Goal: Task Accomplishment & Management: Manage account settings

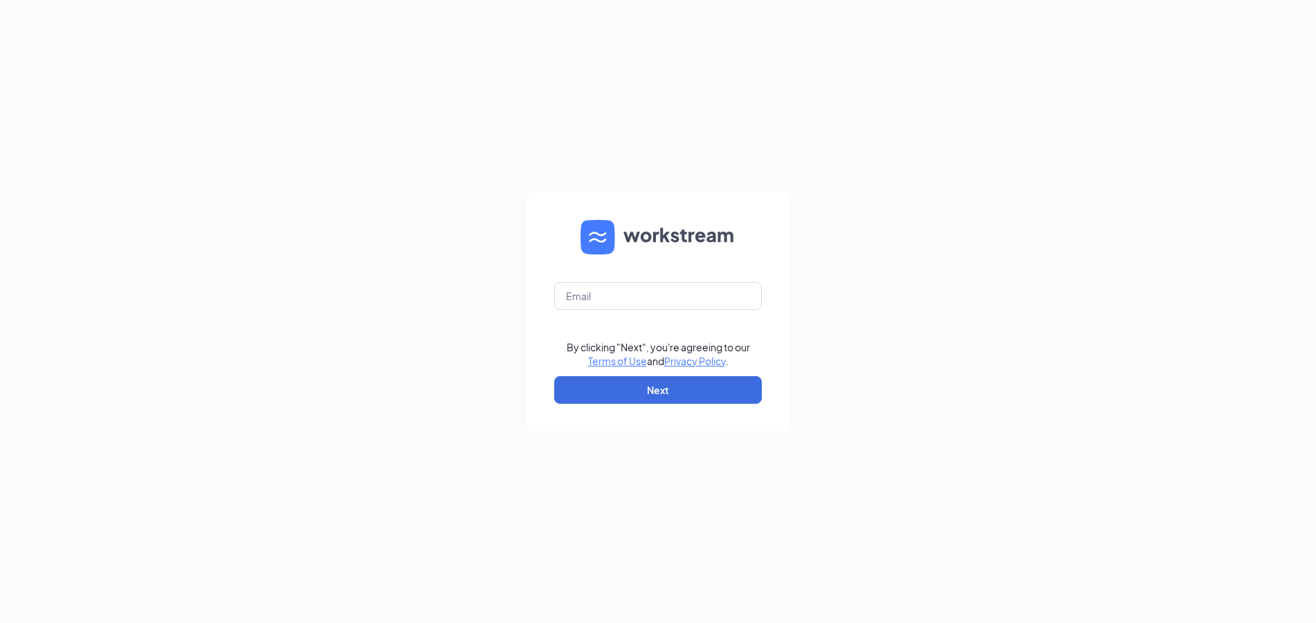
click at [652, 281] on form "By clicking "Next", you're agreeing to our Terms of Use and Privacy Policy . Ne…" at bounding box center [657, 311] width 263 height 239
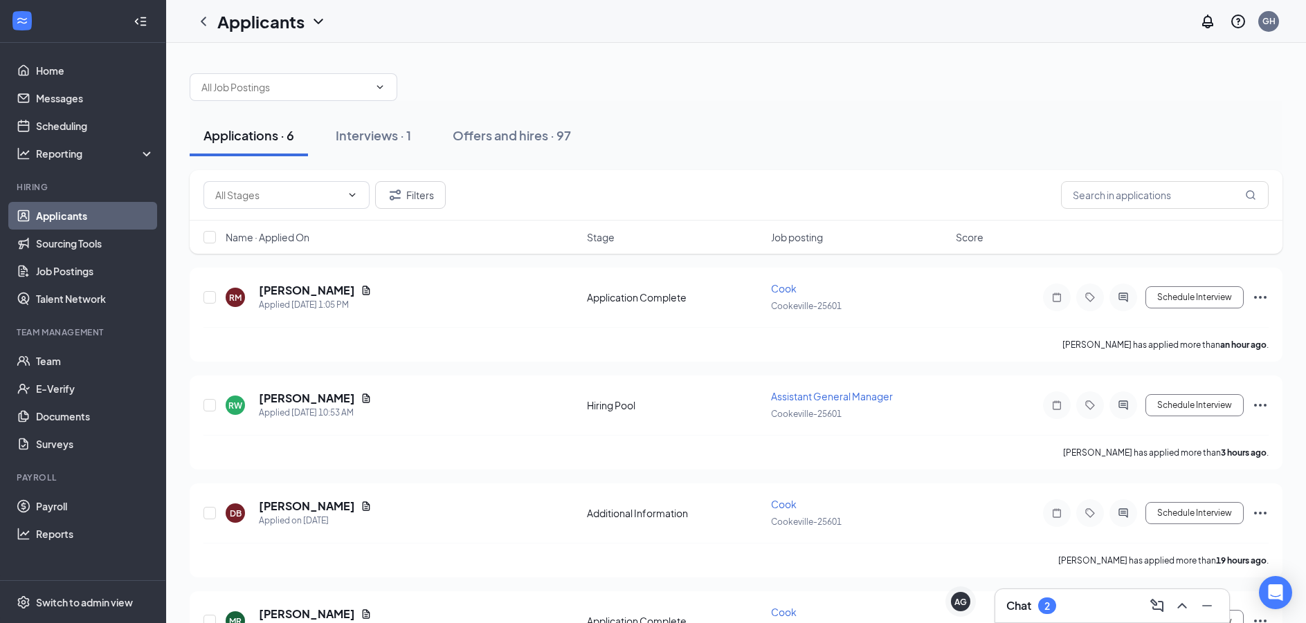
click at [1099, 607] on div "Chat 2" at bounding box center [1112, 606] width 212 height 22
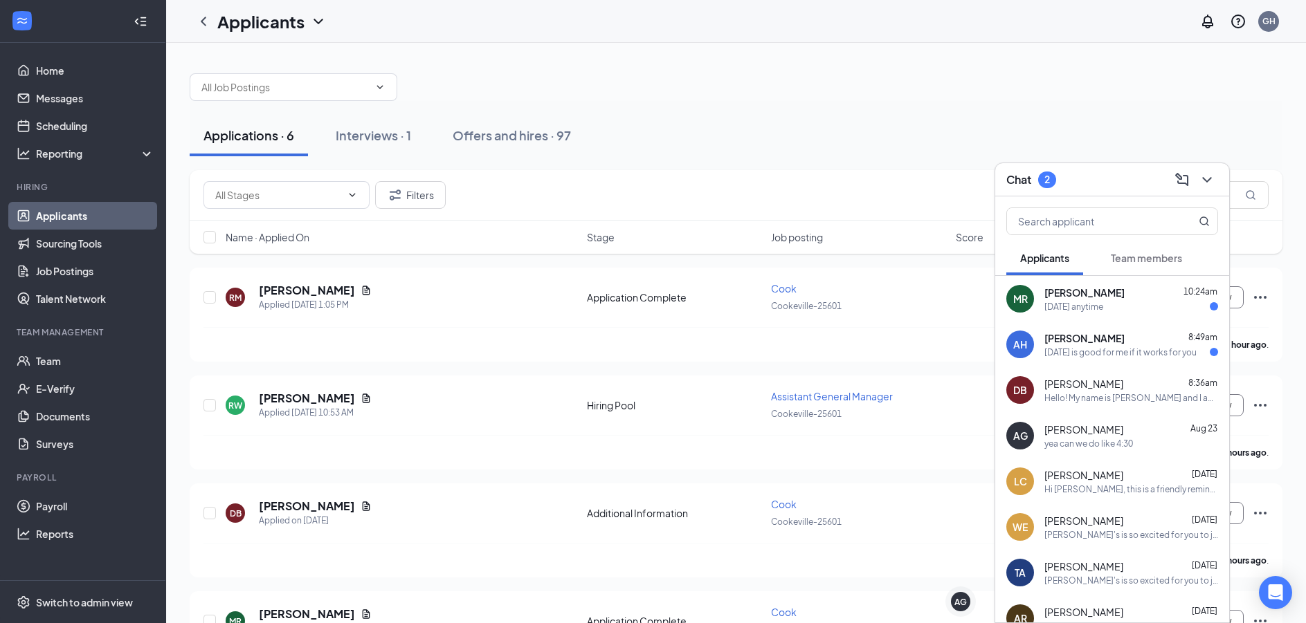
click at [1121, 363] on div "AH Amanda Haven 8:49am Today is good for me if it works for you" at bounding box center [1112, 345] width 234 height 46
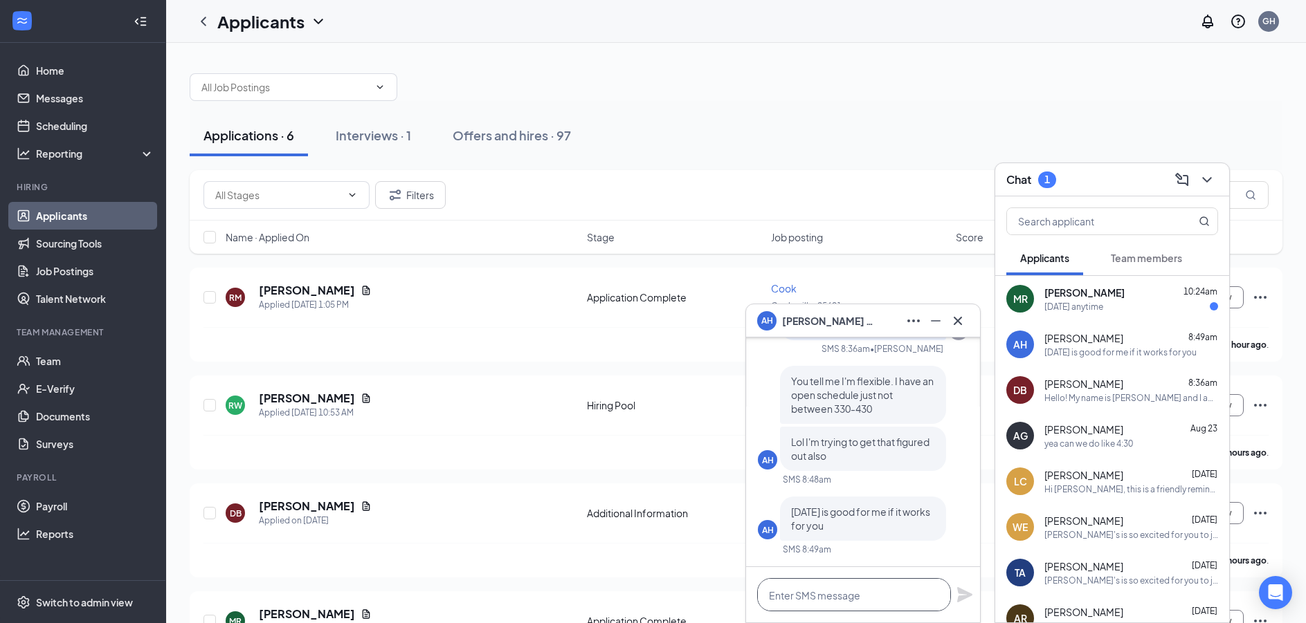
click at [826, 589] on textarea at bounding box center [854, 594] width 194 height 33
type textarea "Can we do tomorrow at 1pm?"
click at [962, 598] on icon "Plane" at bounding box center [964, 594] width 15 height 15
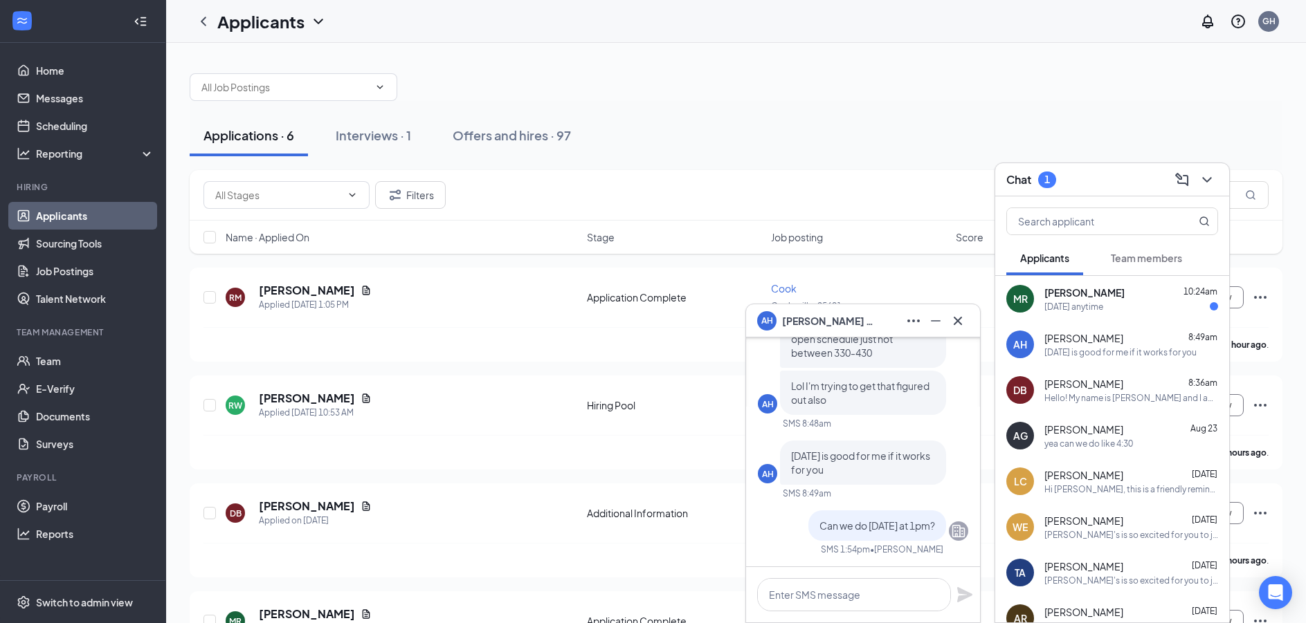
click at [1111, 301] on div "[DATE] anytime" at bounding box center [1131, 307] width 174 height 12
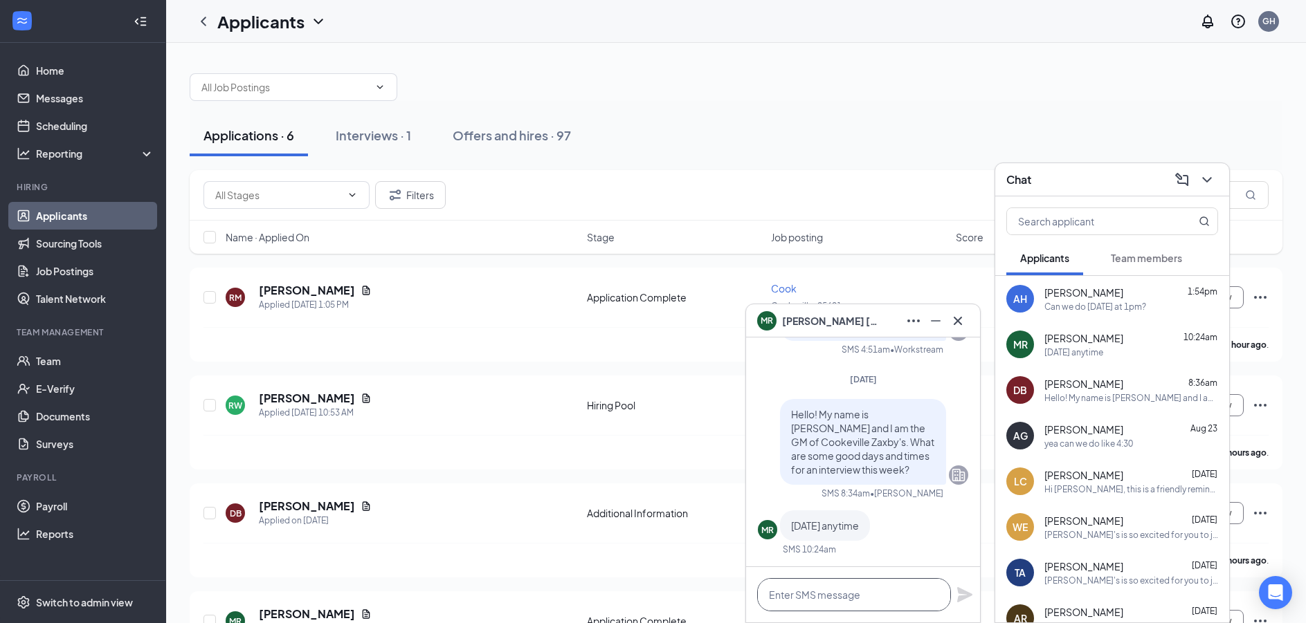
click at [849, 603] on textarea at bounding box center [854, 594] width 194 height 33
type textarea "G"
type textarea "F"
type textarea "9 am [DATE] morning work for you?"
click at [962, 589] on icon "Plane" at bounding box center [964, 595] width 17 height 17
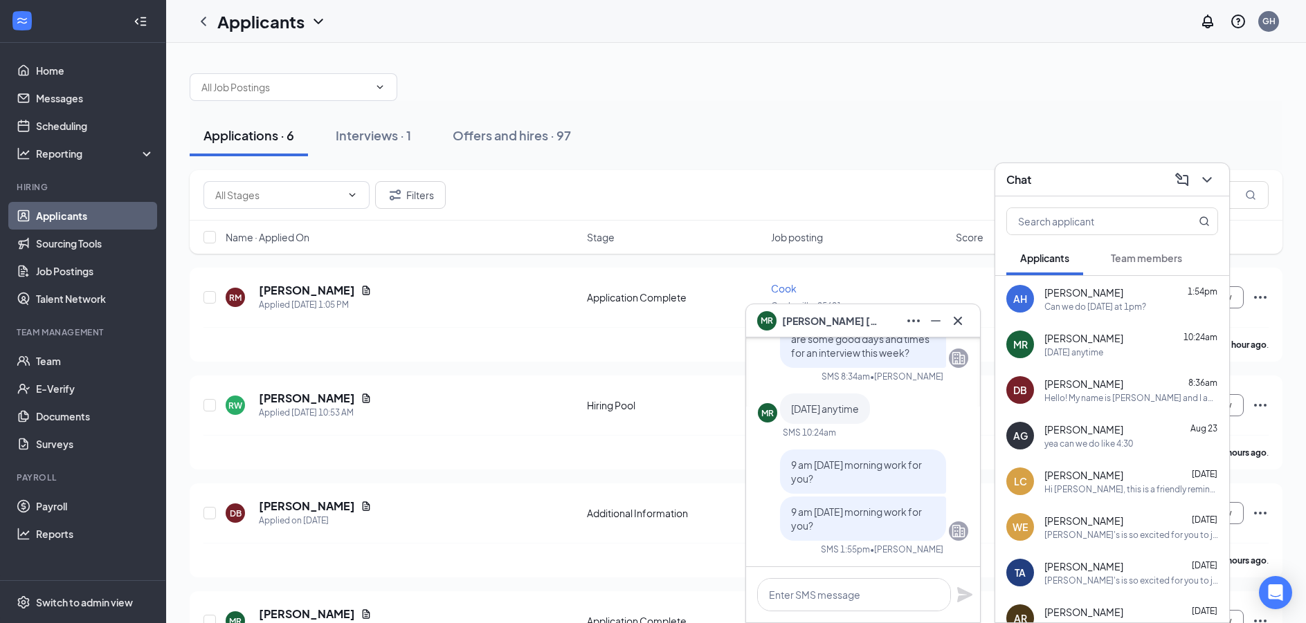
click at [1087, 439] on div "yea can we do like 4:30" at bounding box center [1088, 444] width 89 height 12
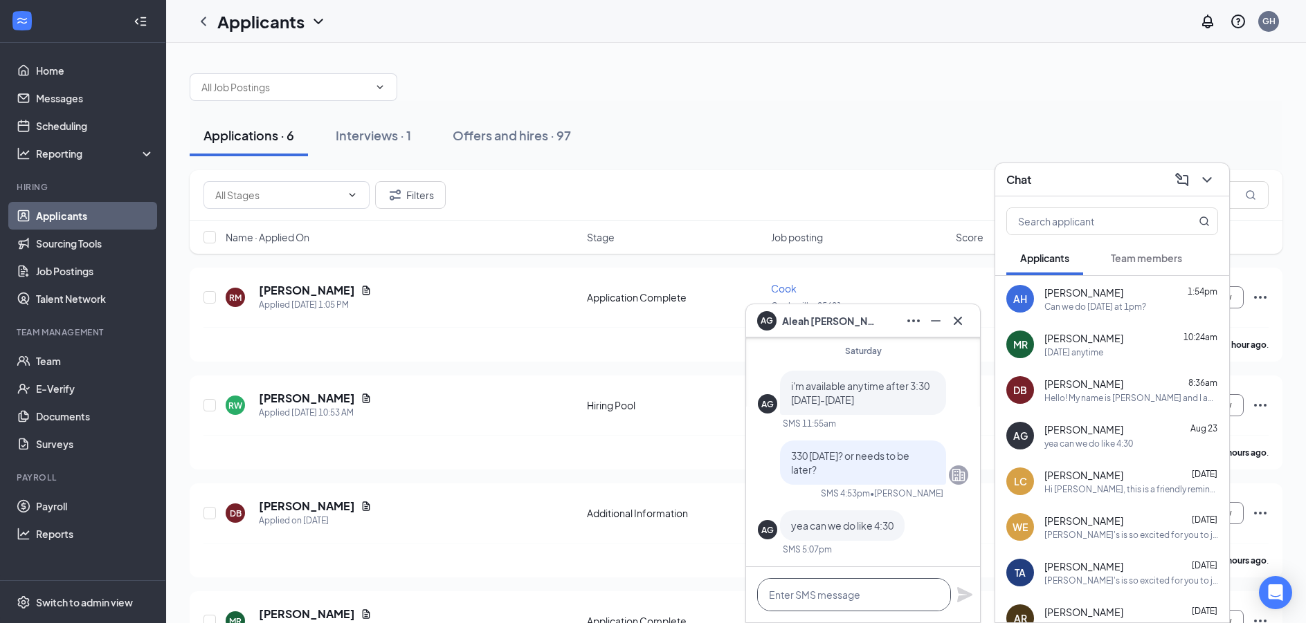
click at [879, 592] on textarea at bounding box center [854, 594] width 194 height 33
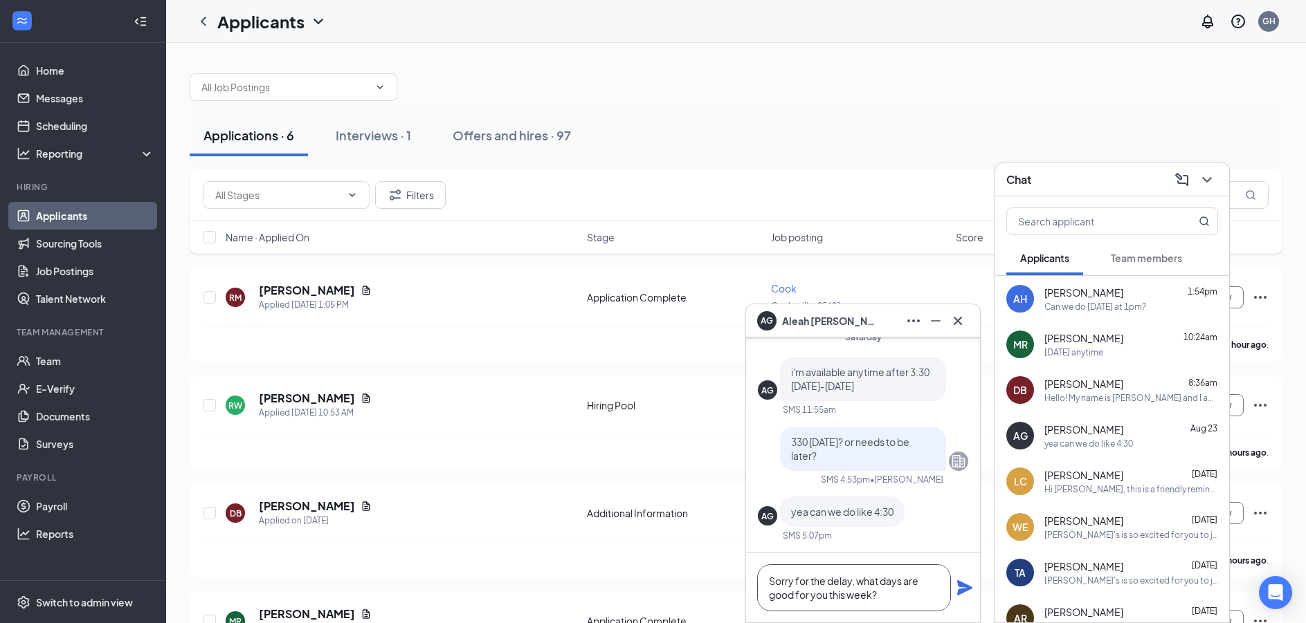
type textarea "Sorry for the delay, what days are good for you this week?"
click at [968, 589] on icon "Plane" at bounding box center [964, 587] width 15 height 15
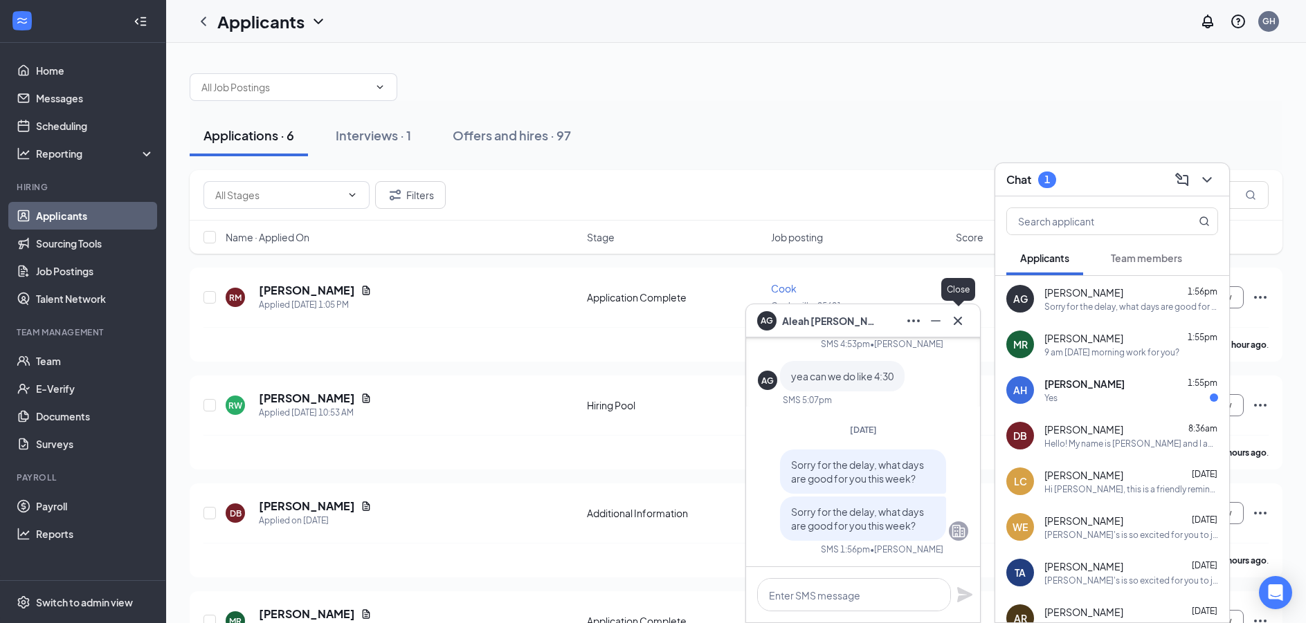
click at [963, 324] on icon "Cross" at bounding box center [957, 321] width 17 height 17
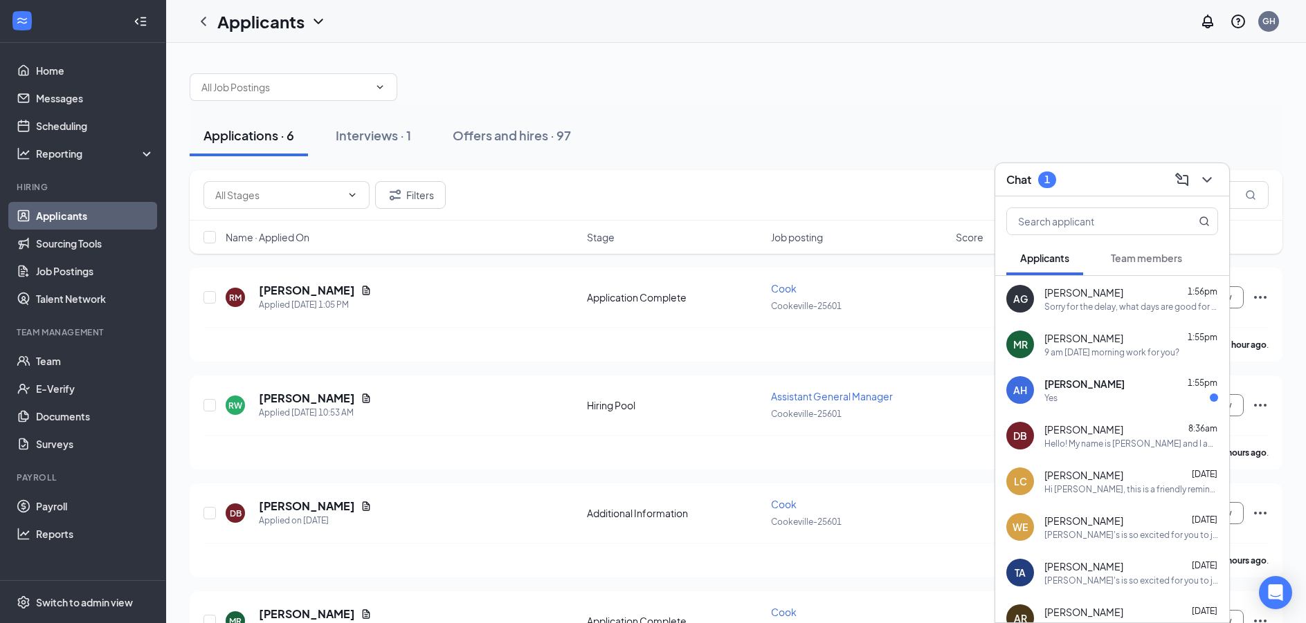
click at [1150, 383] on div "Amanda Haven 1:55pm" at bounding box center [1131, 384] width 174 height 14
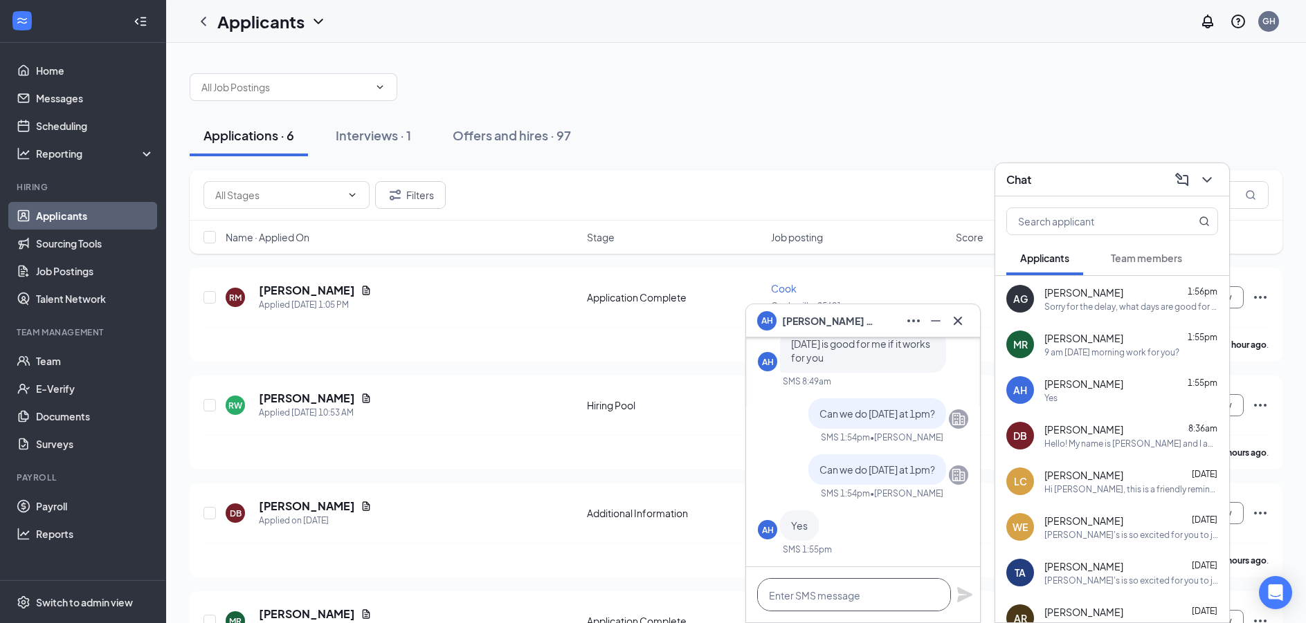
click at [816, 594] on textarea at bounding box center [854, 594] width 194 height 33
type textarea "perfect see you then!"
click at [967, 594] on icon "Plane" at bounding box center [964, 594] width 15 height 15
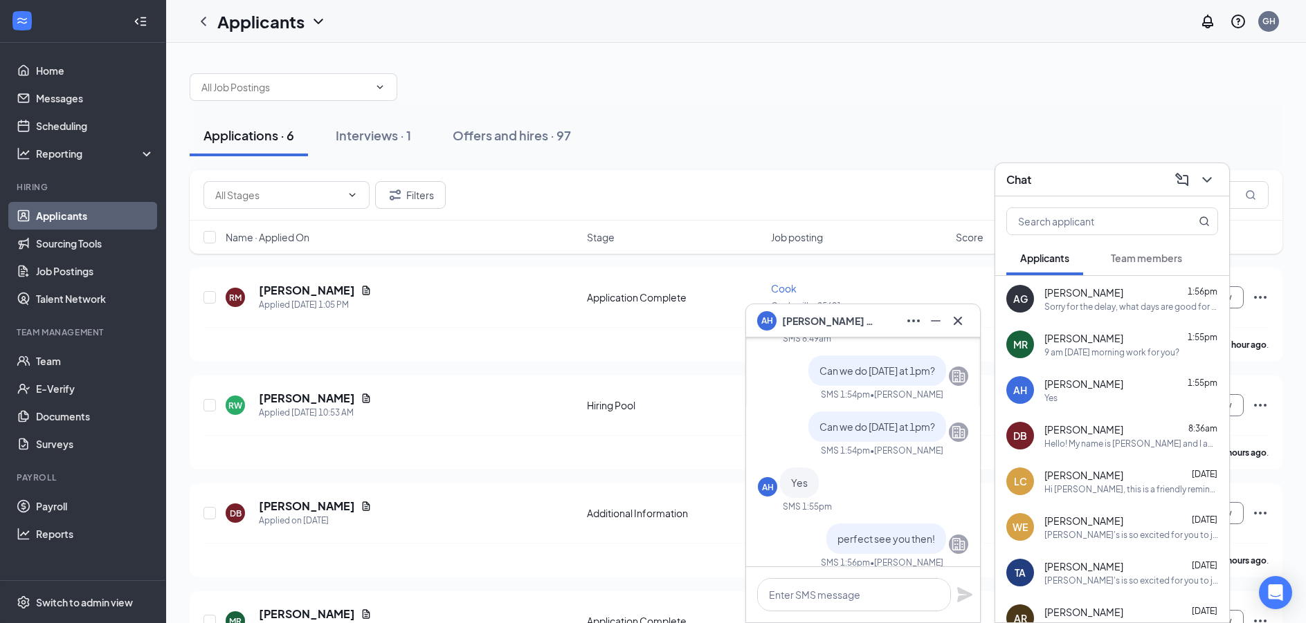
scroll to position [0, 0]
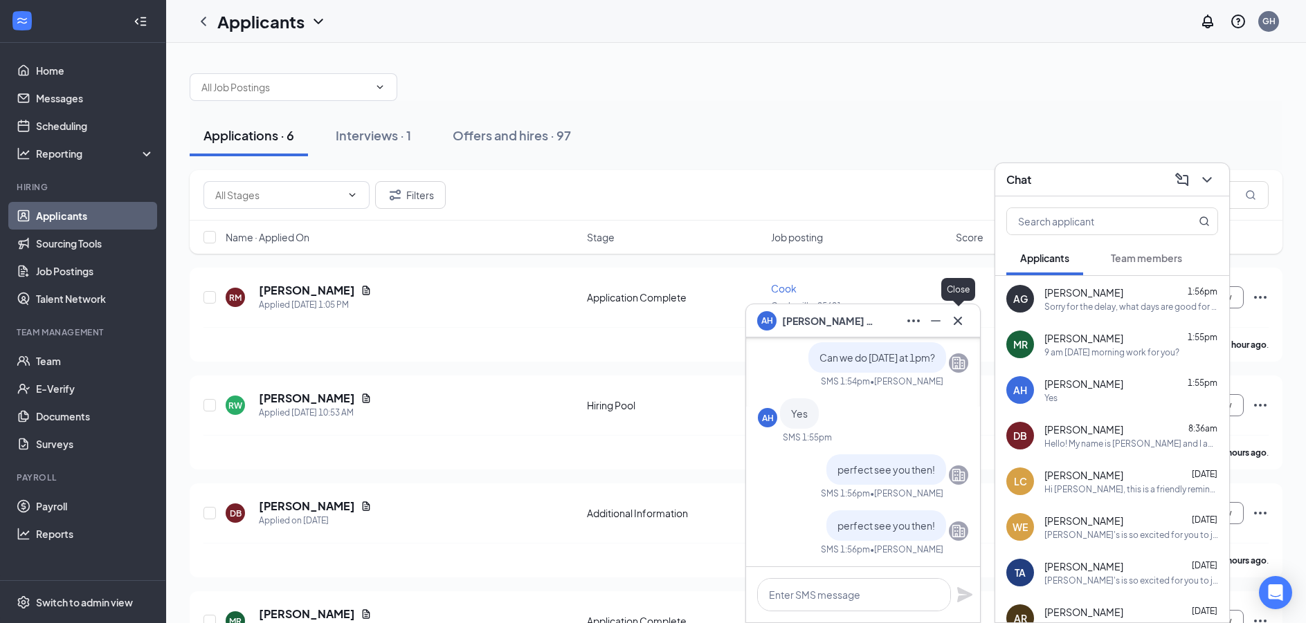
click at [965, 329] on icon "Cross" at bounding box center [957, 321] width 17 height 17
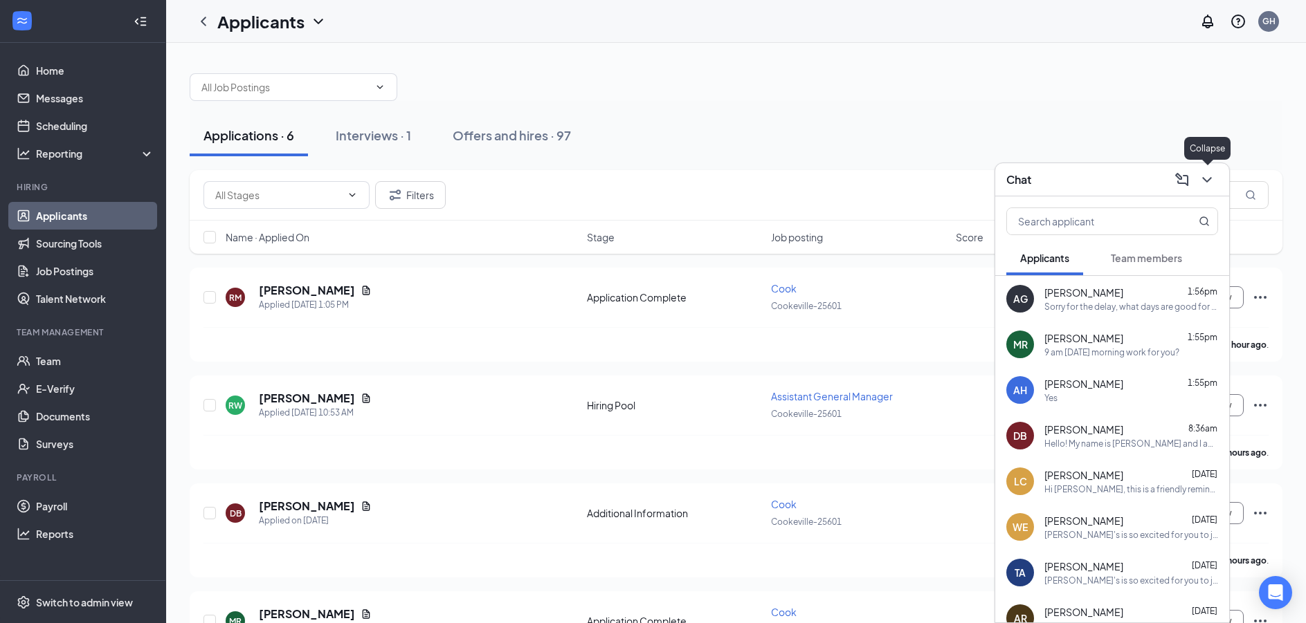
click at [1212, 182] on icon "ChevronDown" at bounding box center [1206, 180] width 17 height 17
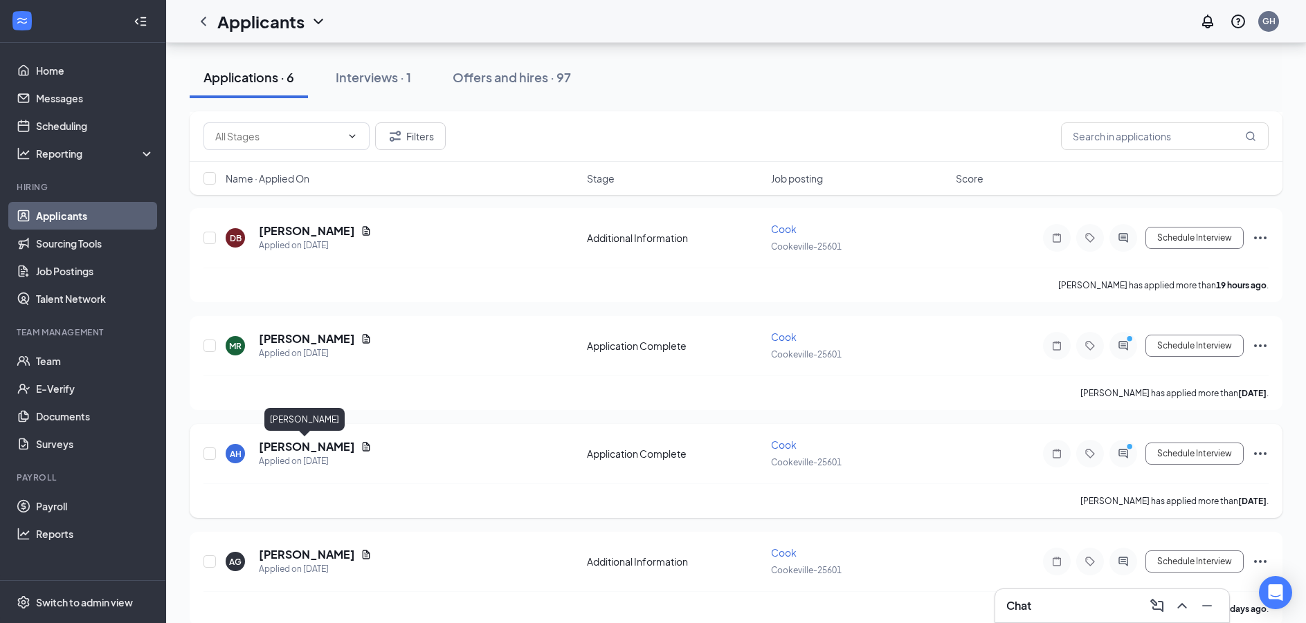
scroll to position [295, 0]
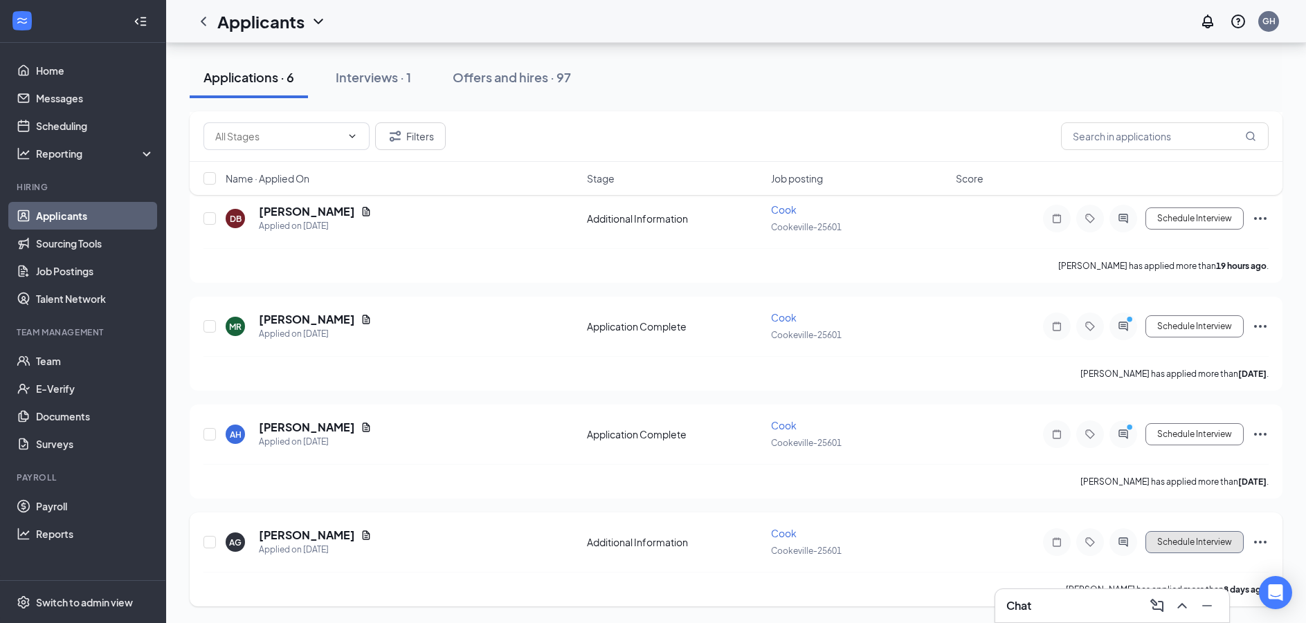
click at [1197, 547] on button "Schedule Interview" at bounding box center [1194, 542] width 98 height 22
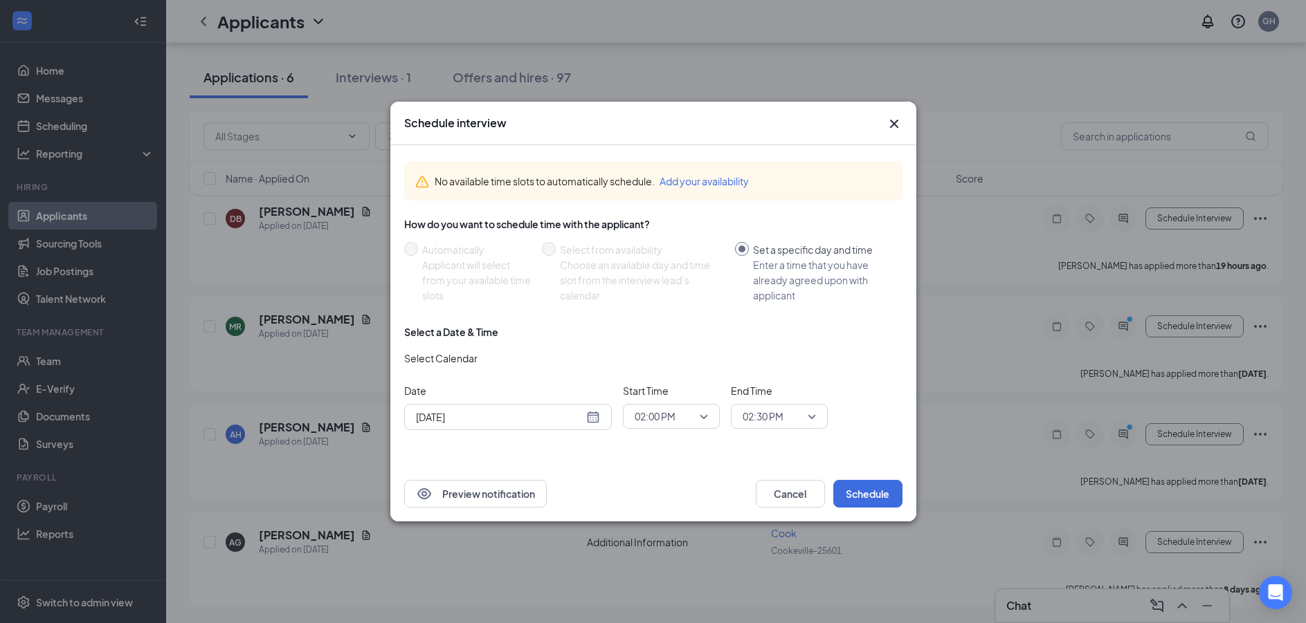
click at [896, 121] on icon "Cross" at bounding box center [893, 124] width 8 height 8
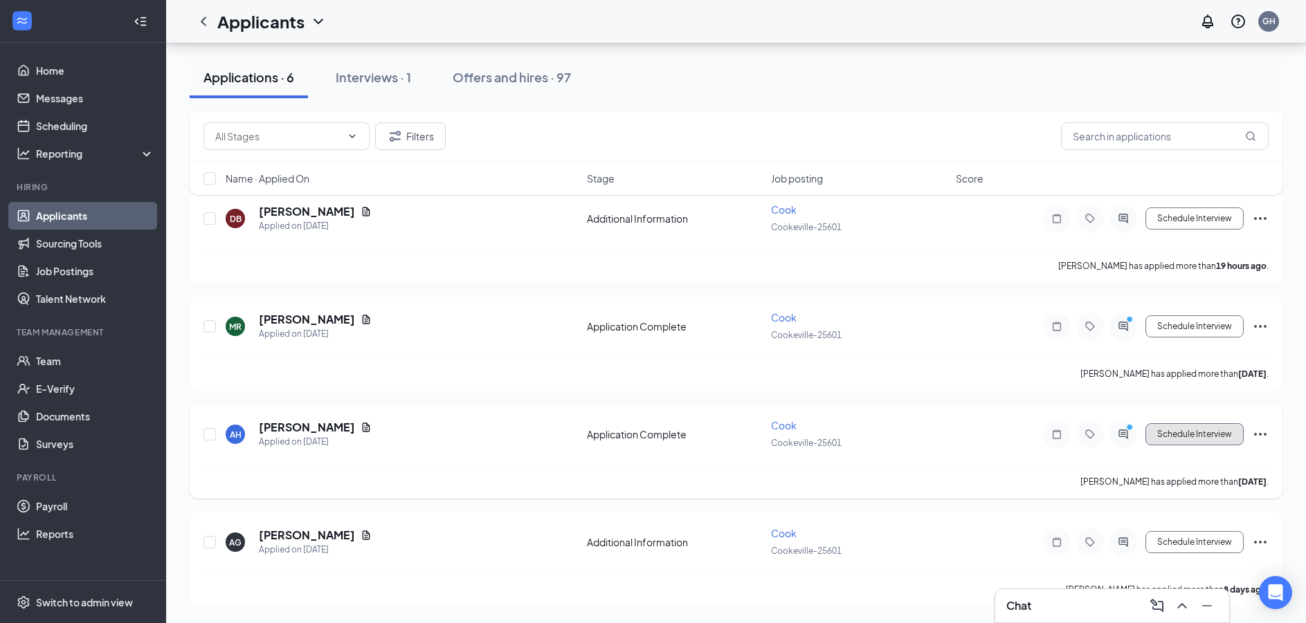
click at [1224, 439] on button "Schedule Interview" at bounding box center [1194, 434] width 98 height 22
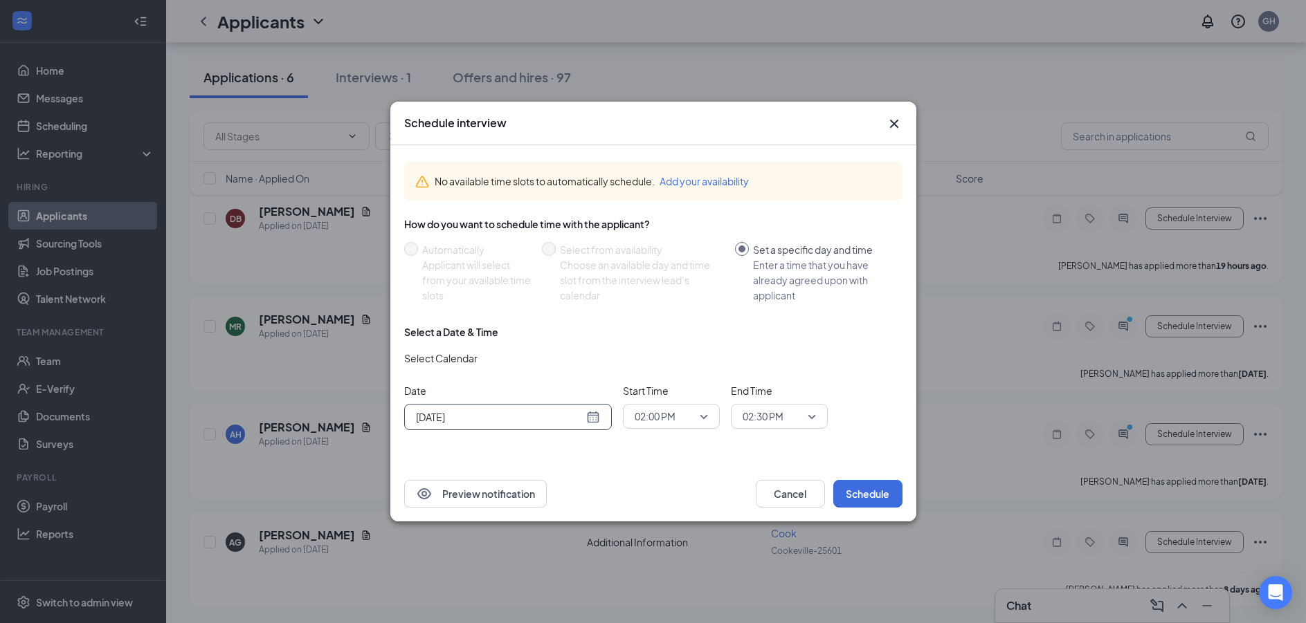
click at [596, 421] on div "[DATE]" at bounding box center [508, 417] width 184 height 15
type input "Aug 27, 2025"
click at [497, 365] on div "27" at bounding box center [499, 364] width 17 height 17
click at [705, 414] on span "02:00 PM" at bounding box center [670, 416] width 73 height 21
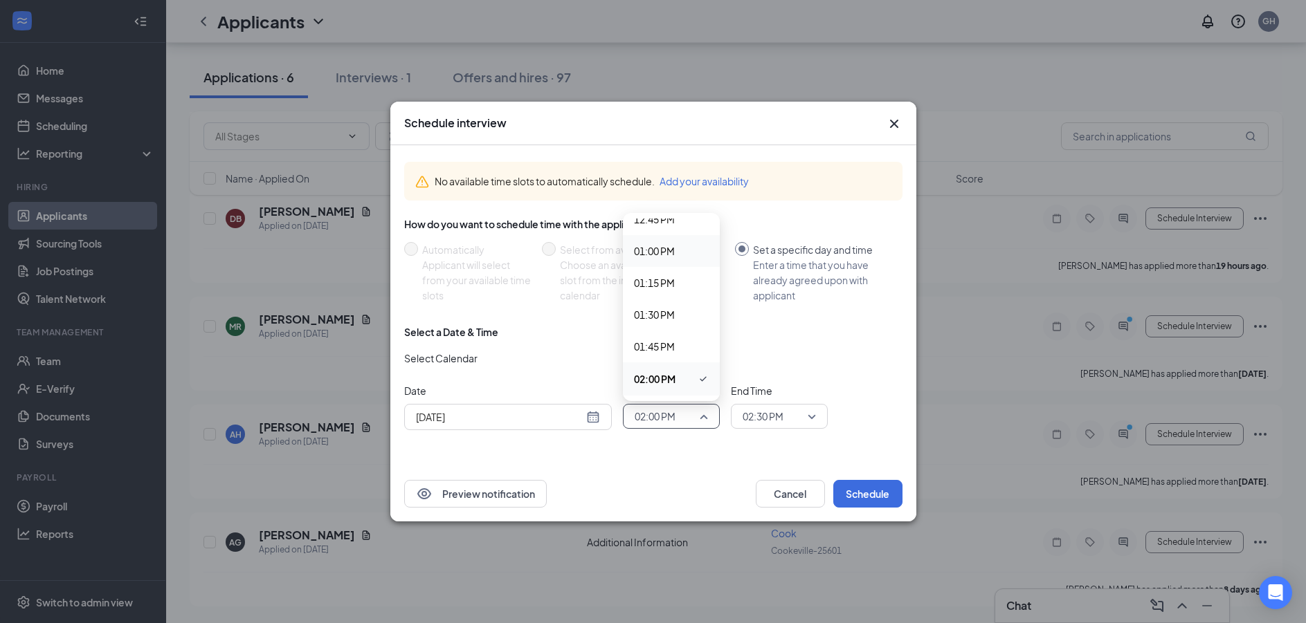
click at [677, 259] on div "01:00 PM" at bounding box center [671, 251] width 97 height 32
click at [815, 414] on span "02:30 PM" at bounding box center [778, 416] width 73 height 21
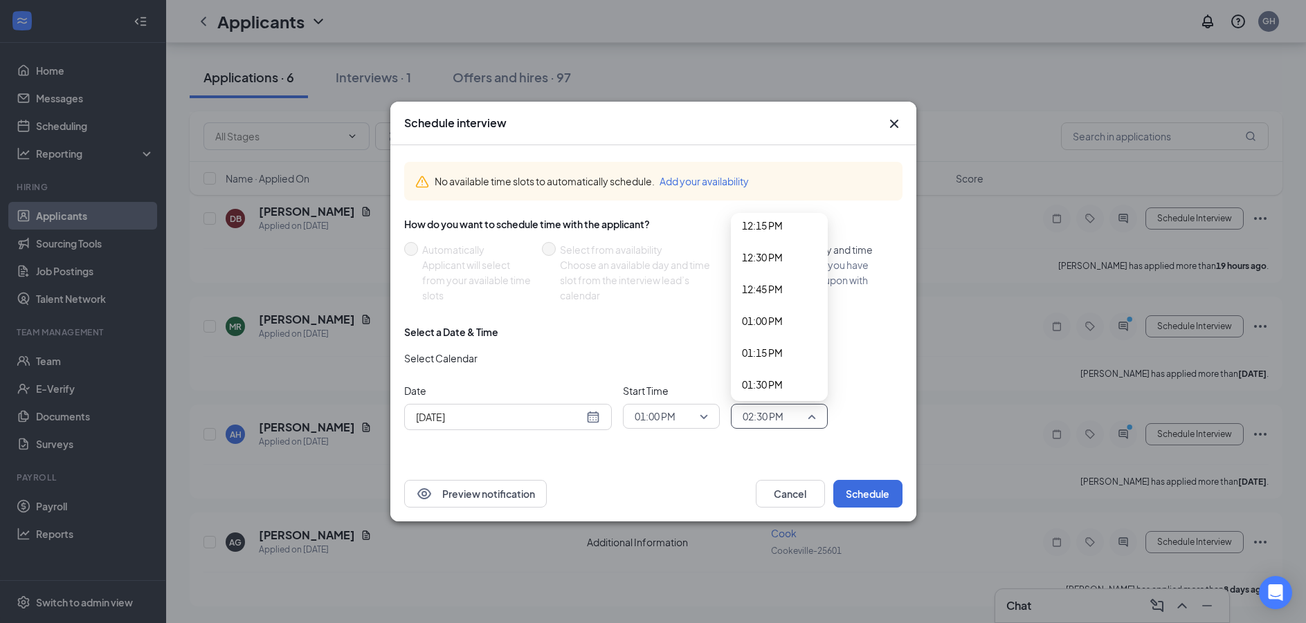
scroll to position [1564, 0]
click at [769, 354] on span "01:15 PM" at bounding box center [762, 357] width 41 height 15
click at [867, 503] on button "Schedule" at bounding box center [867, 494] width 69 height 28
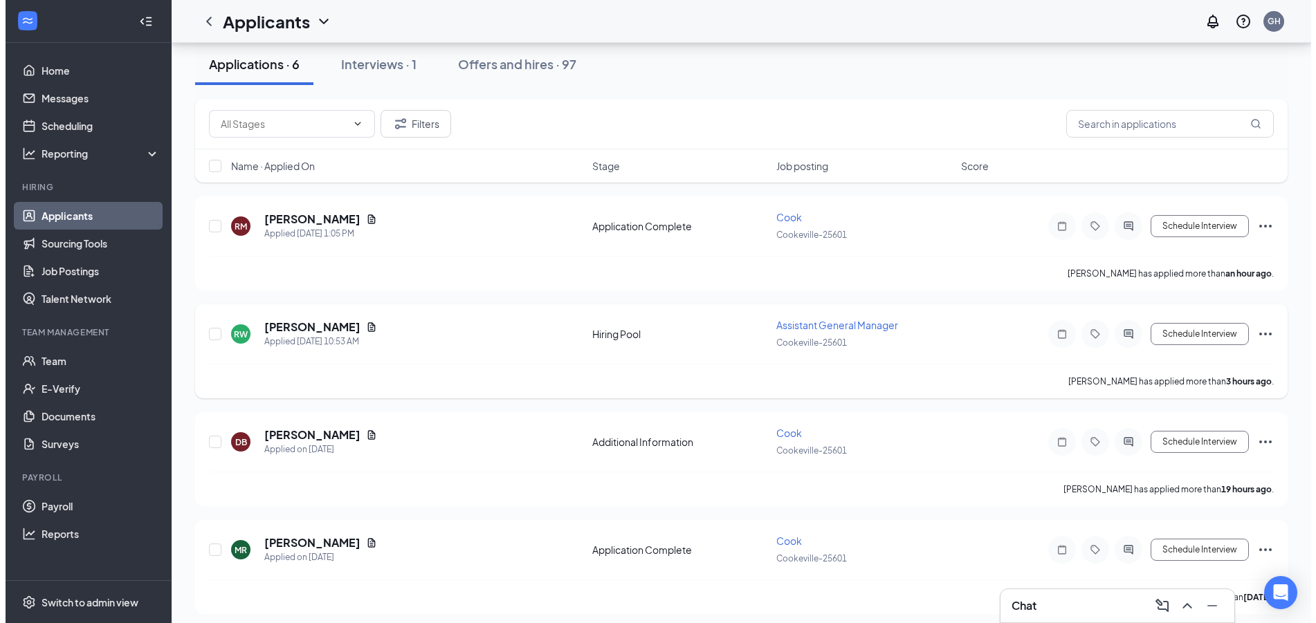
scroll to position [48, 0]
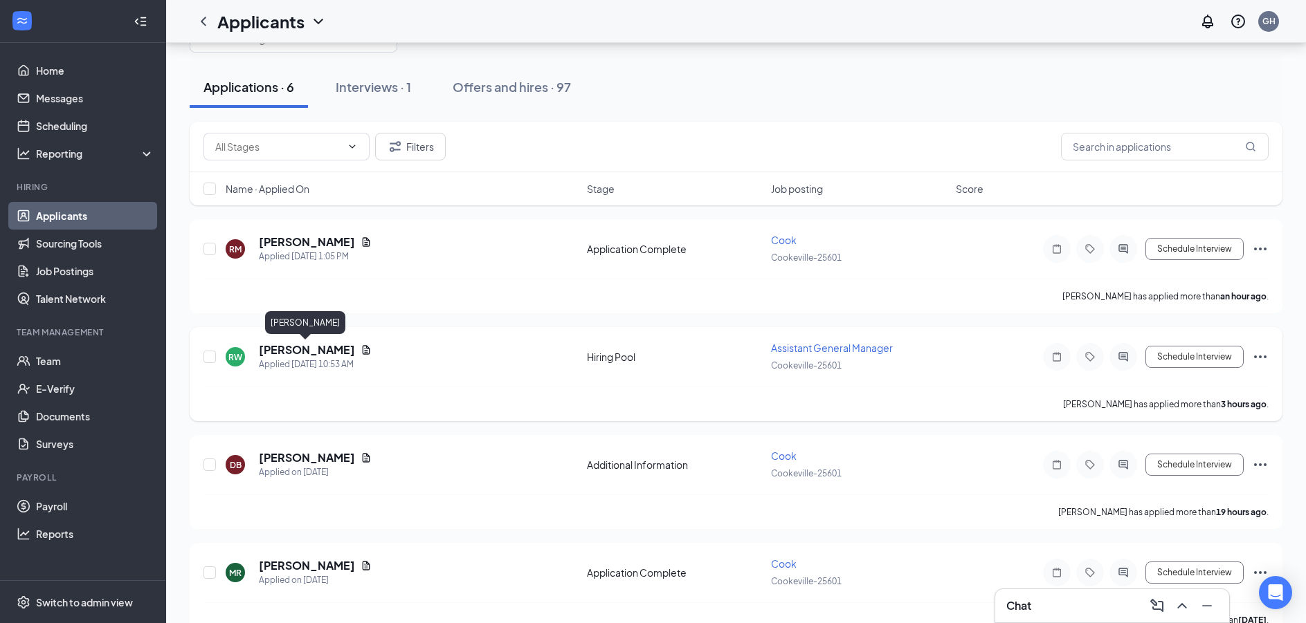
click at [291, 351] on h5 "[PERSON_NAME]" at bounding box center [307, 349] width 96 height 15
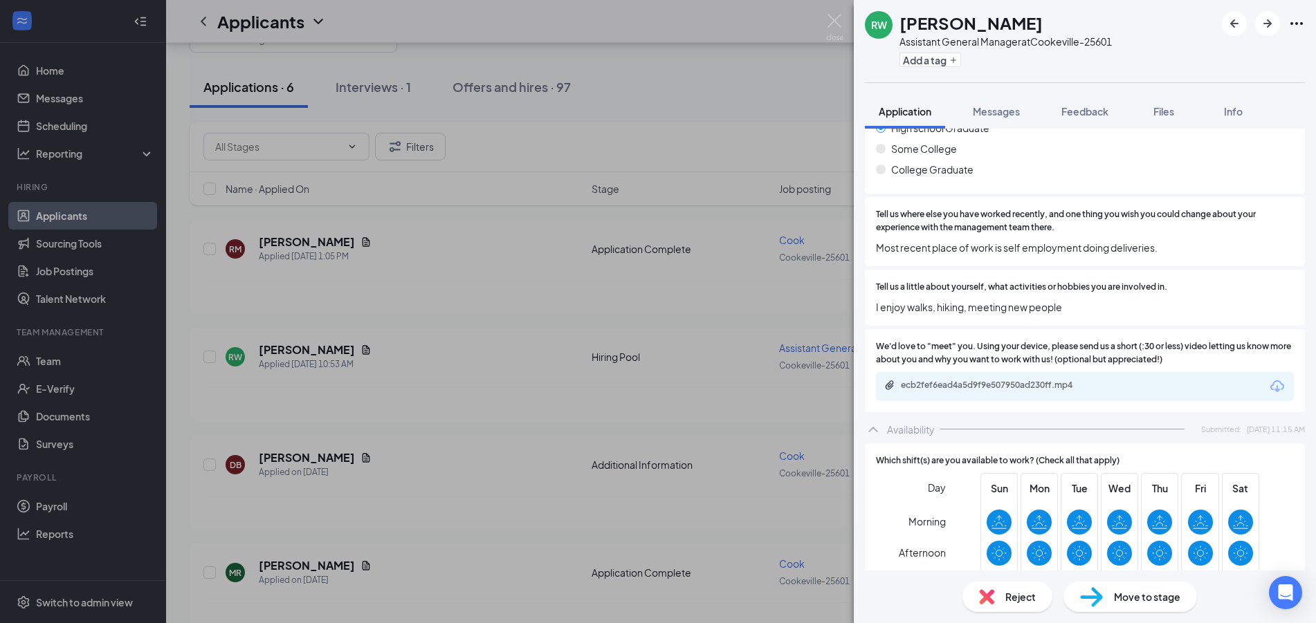
scroll to position [787, 0]
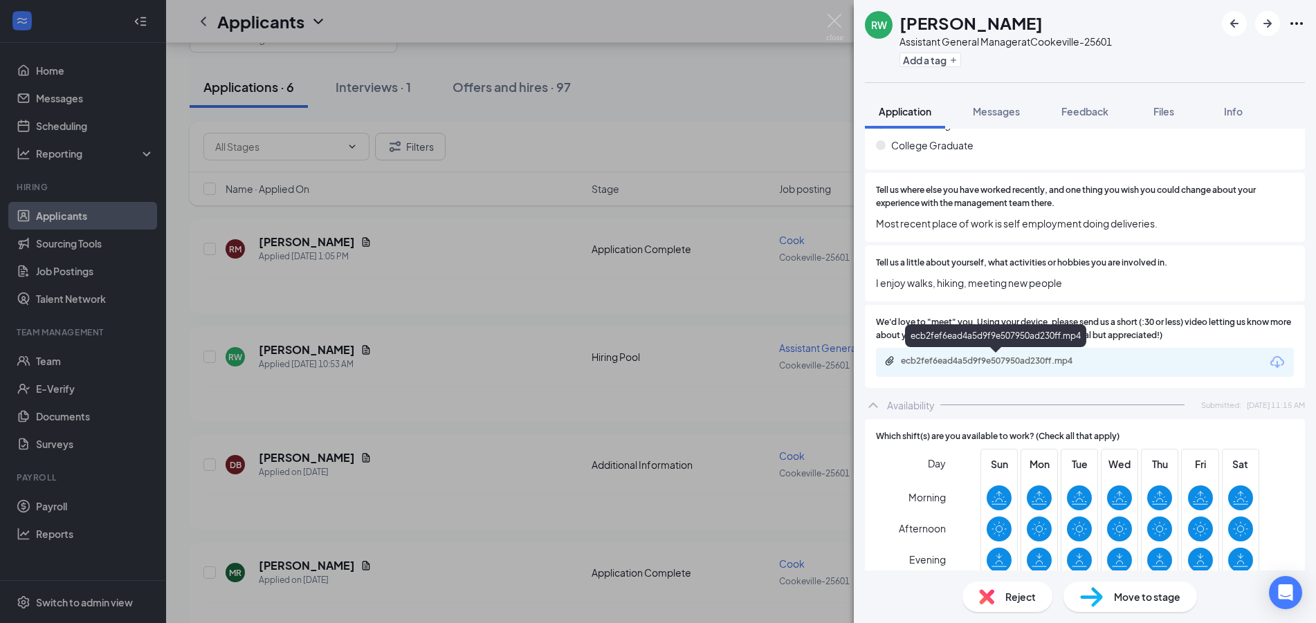
click at [974, 364] on div "ecb2fef6ead4a5d9f9e507950ad230ff.mp4" at bounding box center [998, 361] width 194 height 11
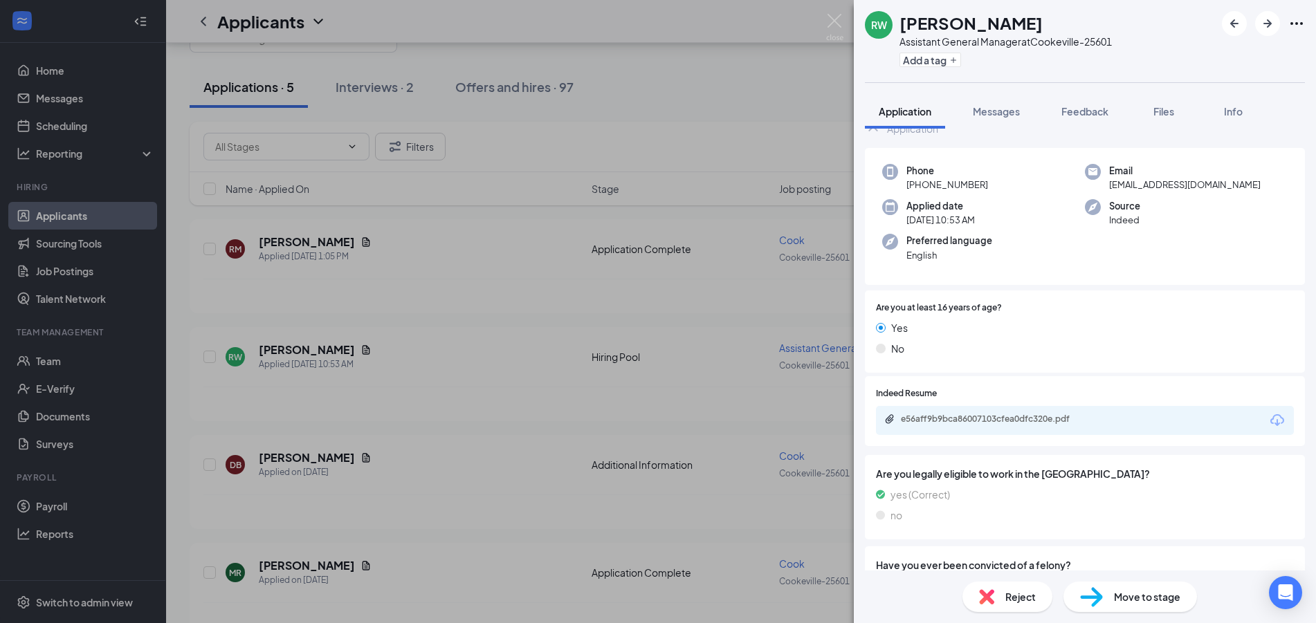
scroll to position [26, 0]
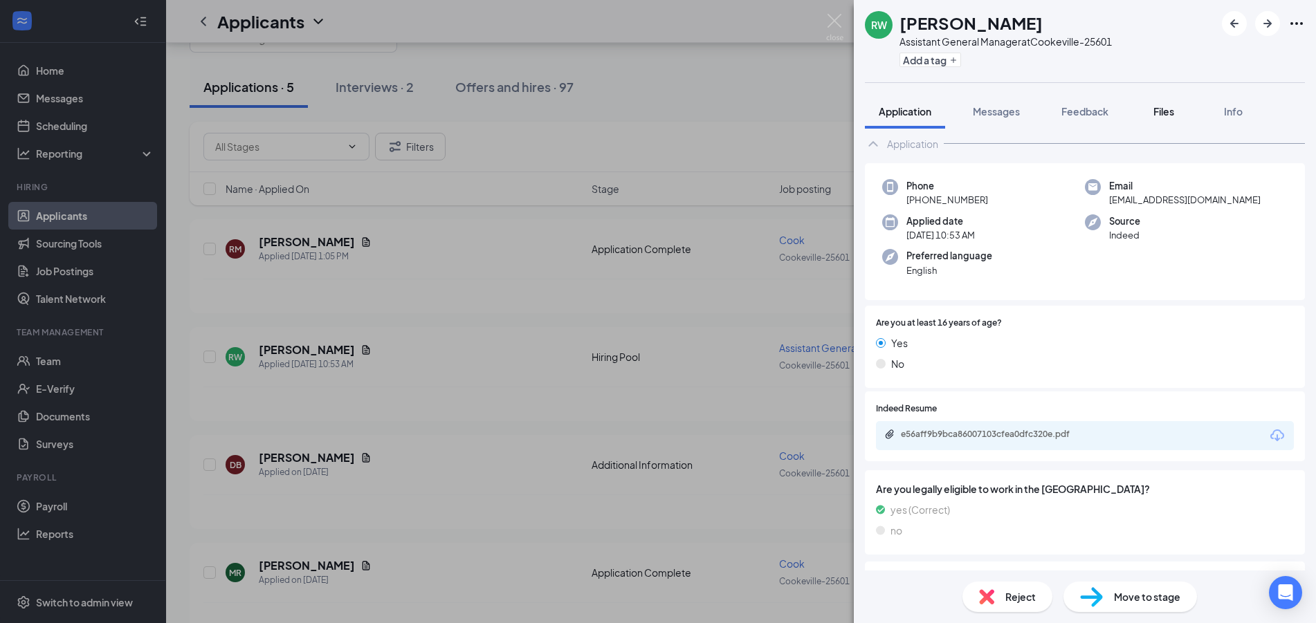
click at [1167, 108] on span "Files" at bounding box center [1163, 111] width 21 height 12
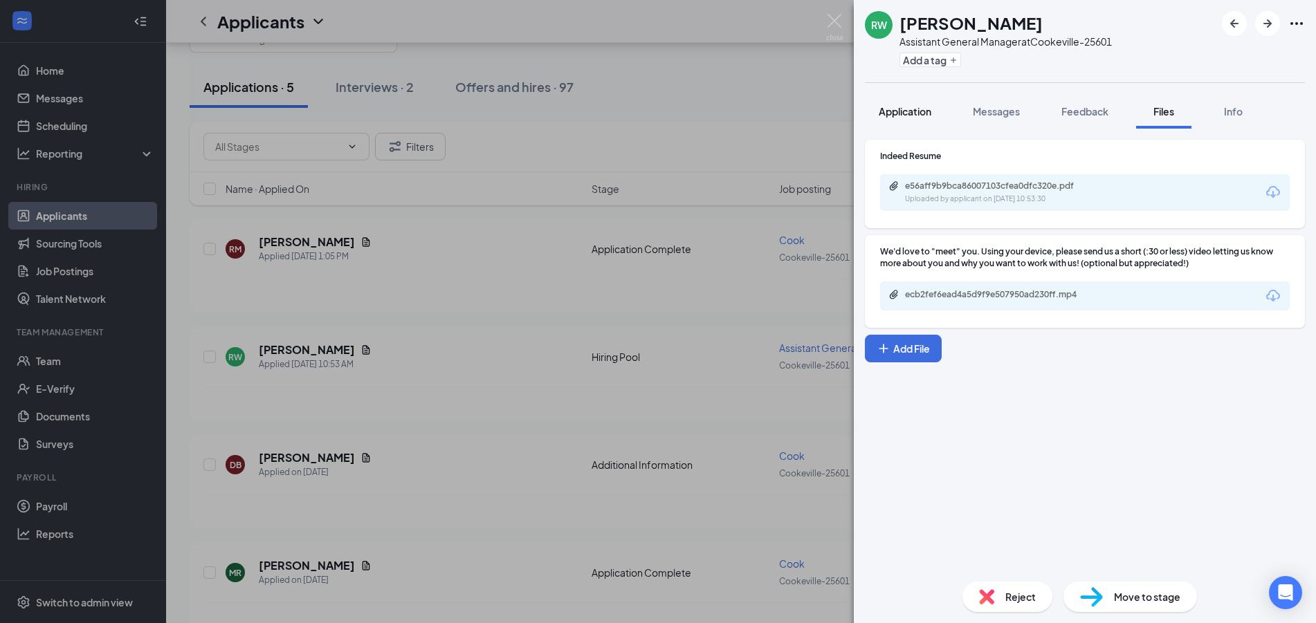
click at [895, 122] on button "Application" at bounding box center [905, 111] width 80 height 35
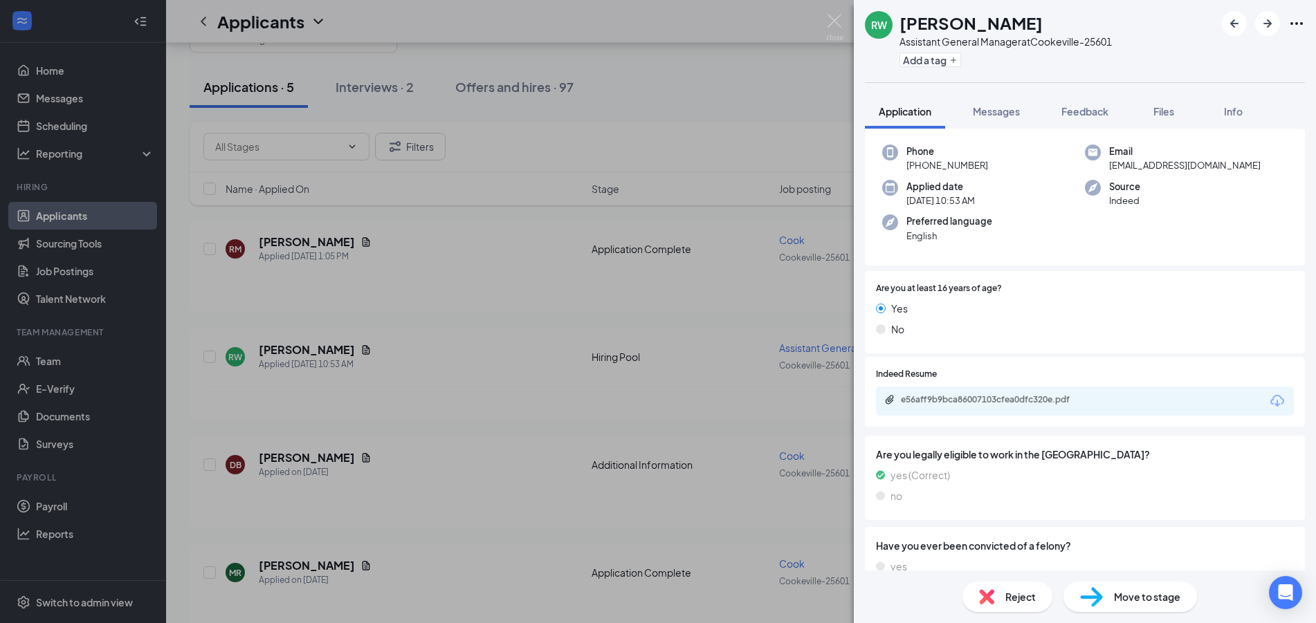
scroll to position [138, 0]
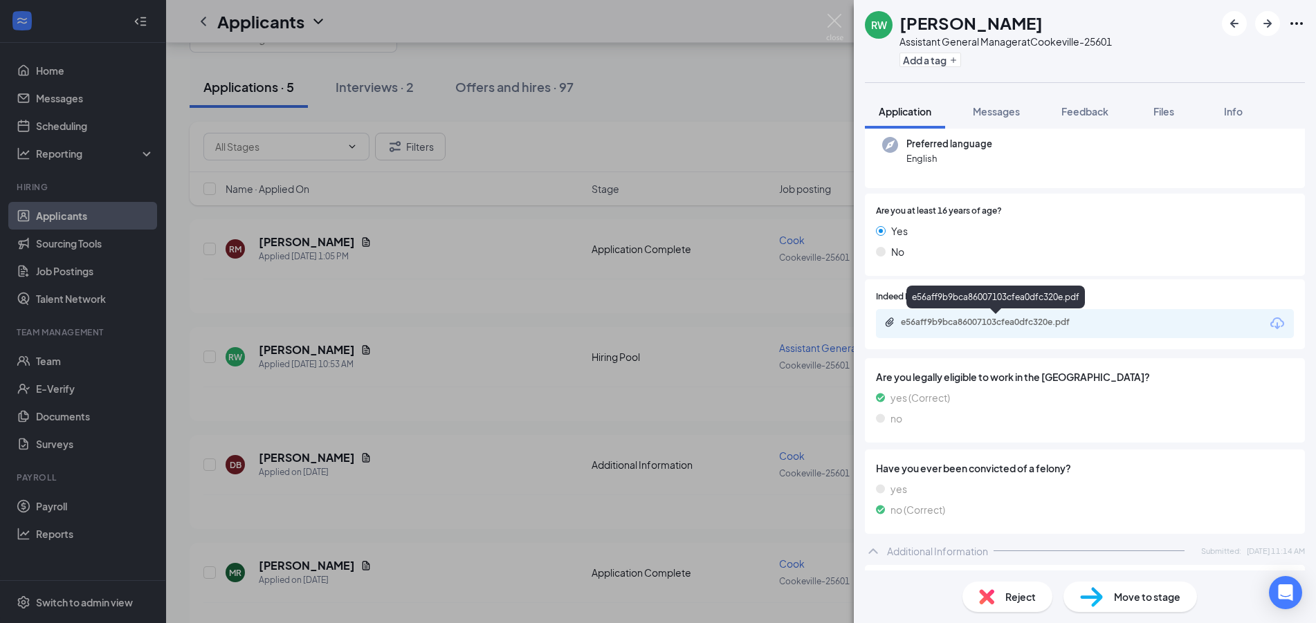
click at [984, 322] on div "e56aff9b9bca86007103cfea0dfc320e.pdf" at bounding box center [998, 322] width 194 height 11
click at [971, 105] on button "Messages" at bounding box center [996, 111] width 75 height 35
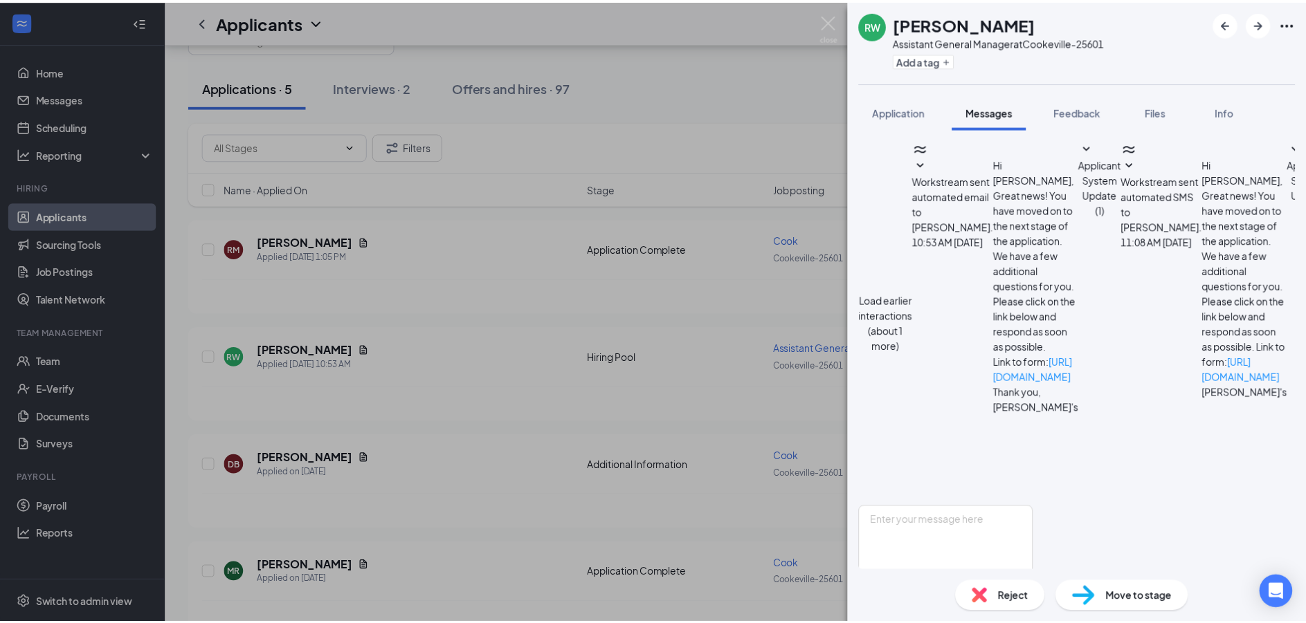
scroll to position [201, 0]
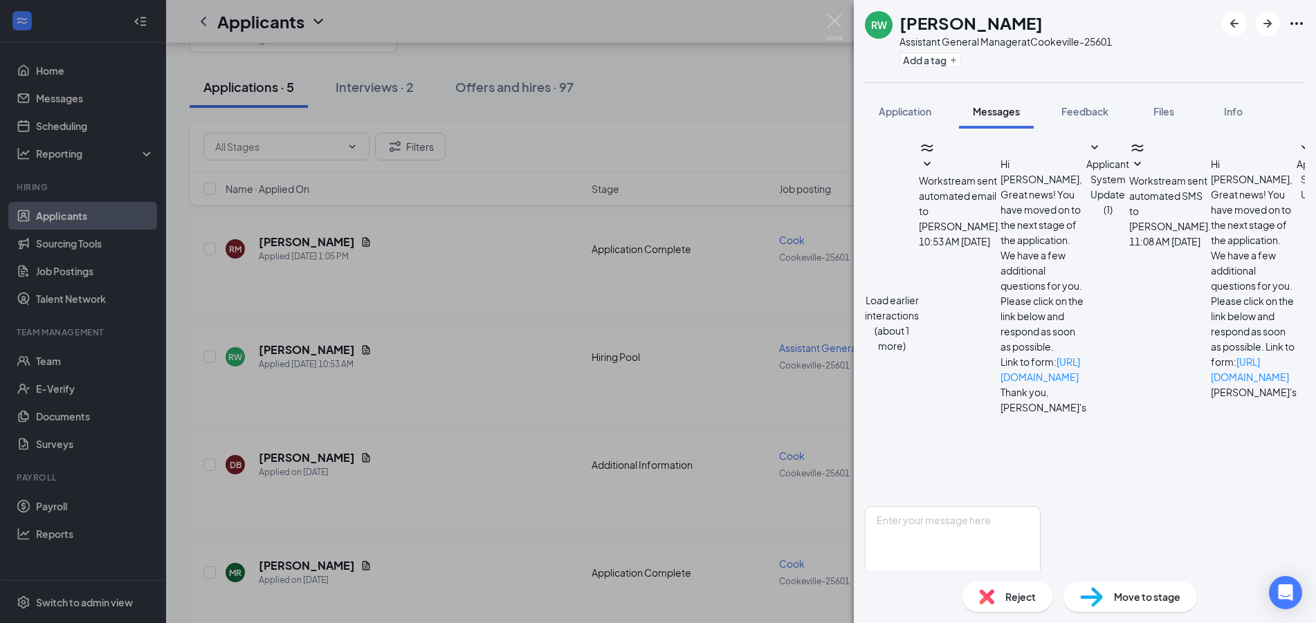
click at [980, 589] on input "Email" at bounding box center [975, 593] width 9 height 9
checkbox input "false"
click at [580, 522] on div "RW Randy Williams Assistant General Manager at Cookeville-25601 Add a tag Appli…" at bounding box center [658, 311] width 1316 height 623
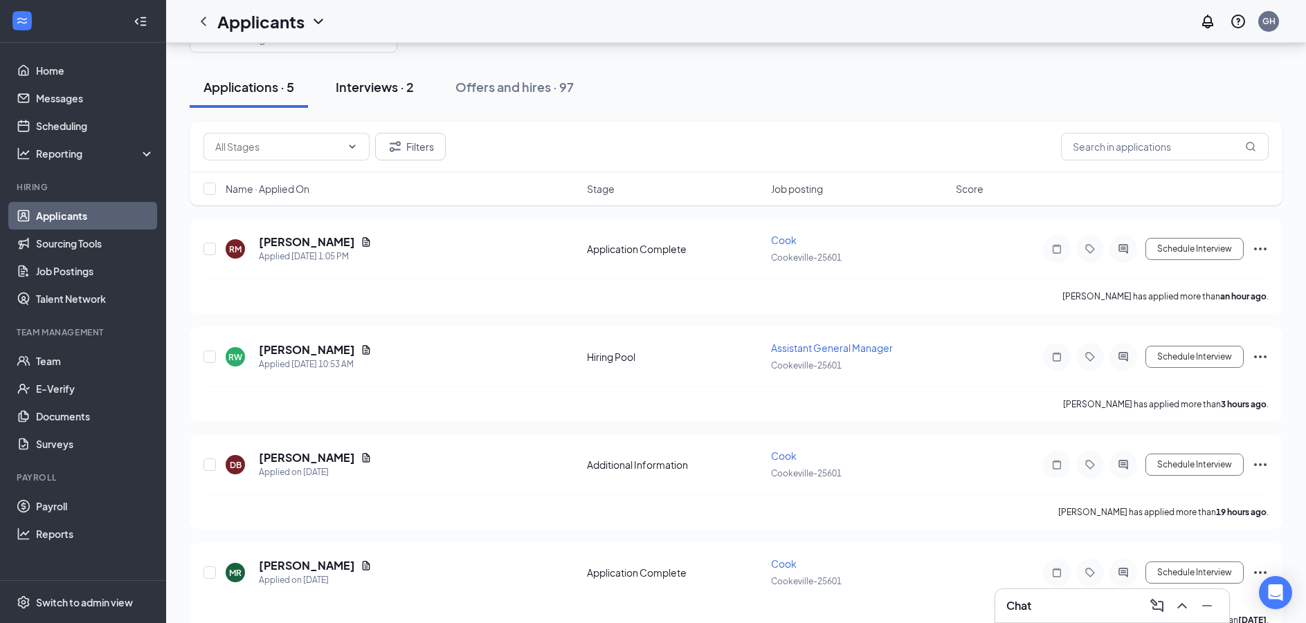
click at [384, 84] on div "Interviews · 2" at bounding box center [375, 86] width 78 height 17
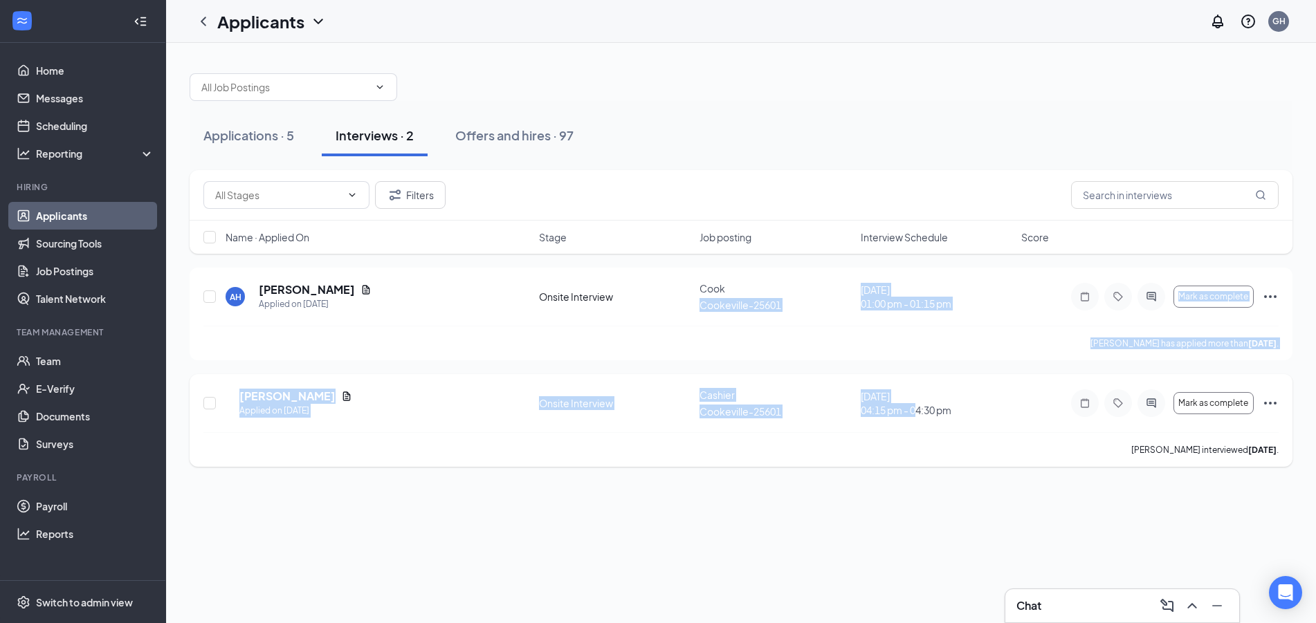
drag, startPoint x: 841, startPoint y: 282, endPoint x: 915, endPoint y: 423, distance: 159.1
click at [915, 423] on div "AH Amanda Haven Applied on Aug 21 Onsite Interview Cook Cookeville-25601 August…" at bounding box center [741, 367] width 1103 height 199
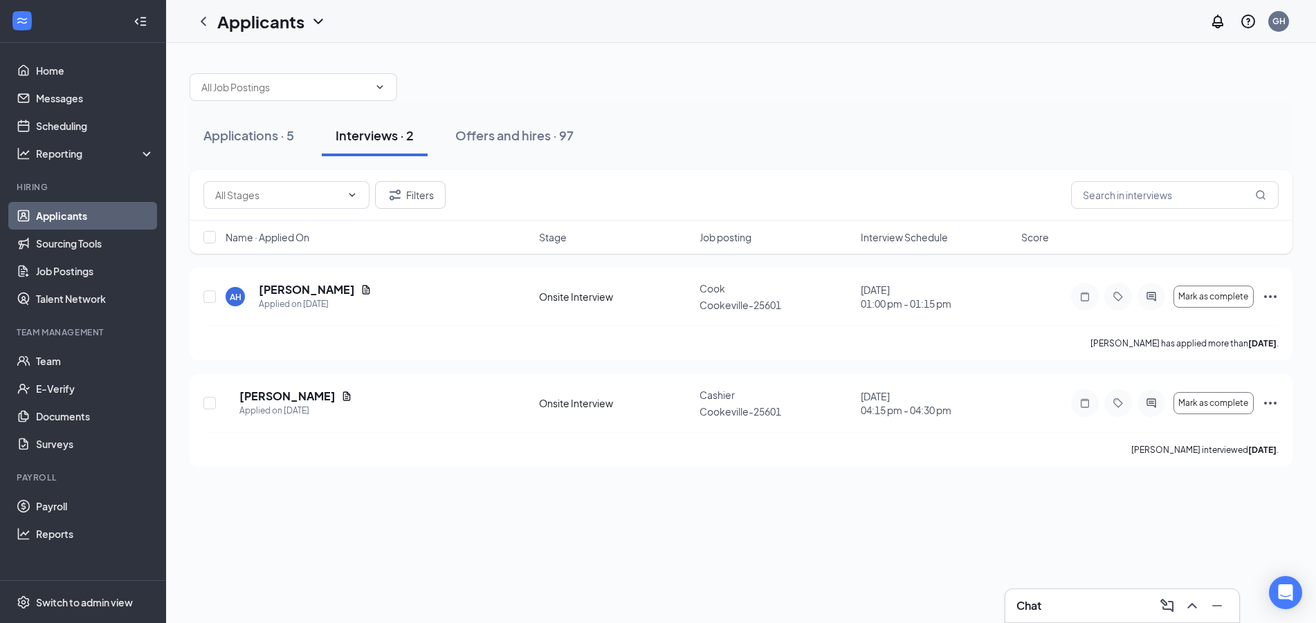
click at [910, 536] on div "Applications · 5 Interviews · 2 Offers and hires · 97 Filters Name · Applied On…" at bounding box center [741, 333] width 1150 height 580
click at [1213, 296] on span "Mark as complete" at bounding box center [1213, 297] width 70 height 10
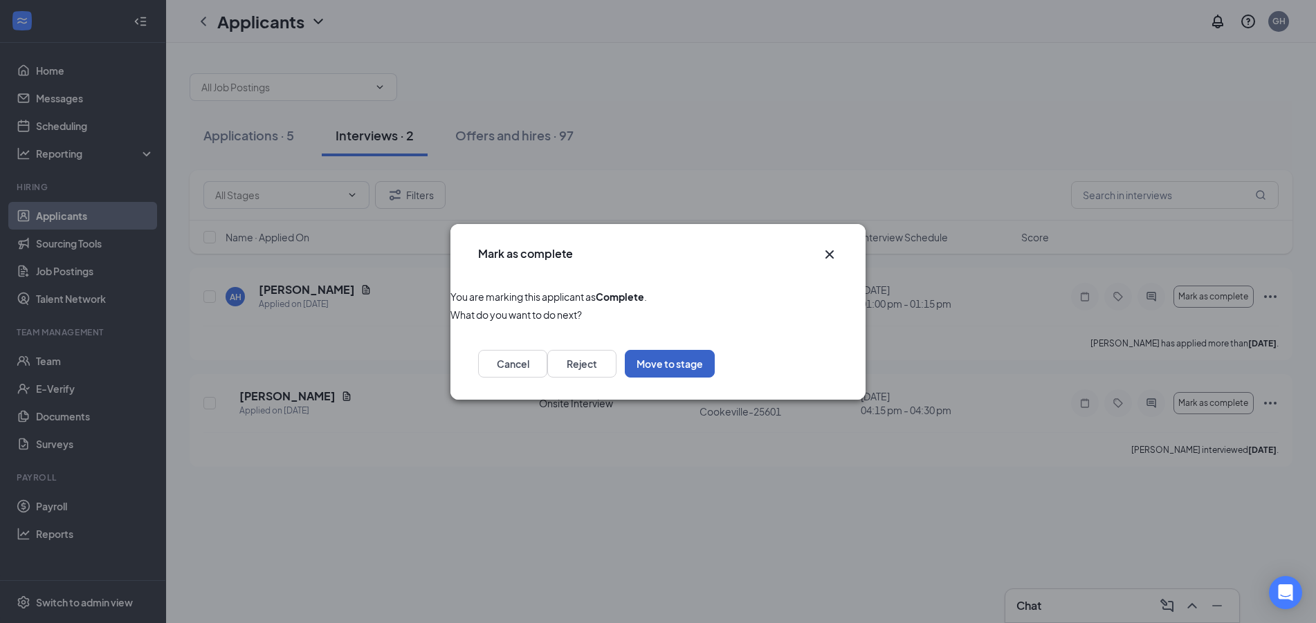
click at [715, 367] on button "Move to stage" at bounding box center [670, 364] width 90 height 28
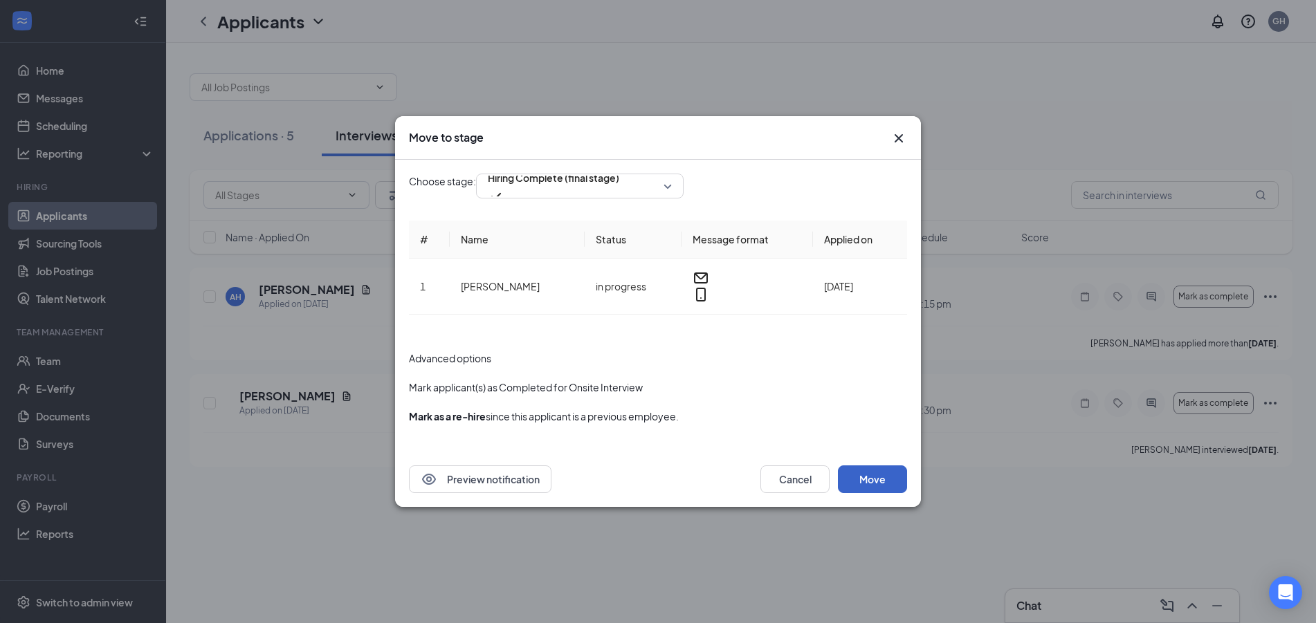
click at [868, 476] on button "Move" at bounding box center [872, 480] width 69 height 28
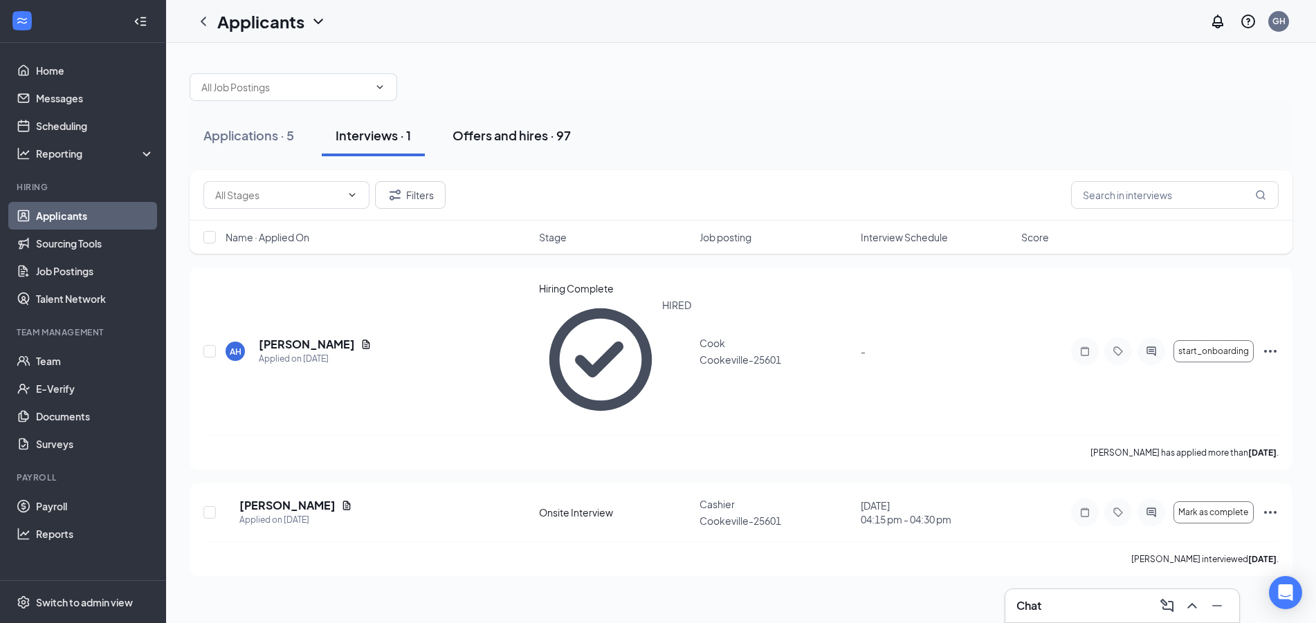
click at [531, 139] on div "Offers and hires · 97" at bounding box center [511, 135] width 118 height 17
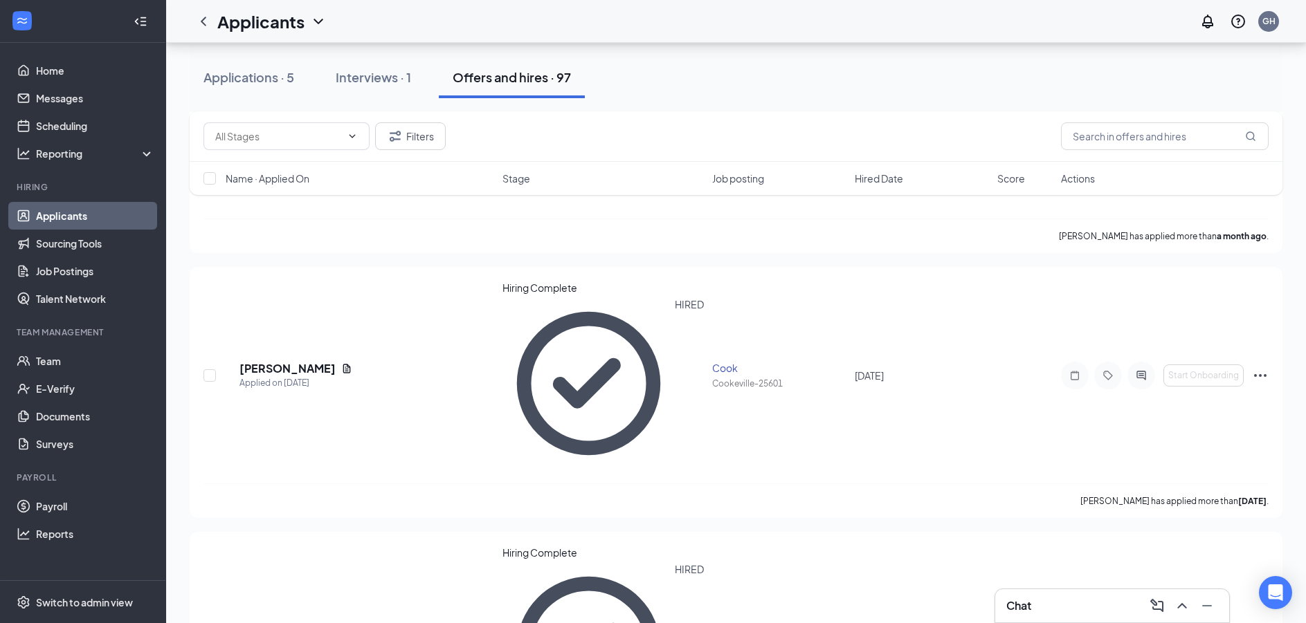
scroll to position [4421, 0]
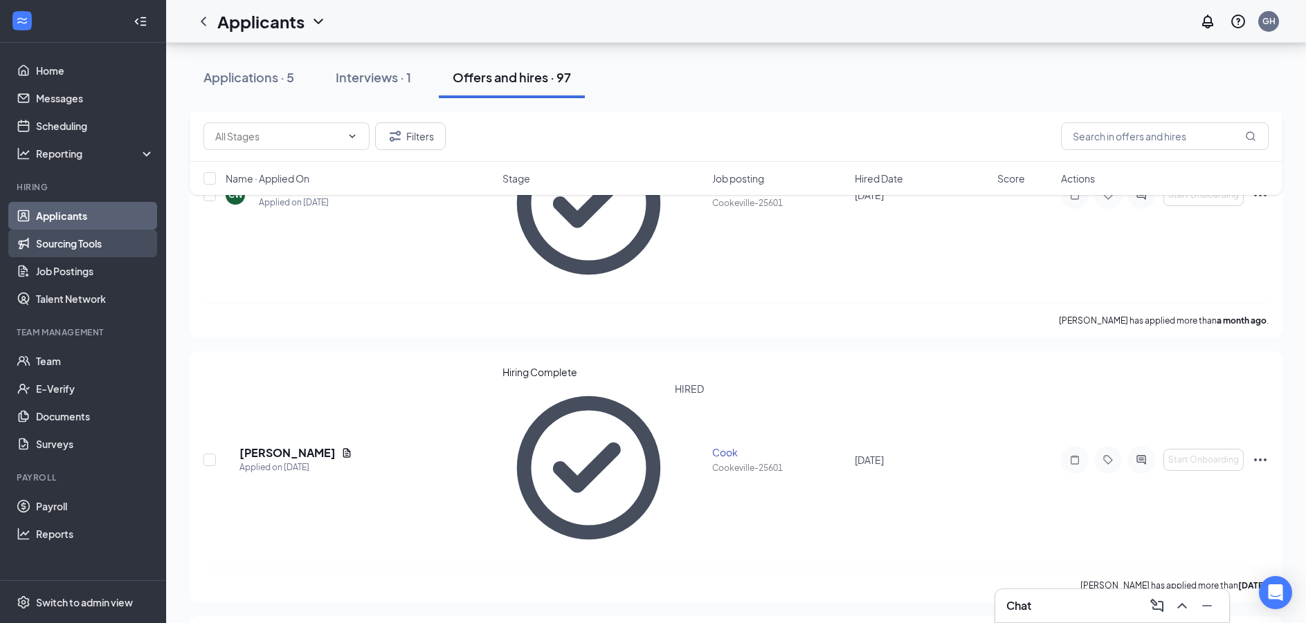
click at [116, 247] on link "Sourcing Tools" at bounding box center [95, 244] width 118 height 28
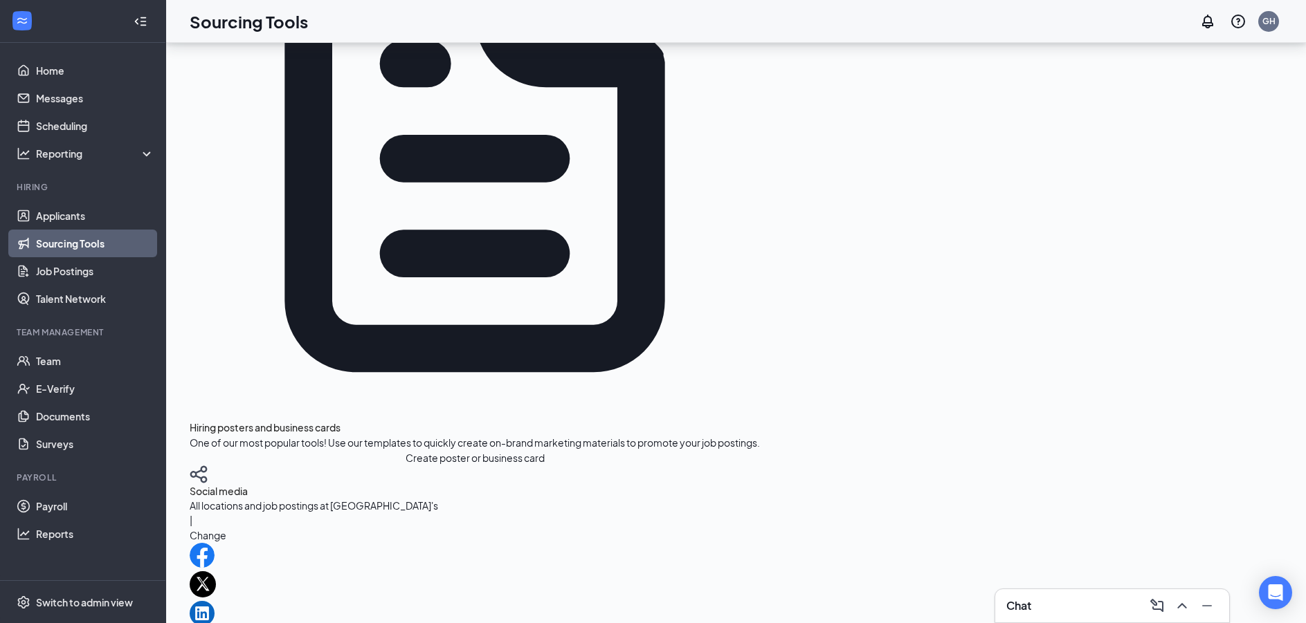
scroll to position [457, 0]
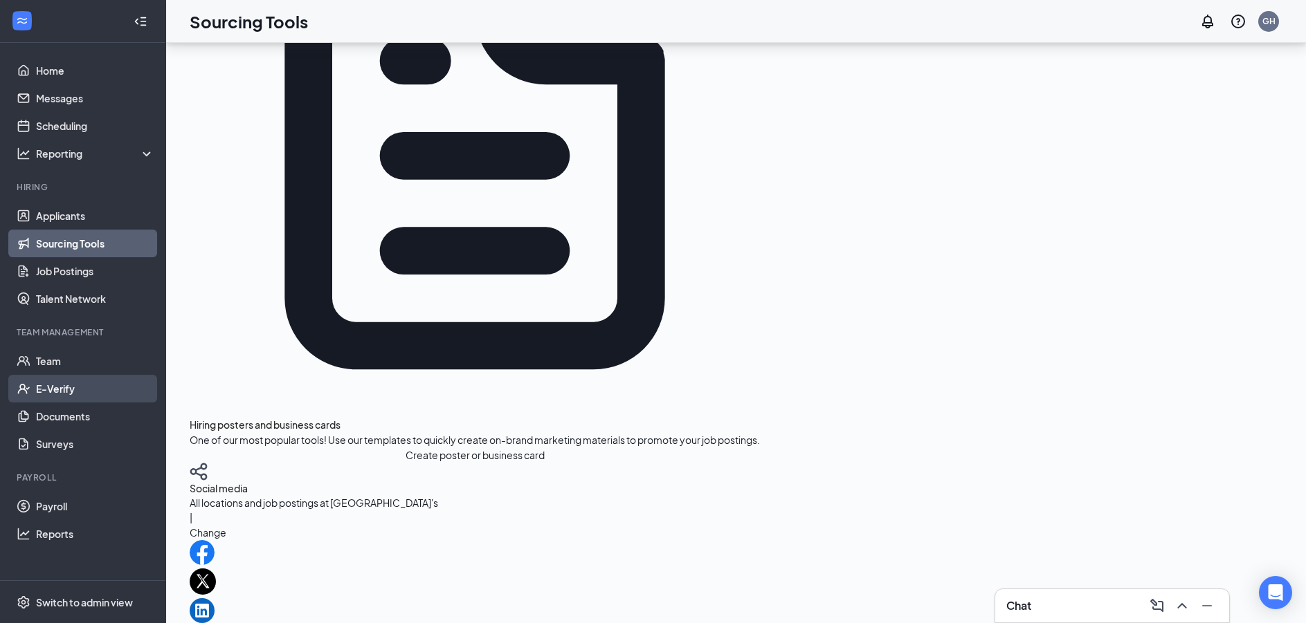
drag, startPoint x: 399, startPoint y: 339, endPoint x: 65, endPoint y: 389, distance: 337.2
click at [65, 389] on div "Home Messages Scheduling Reporting Hiring Applicants Sourcing Tools Job Posting…" at bounding box center [653, 297] width 1306 height 1508
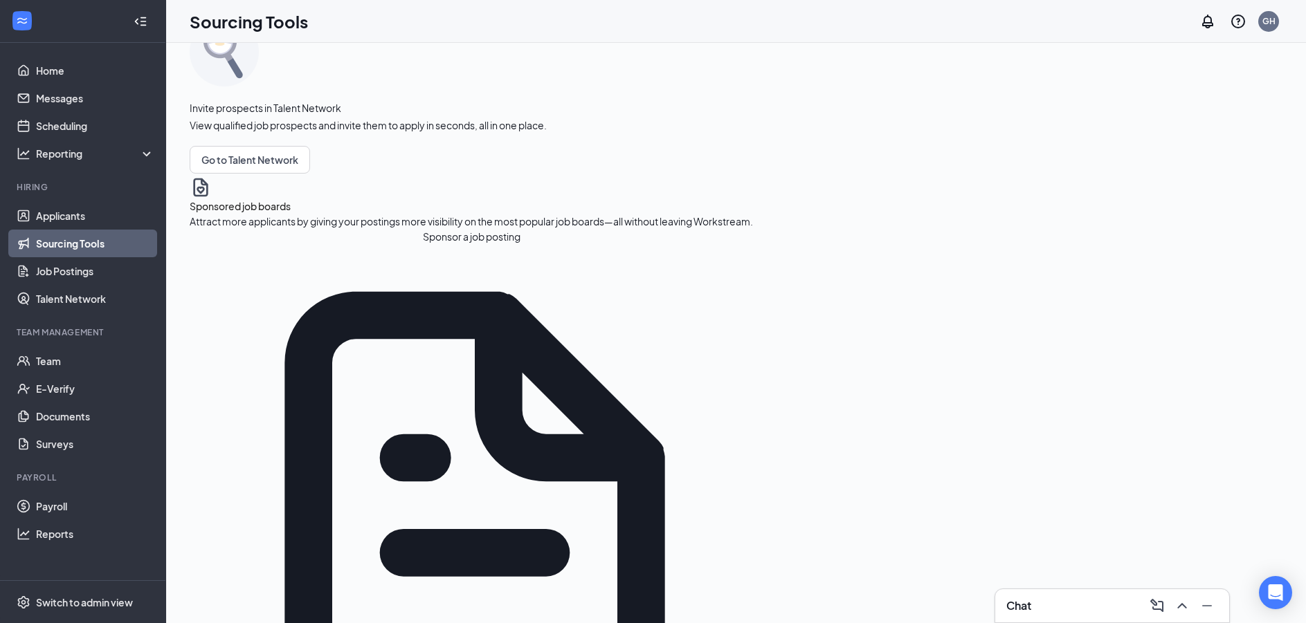
scroll to position [0, 0]
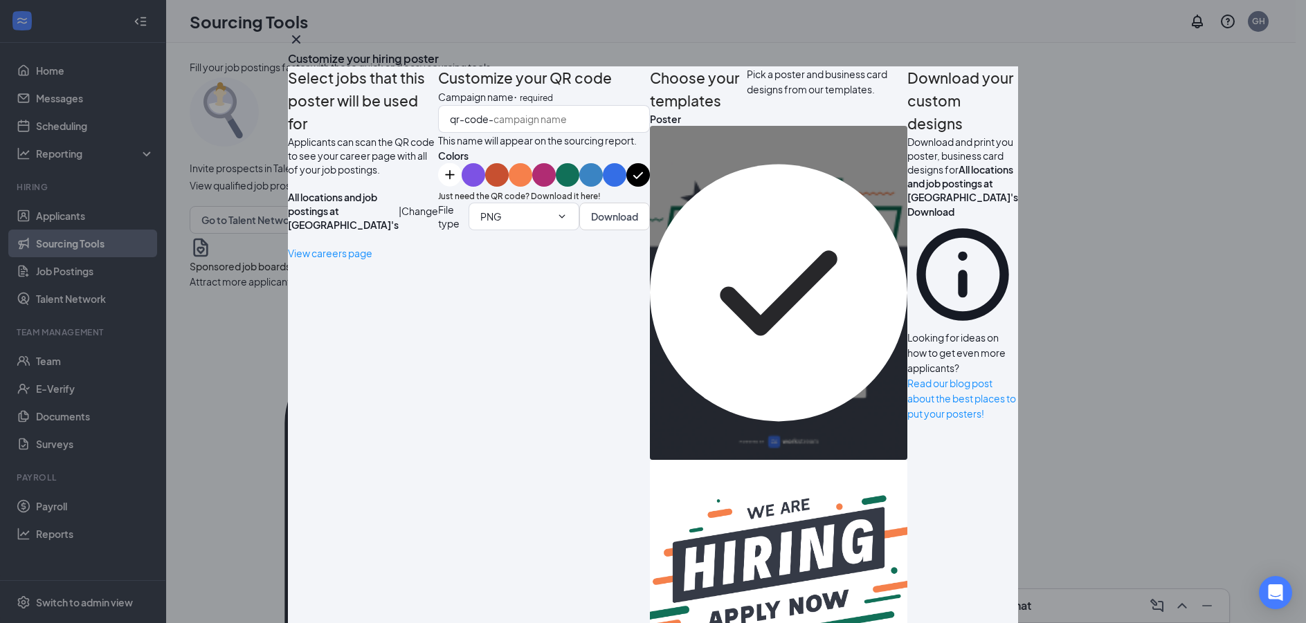
click at [485, 187] on button "color button #C75030" at bounding box center [497, 175] width 24 height 24
click at [603, 187] on button "color button #346EE6" at bounding box center [615, 175] width 24 height 24
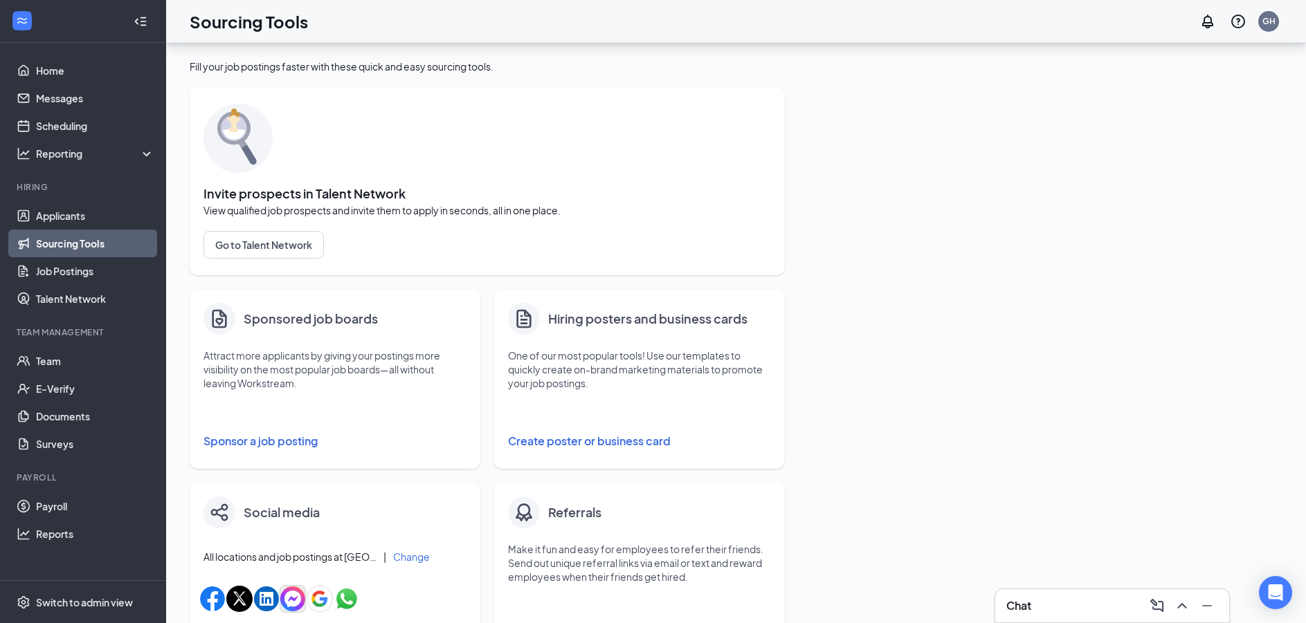
scroll to position [138, 0]
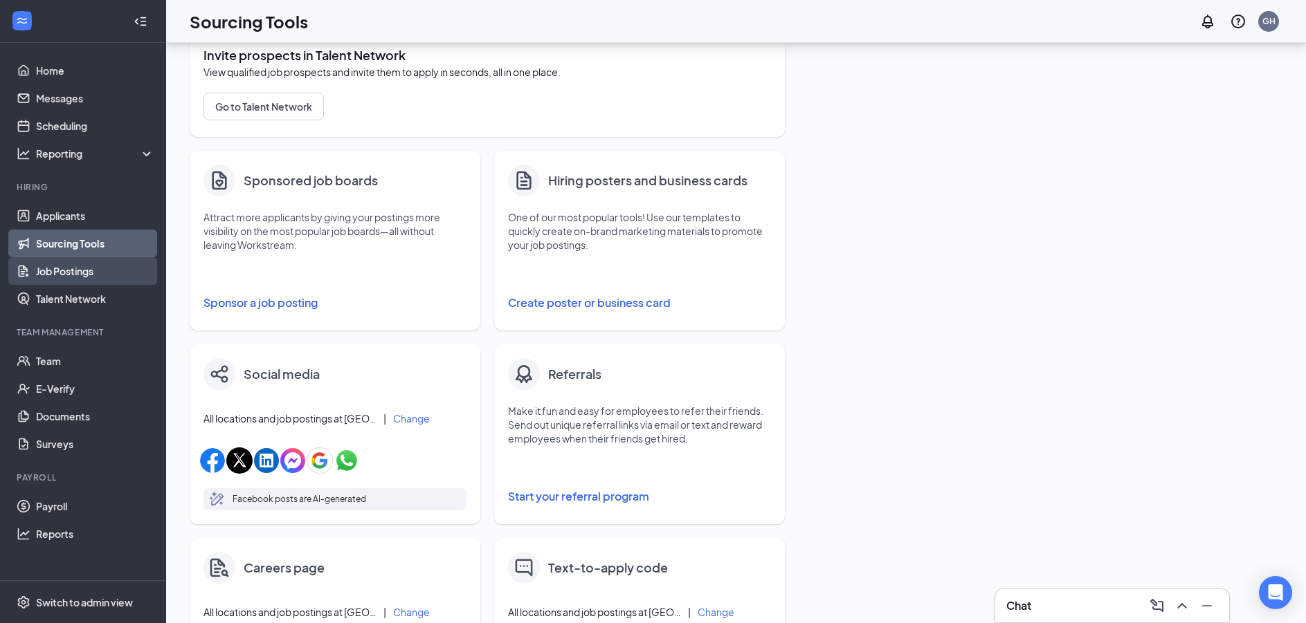
click at [84, 274] on link "Job Postings" at bounding box center [95, 271] width 118 height 28
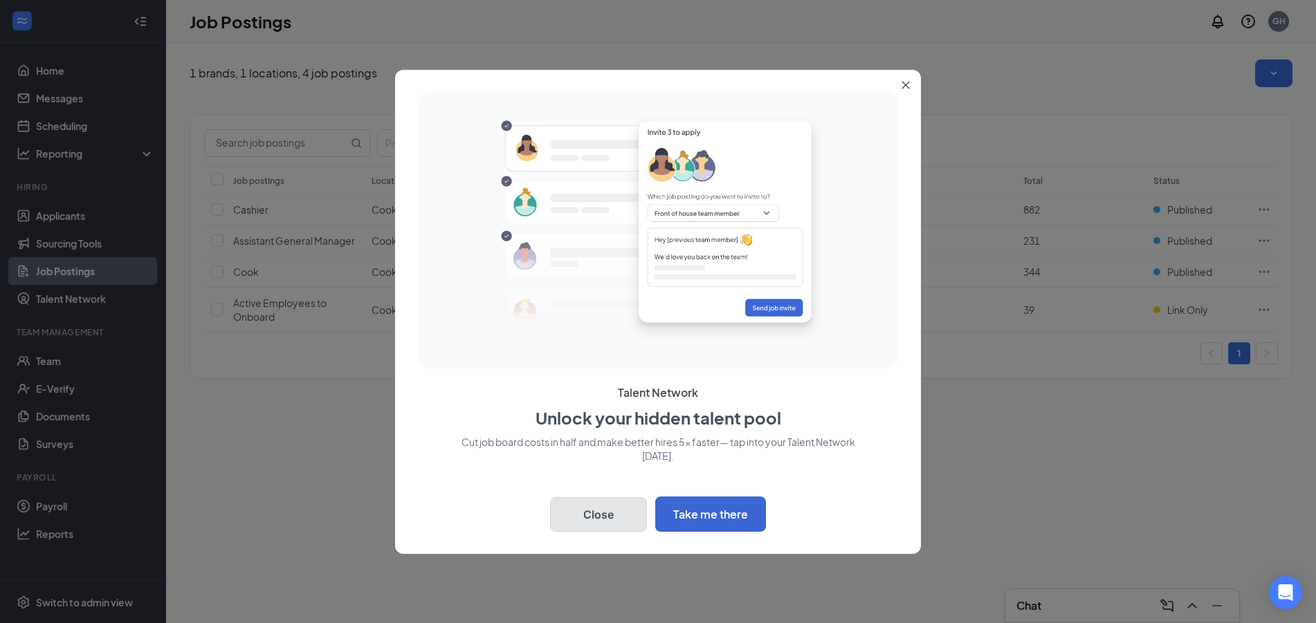
click at [594, 507] on button "Close" at bounding box center [598, 514] width 97 height 35
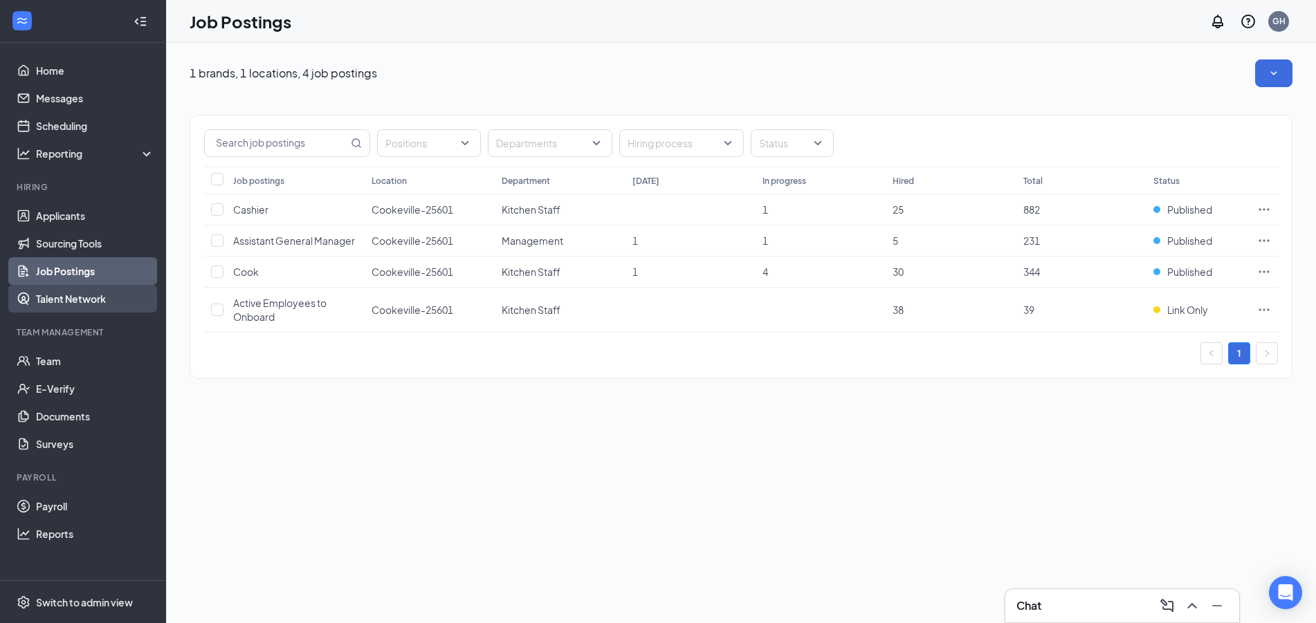
click at [72, 295] on link "Talent Network" at bounding box center [95, 299] width 118 height 28
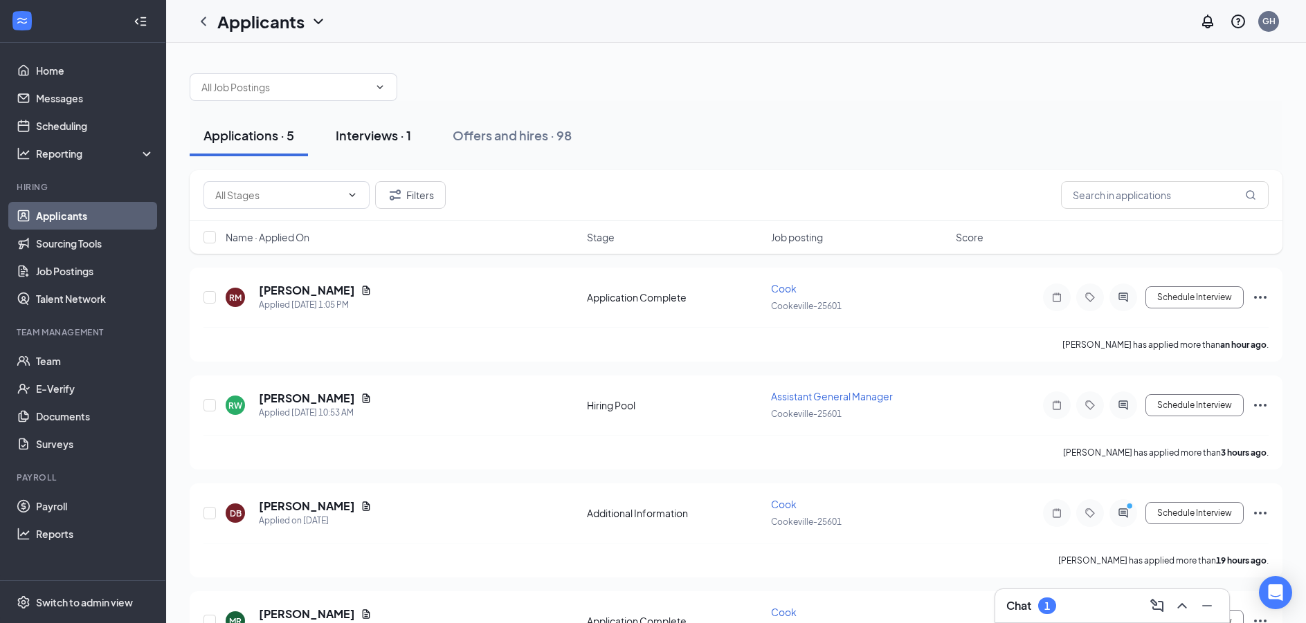
click at [374, 134] on div "Interviews · 1" at bounding box center [373, 135] width 75 height 17
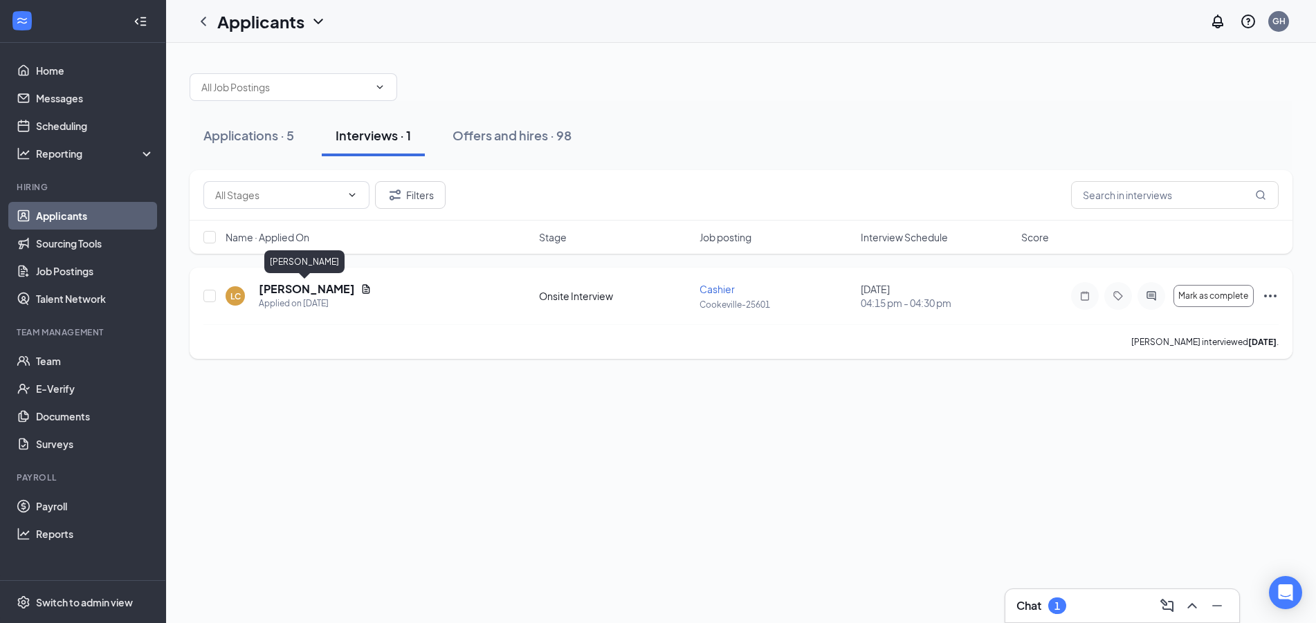
click at [318, 284] on h5 "Lydia Copeland" at bounding box center [307, 289] width 96 height 15
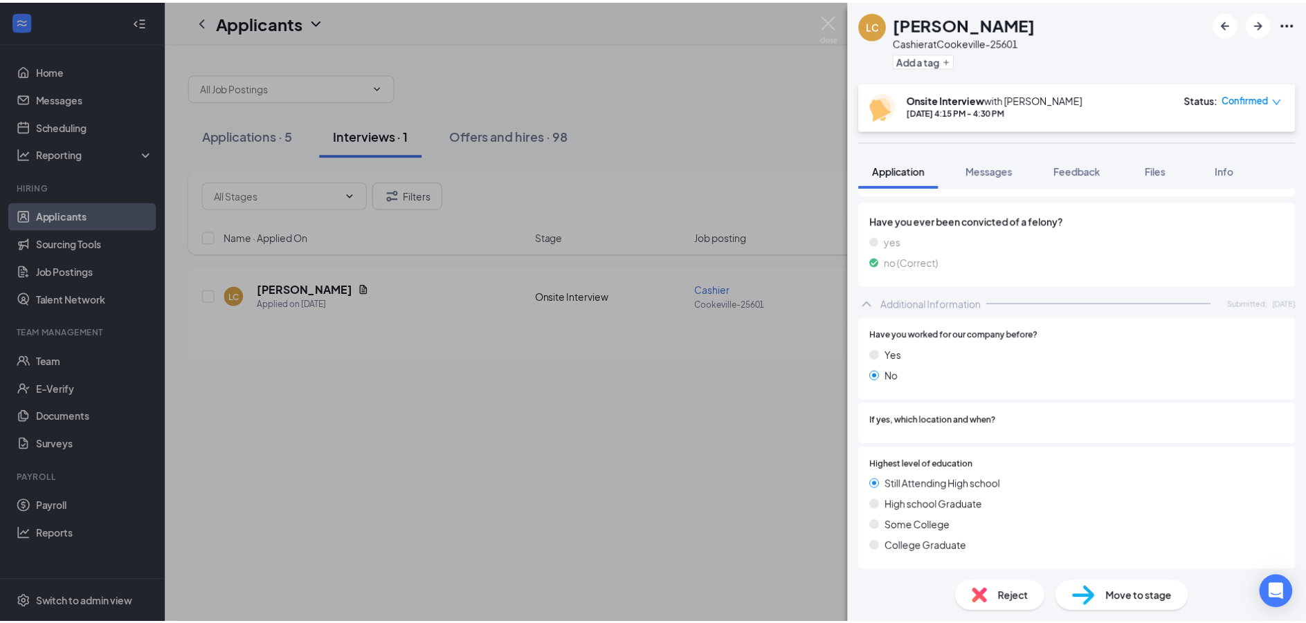
scroll to position [168, 0]
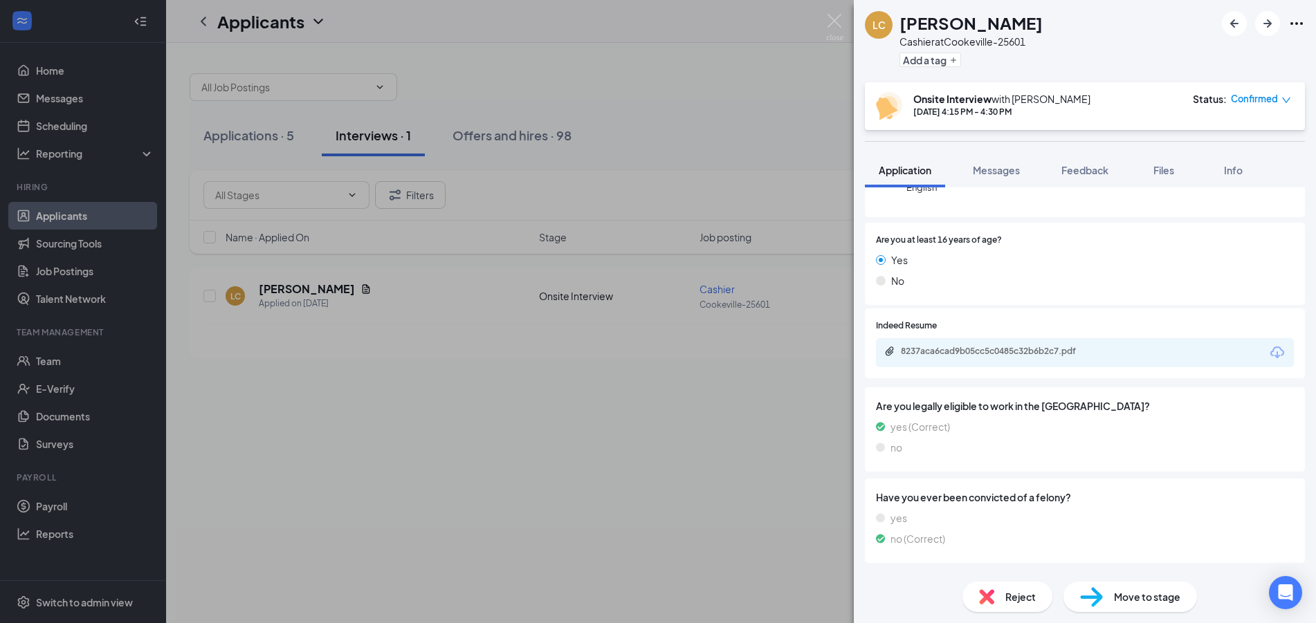
click at [664, 106] on div "LC Lydia Copeland Cashier at Cookeville-25601 Add a tag Onsite Interview with G…" at bounding box center [658, 311] width 1316 height 623
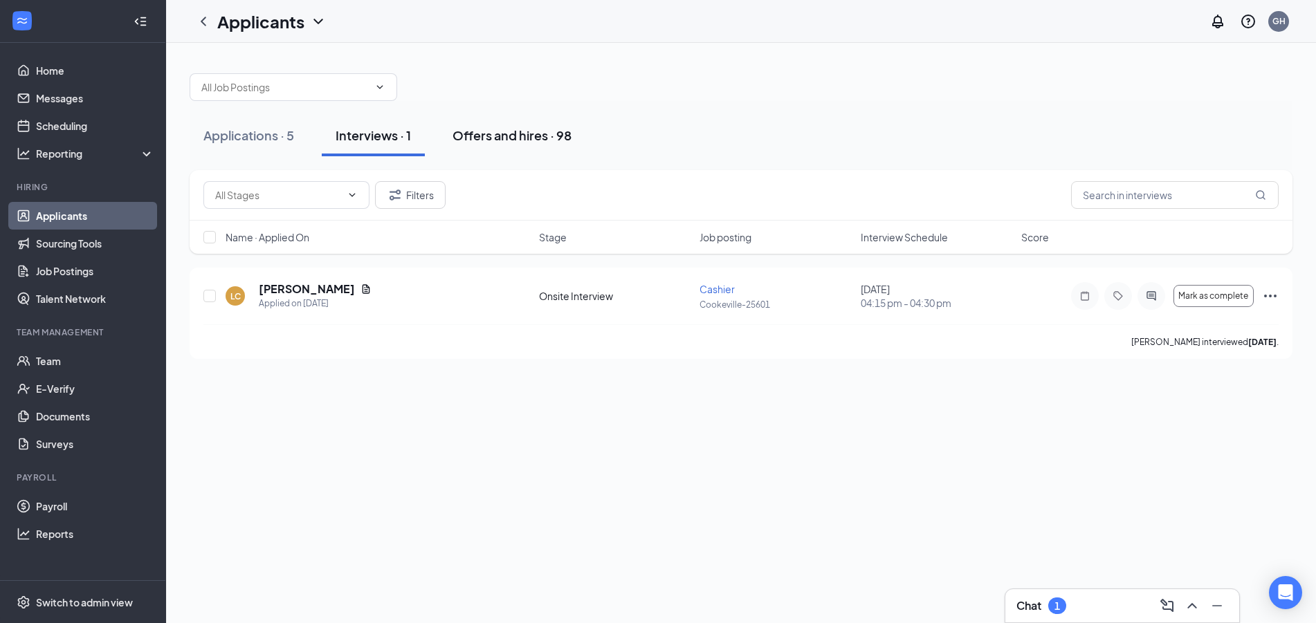
click at [522, 129] on button "Offers and hires · 98" at bounding box center [512, 136] width 147 height 42
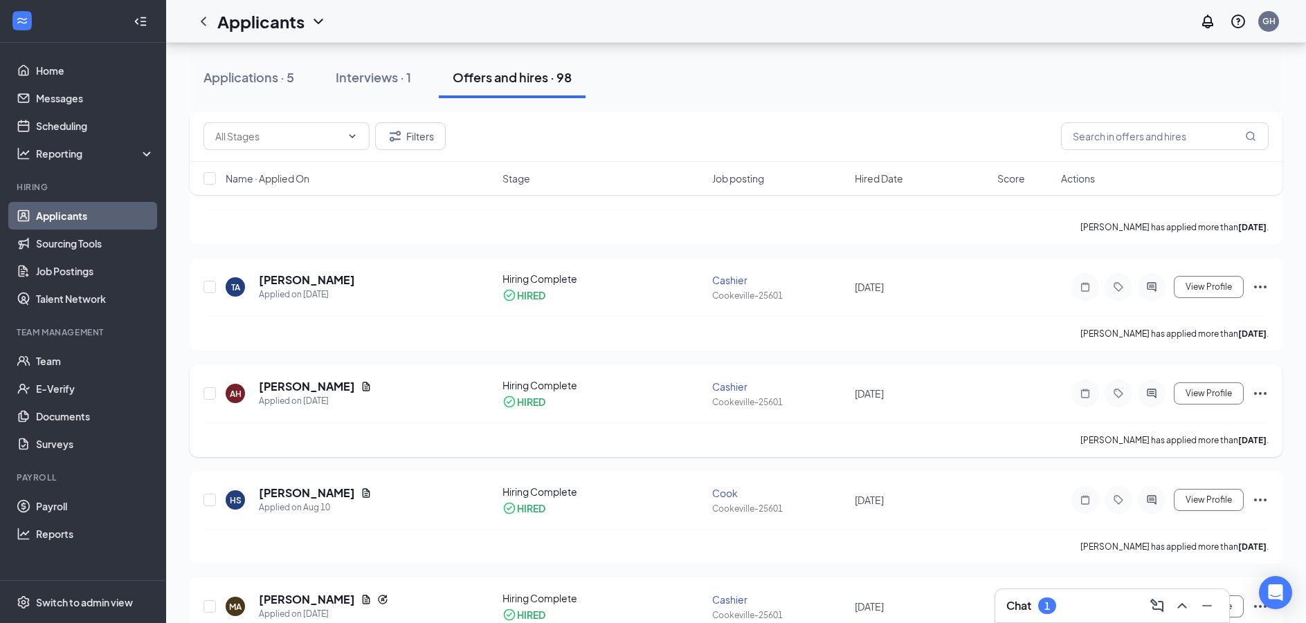
scroll to position [21, 0]
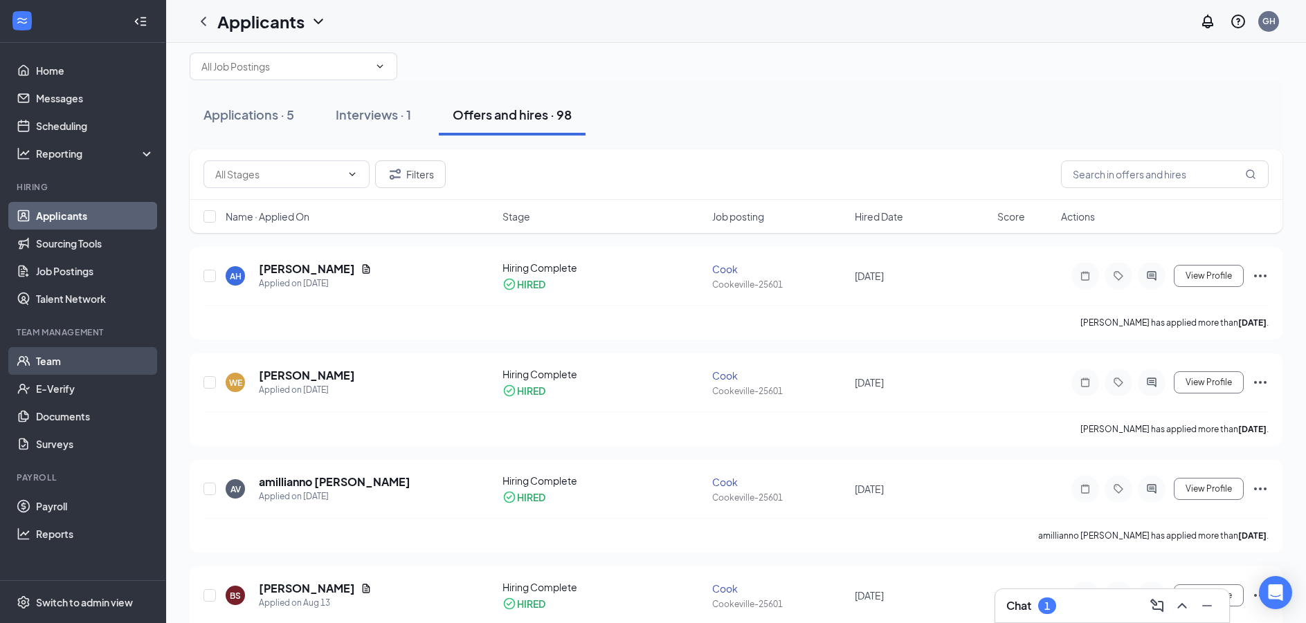
click at [71, 367] on link "Team" at bounding box center [95, 361] width 118 height 28
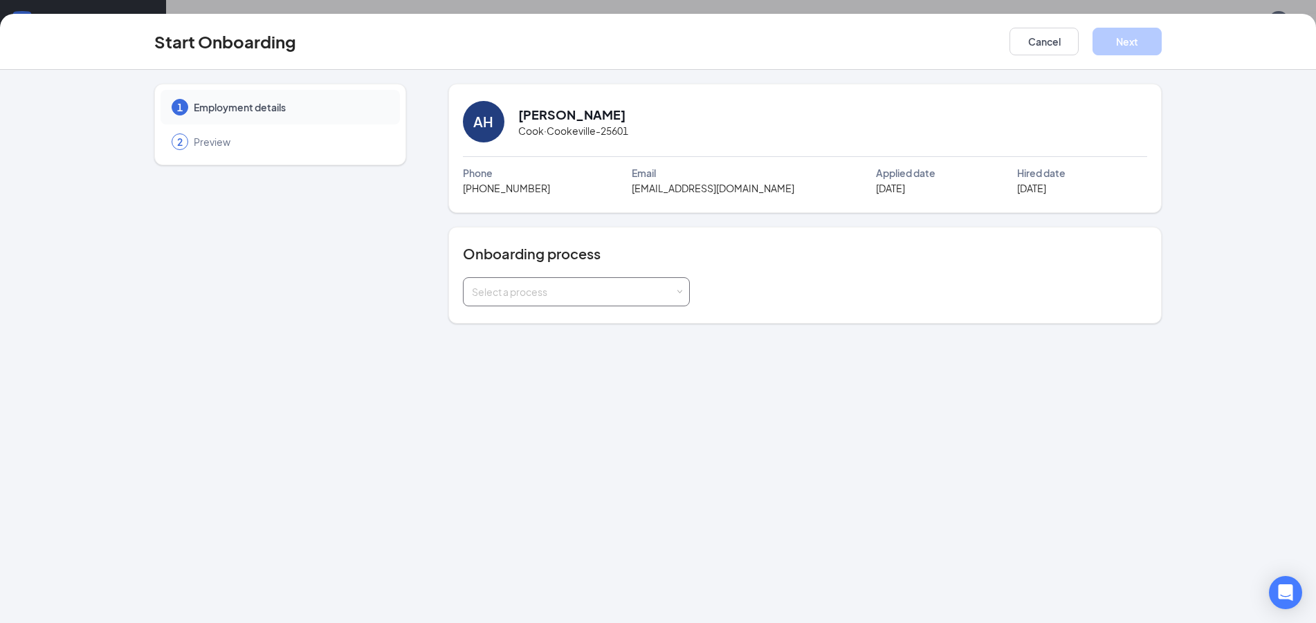
click at [544, 292] on div "Select a process" at bounding box center [573, 292] width 203 height 14
click at [636, 374] on li "Cookeville-25601 Onboarding" at bounding box center [575, 371] width 227 height 25
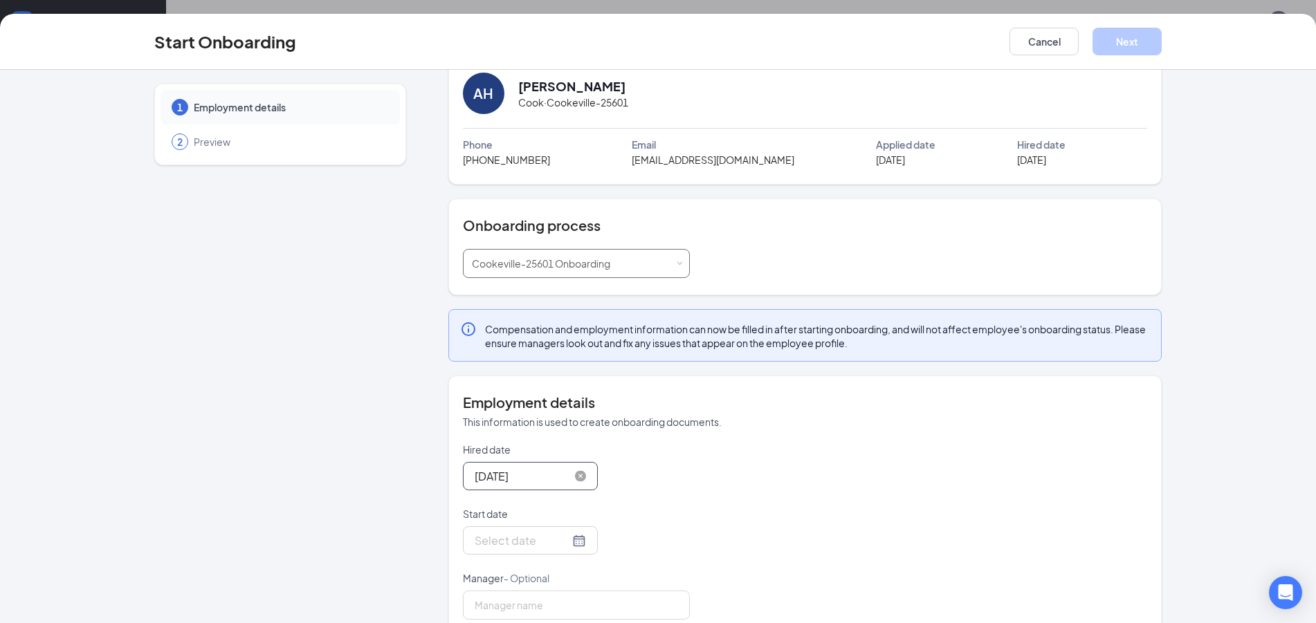
scroll to position [56, 0]
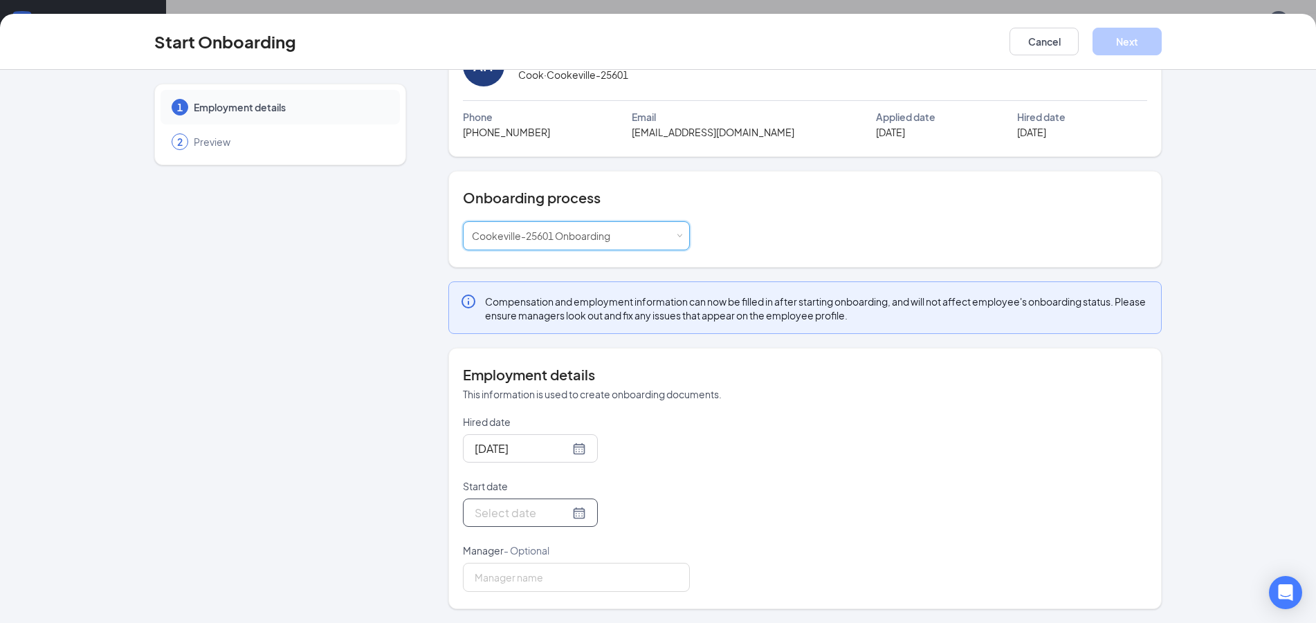
click at [520, 507] on input "Start date" at bounding box center [522, 512] width 95 height 17
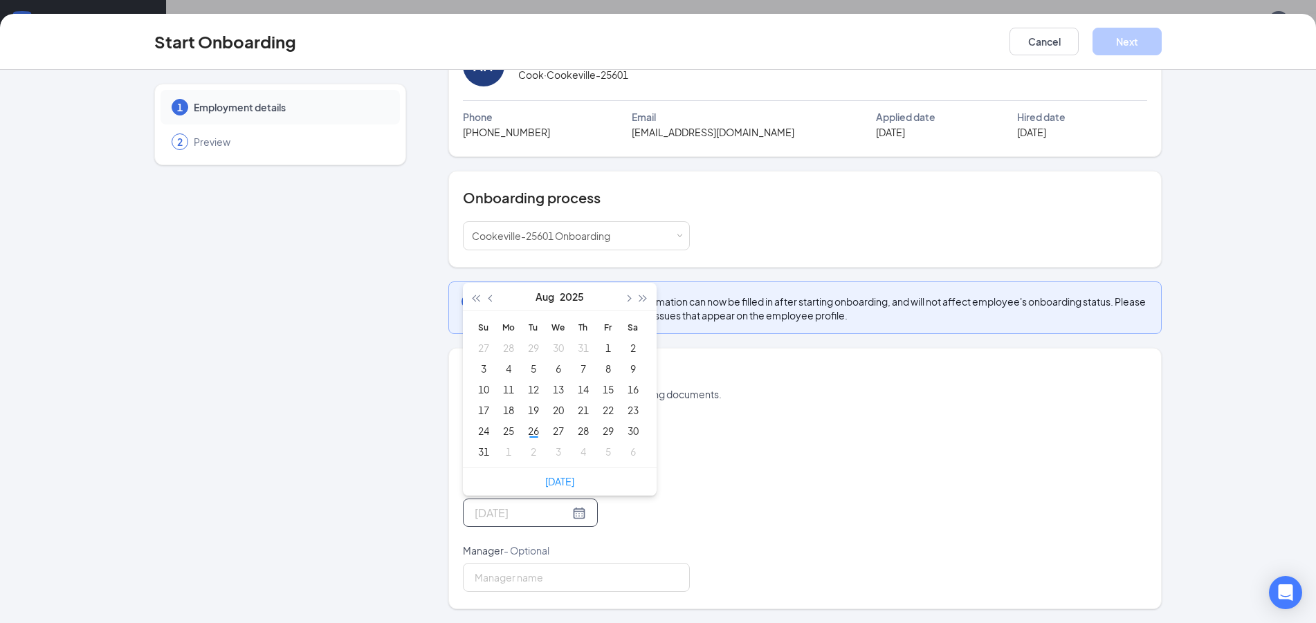
type input "Sep 1, 2025"
type input "Aug 26, 2025"
click at [533, 434] on div "26" at bounding box center [533, 431] width 17 height 17
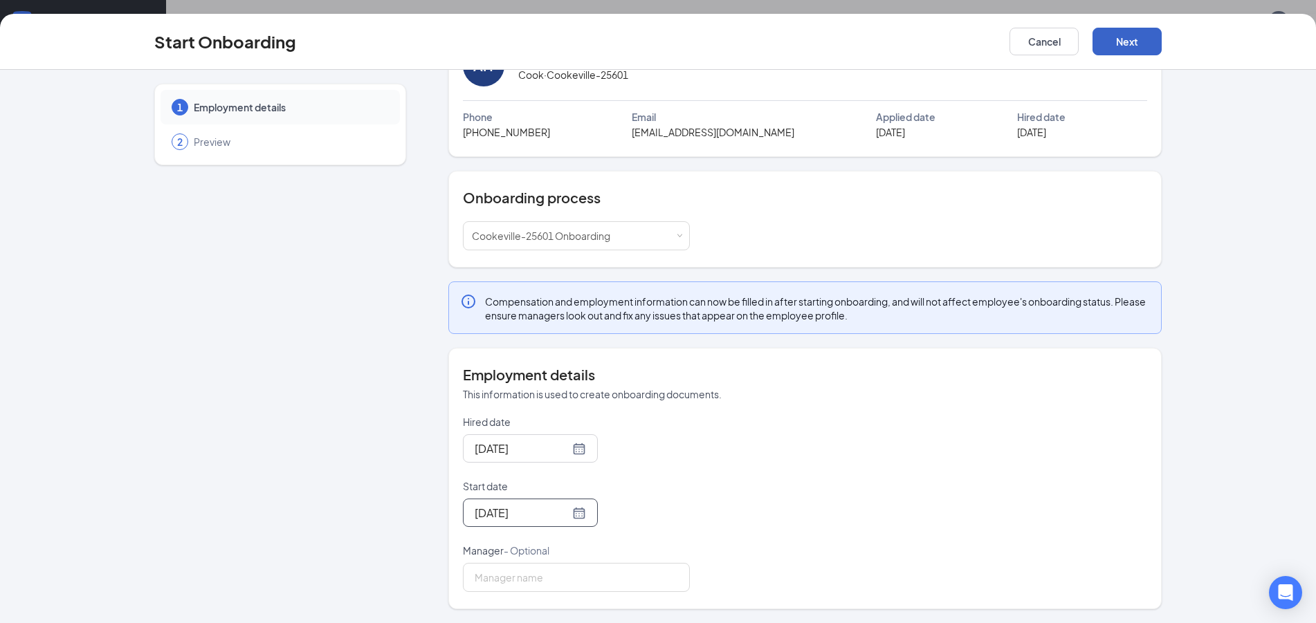
click at [1112, 42] on button "Next" at bounding box center [1126, 42] width 69 height 28
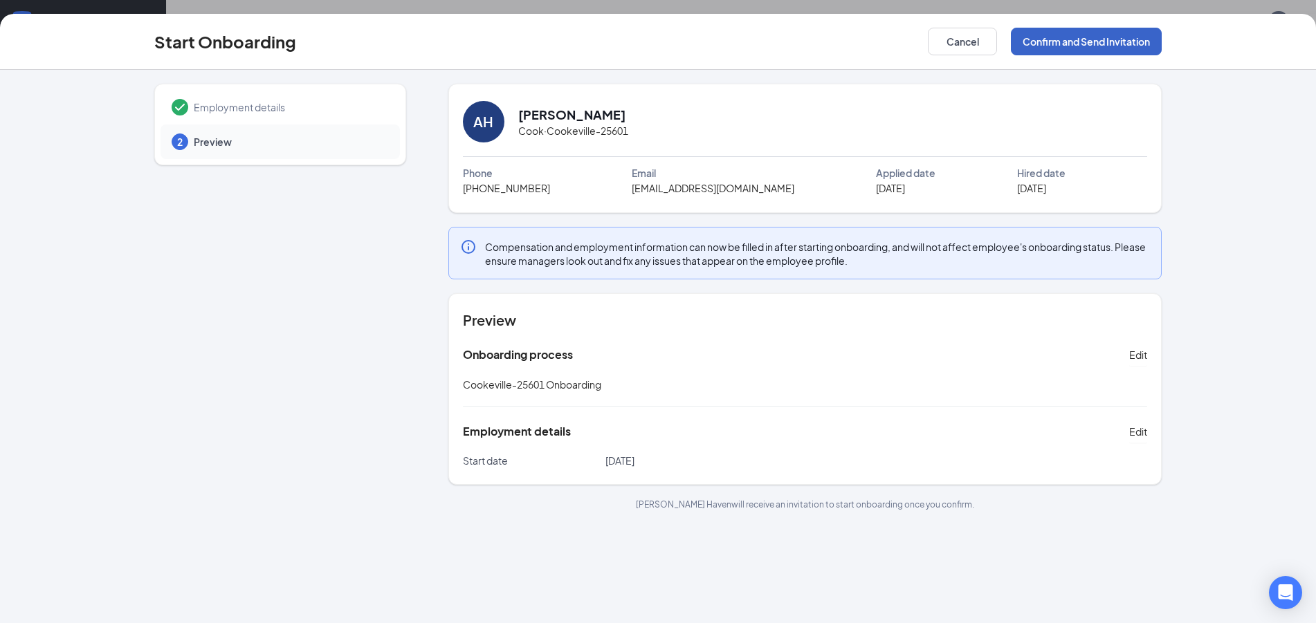
click at [1097, 39] on button "Confirm and Send Invitation" at bounding box center [1086, 42] width 151 height 28
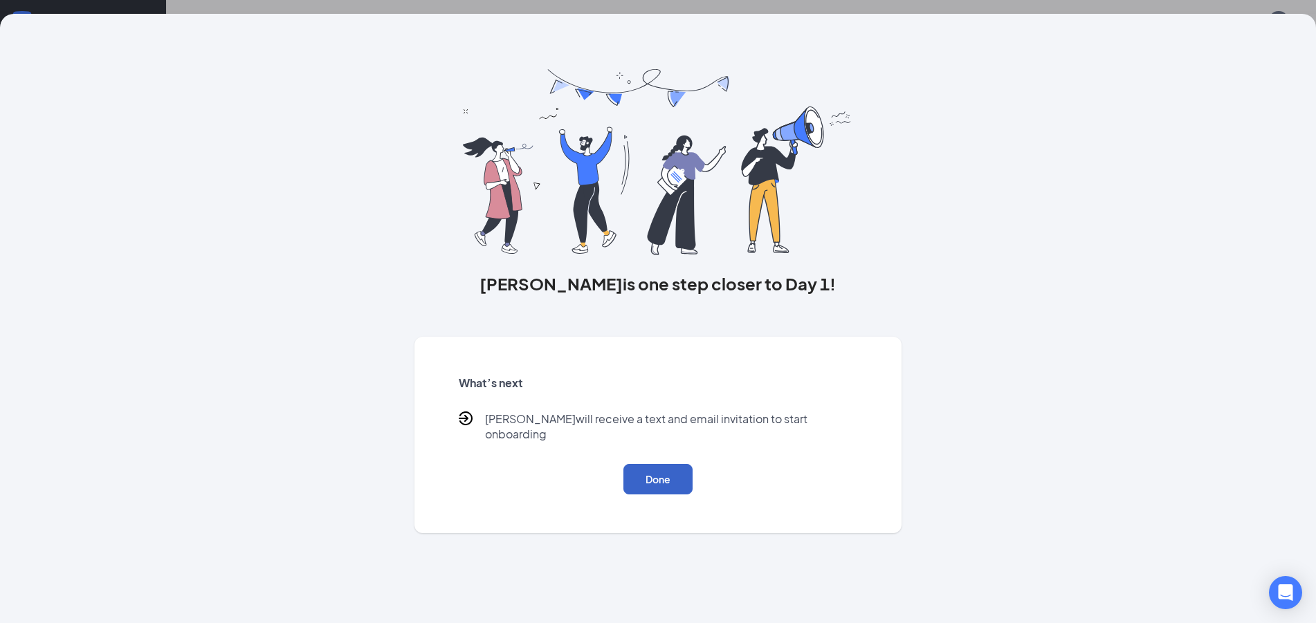
click at [640, 473] on button "Done" at bounding box center [657, 479] width 69 height 30
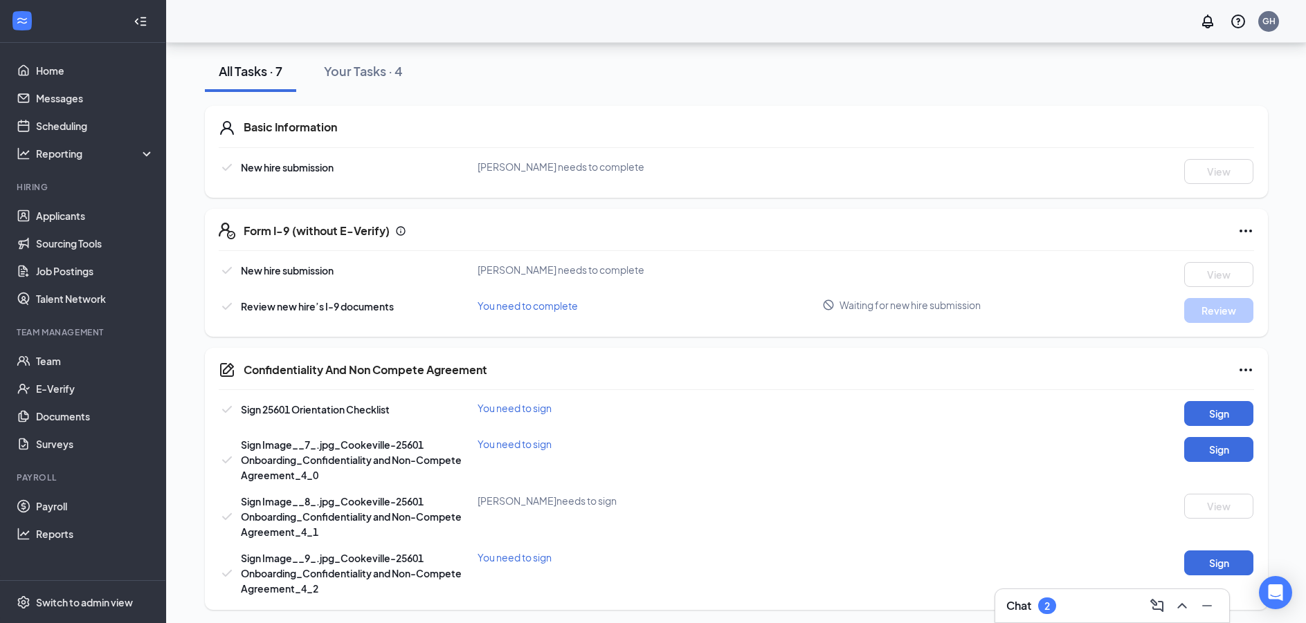
scroll to position [308, 0]
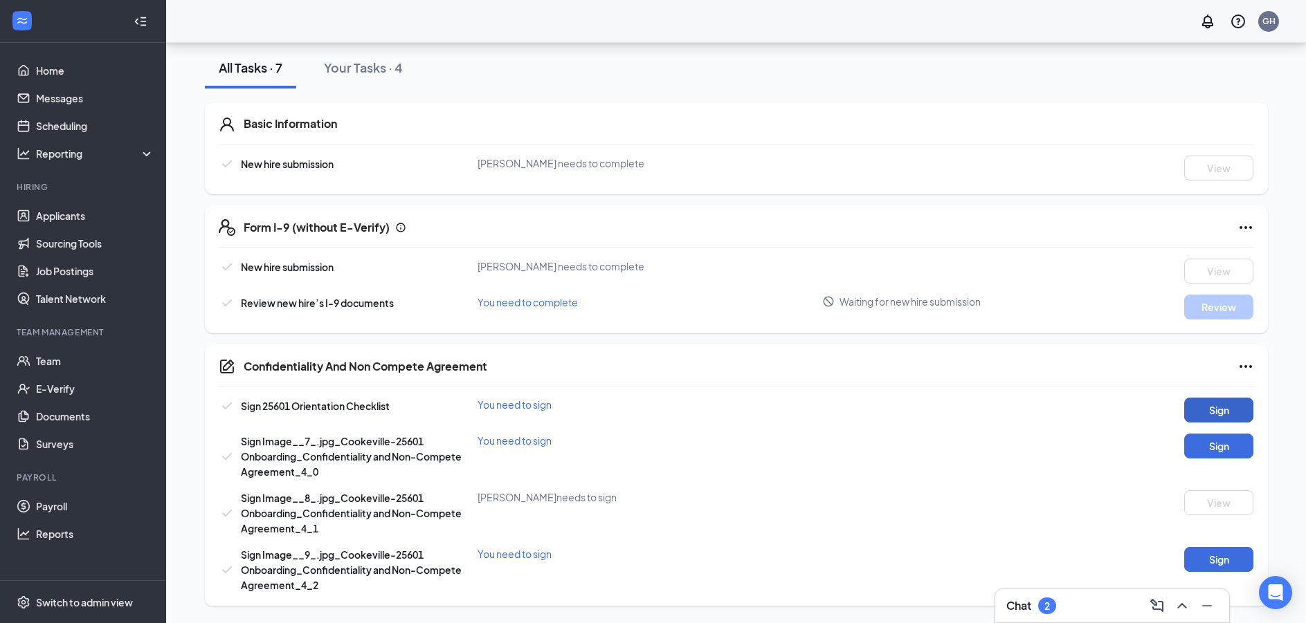
click at [1237, 409] on button "Sign" at bounding box center [1218, 410] width 69 height 25
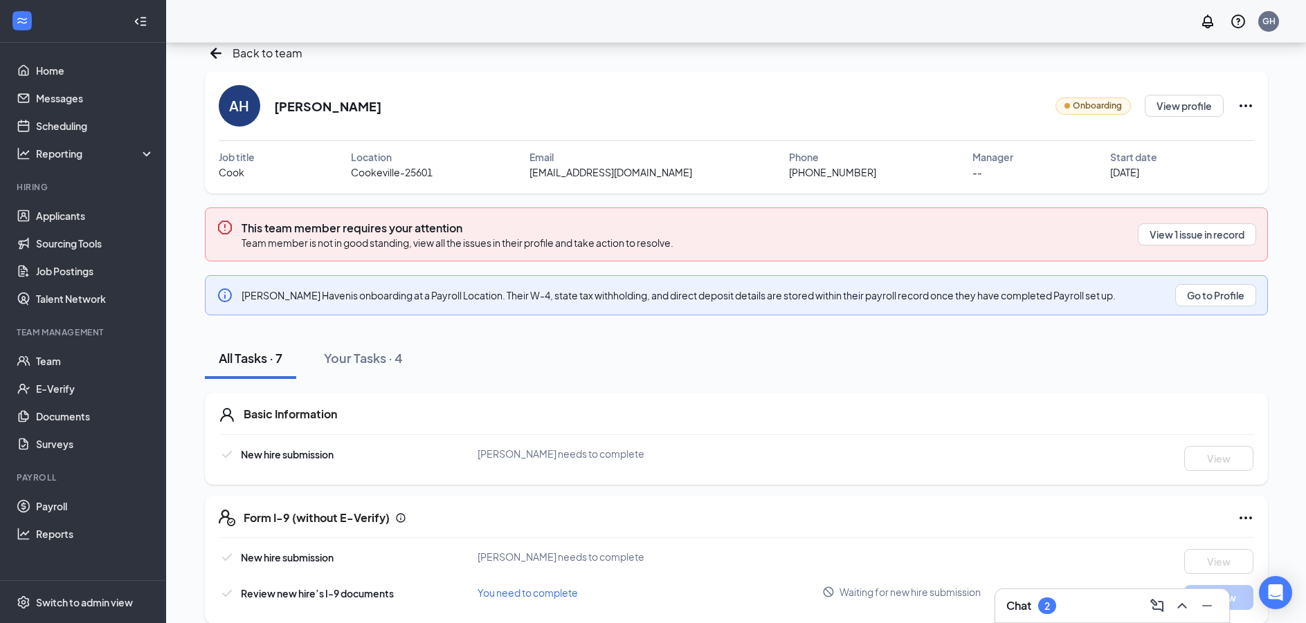
scroll to position [0, 0]
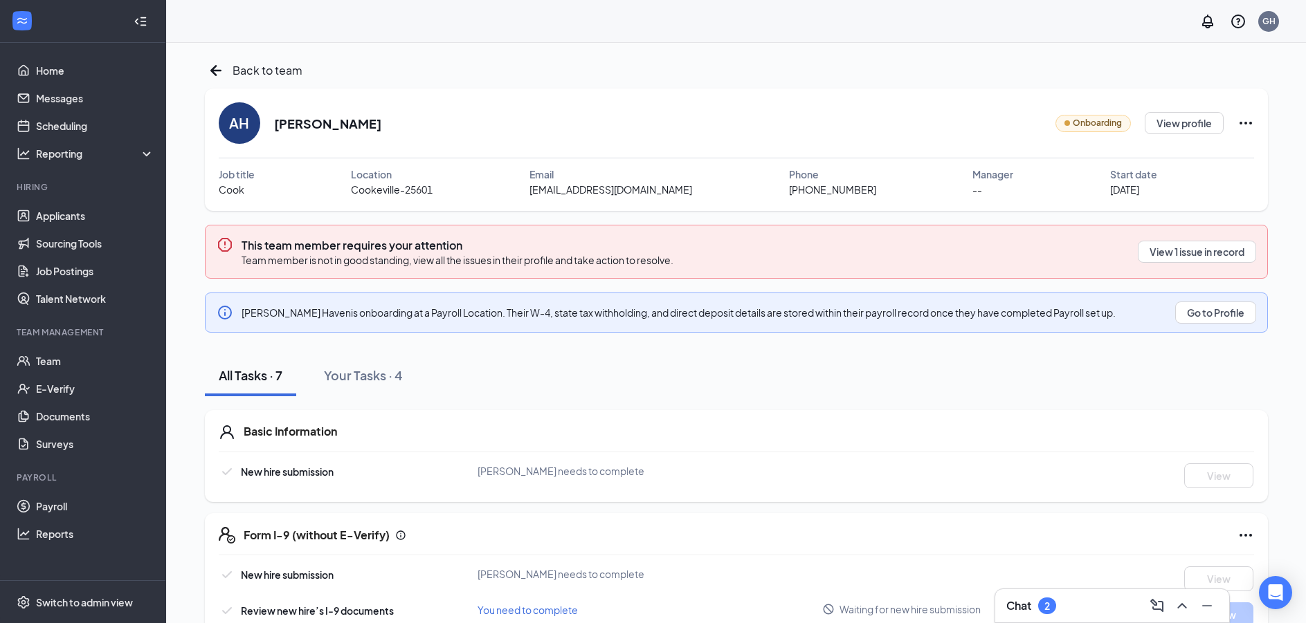
click at [1246, 123] on icon "Ellipses" at bounding box center [1245, 123] width 12 height 3
click at [1187, 156] on div "Share onboarding link" at bounding box center [1198, 155] width 198 height 14
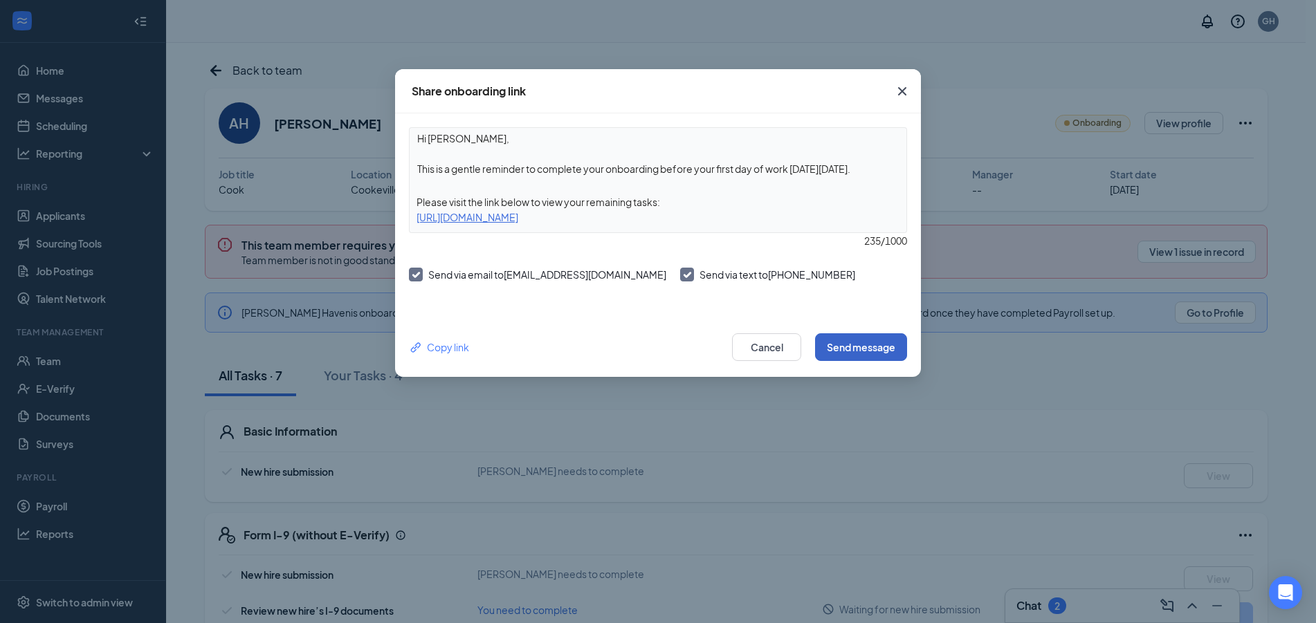
click at [868, 351] on button "Send message" at bounding box center [861, 347] width 92 height 28
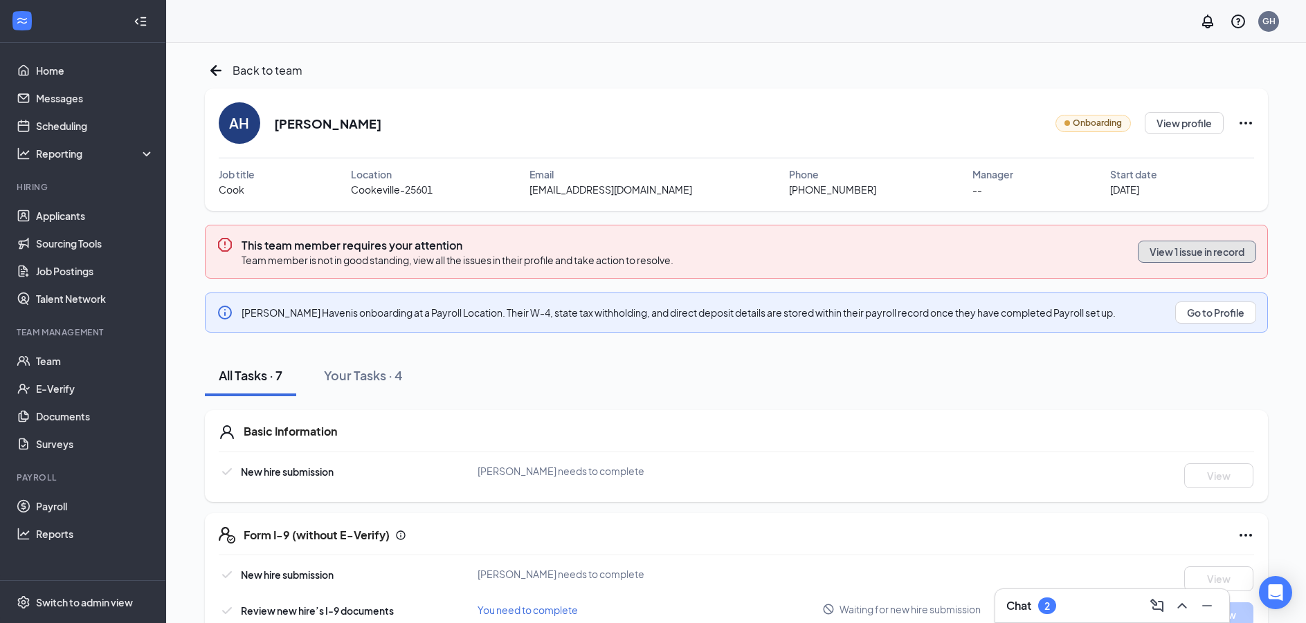
click at [1157, 244] on button "View 1 issue in record" at bounding box center [1196, 252] width 118 height 22
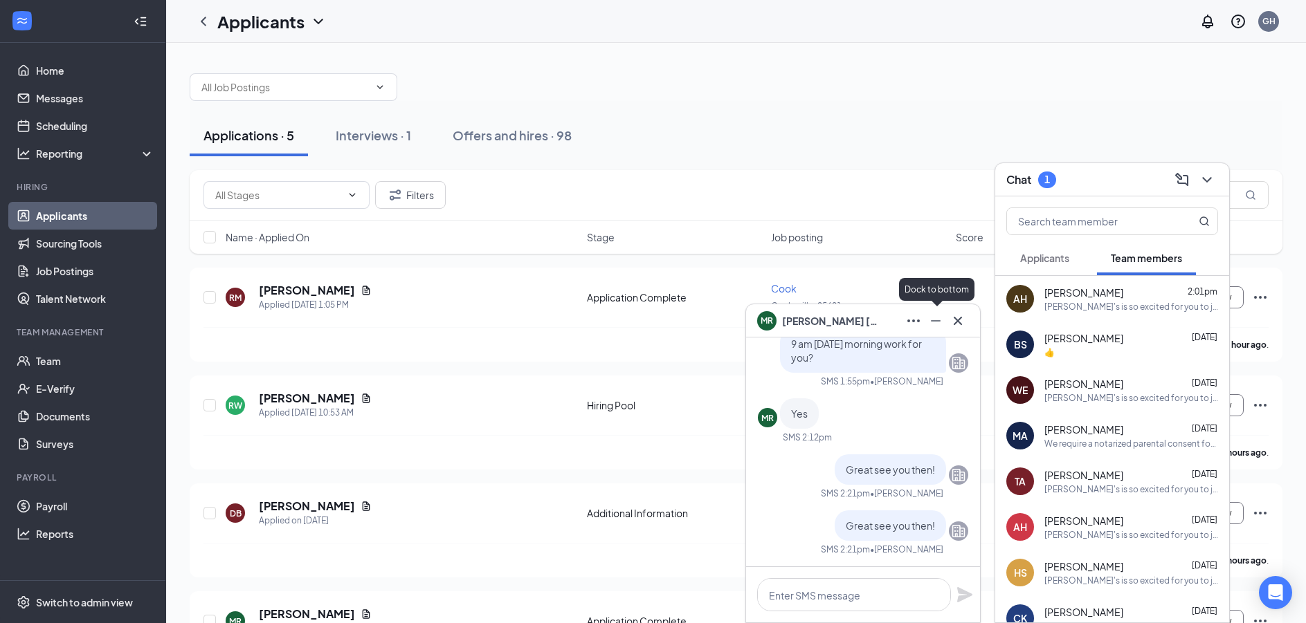
click at [935, 325] on icon "Minimize" at bounding box center [935, 321] width 17 height 17
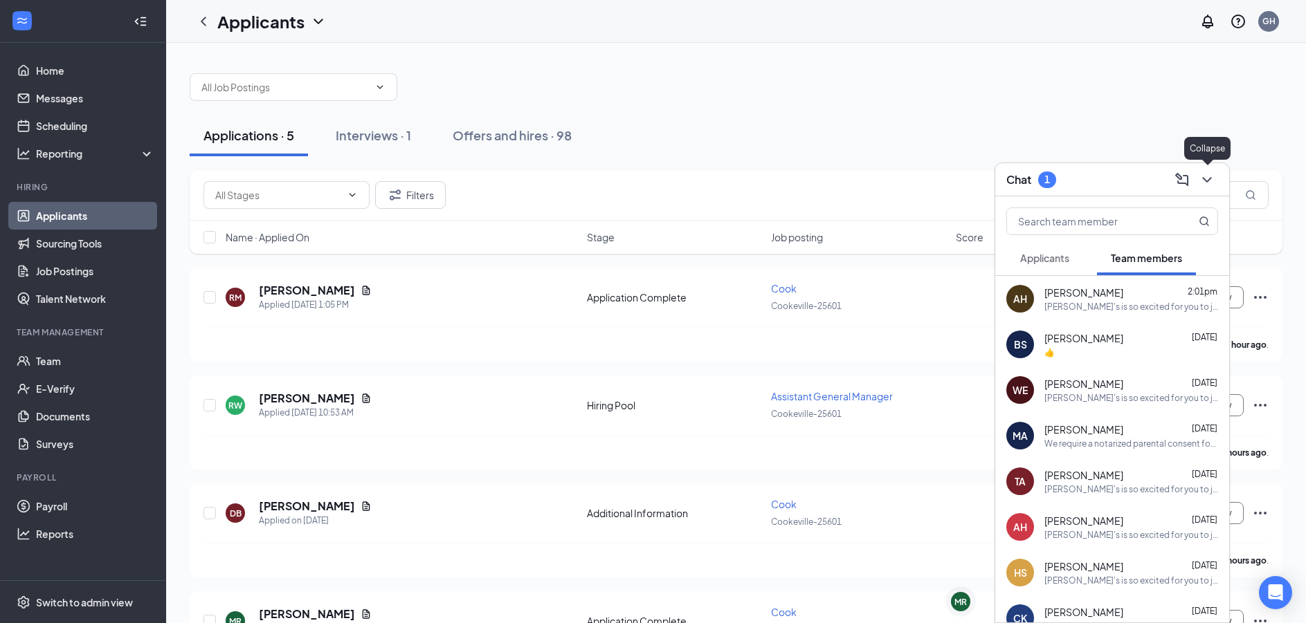
click at [1213, 172] on icon "ChevronDown" at bounding box center [1206, 180] width 17 height 17
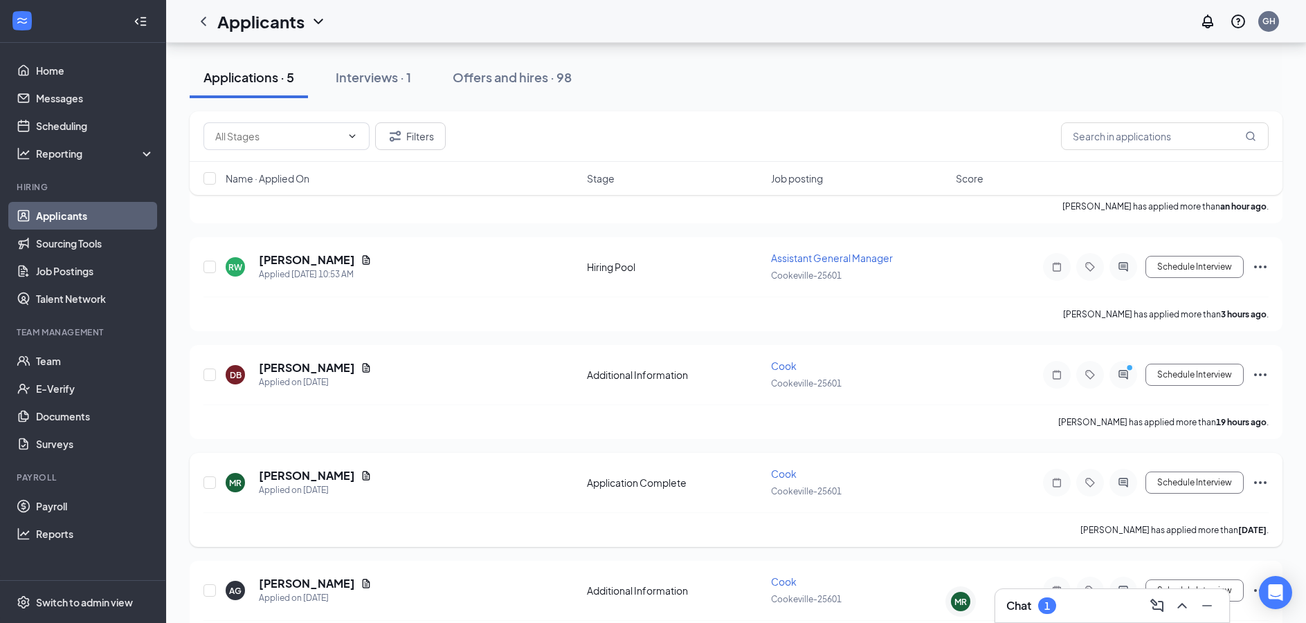
scroll to position [187, 0]
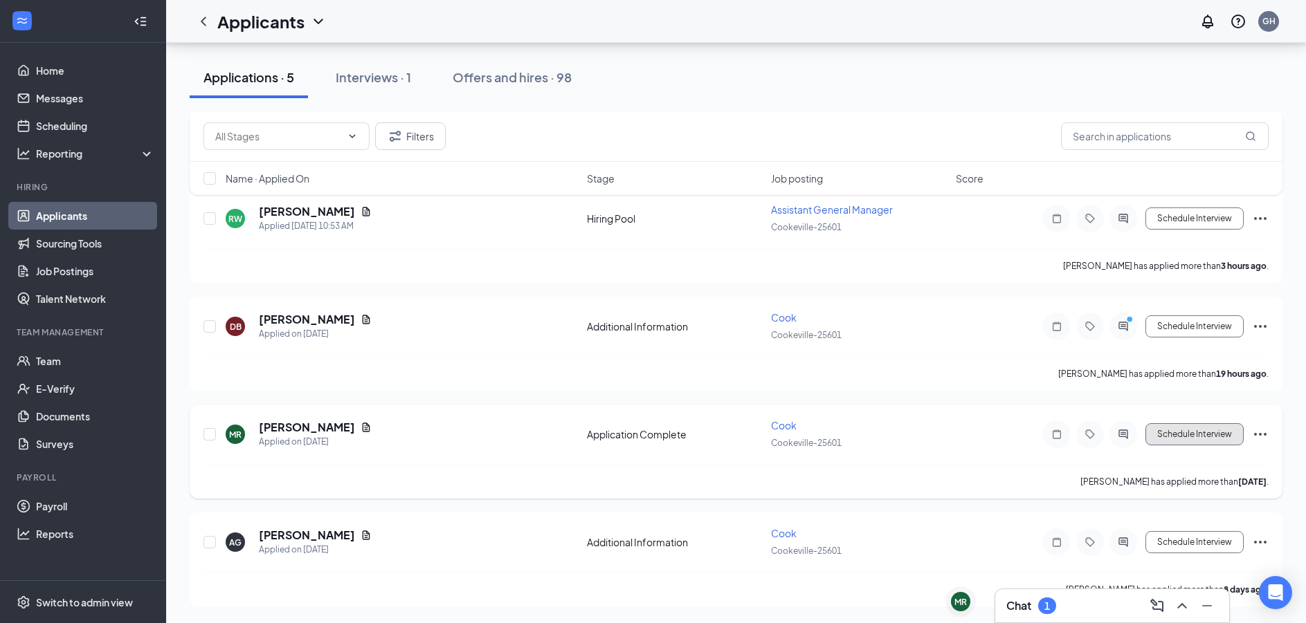
click at [1170, 435] on button "Schedule Interview" at bounding box center [1194, 434] width 98 height 22
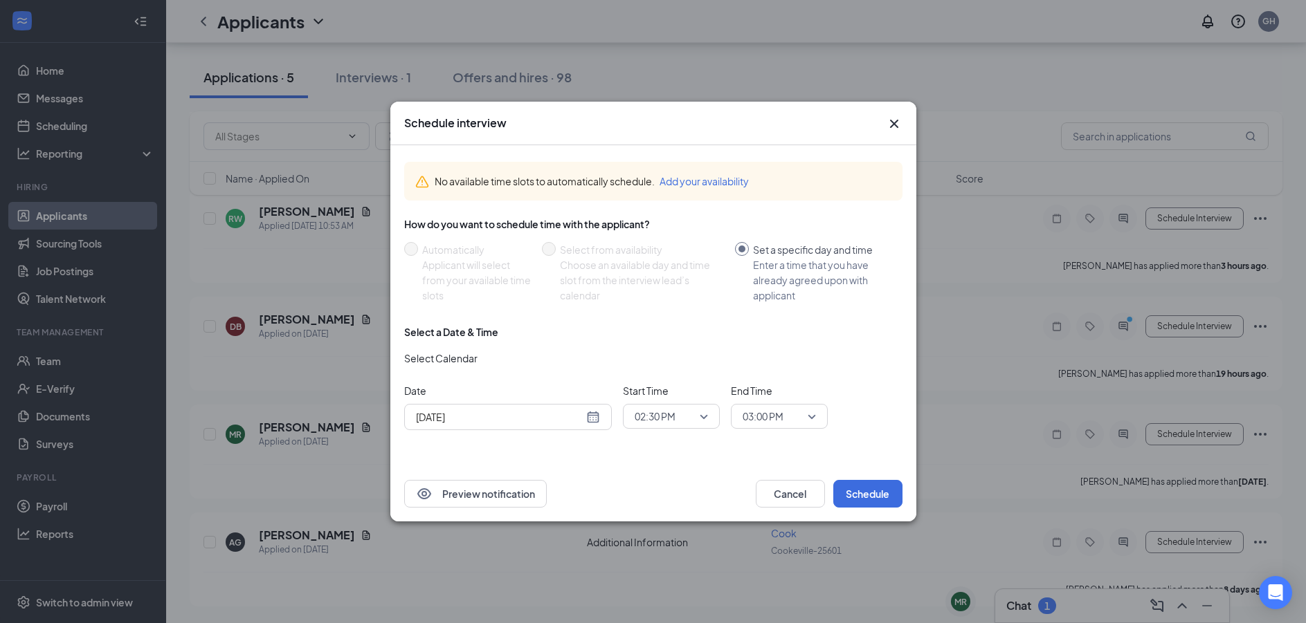
click at [595, 412] on div "[DATE]" at bounding box center [508, 417] width 184 height 15
type input "[DATE]"
click at [550, 361] on div "29" at bounding box center [549, 364] width 17 height 17
click at [706, 413] on span "02:30 PM" at bounding box center [670, 416] width 73 height 21
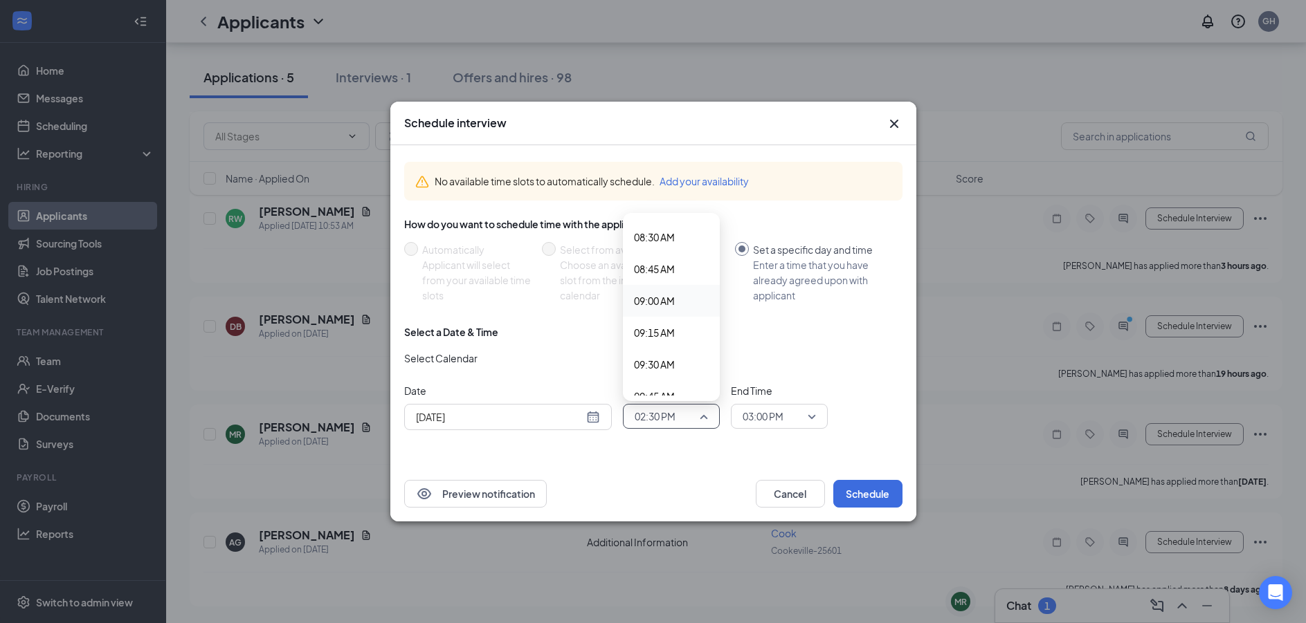
click at [659, 305] on span "09:00 AM" at bounding box center [654, 300] width 41 height 15
click at [801, 412] on span "03:00 PM" at bounding box center [772, 416] width 61 height 21
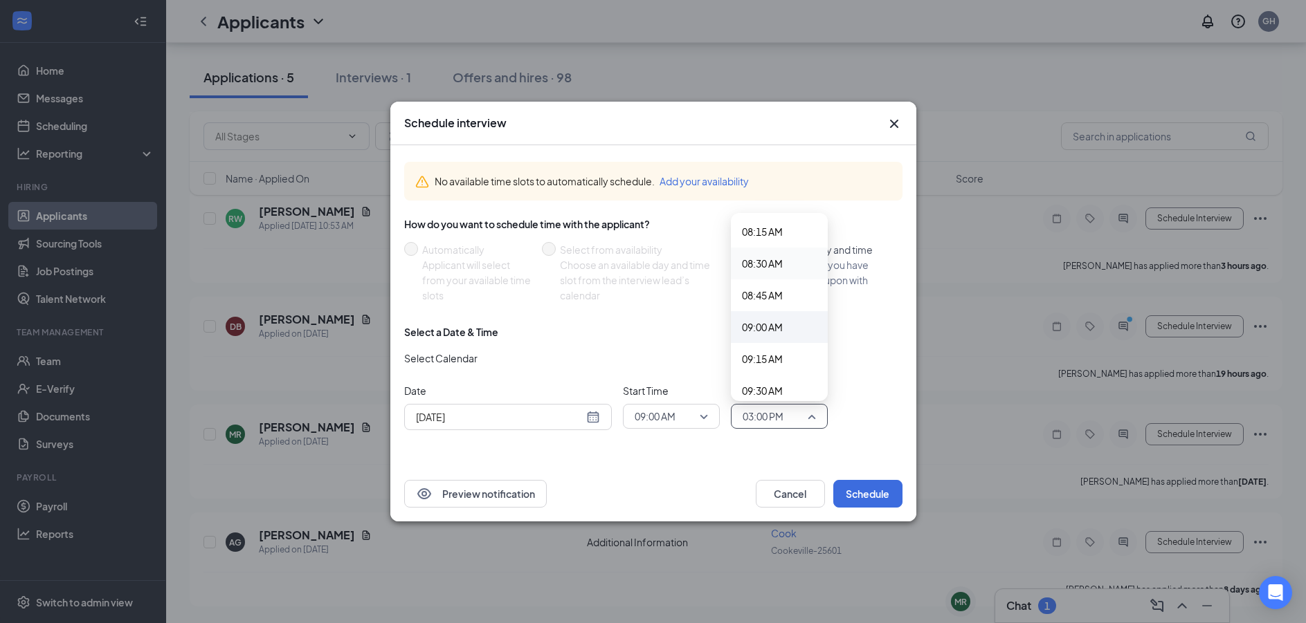
scroll to position [1074, 0]
click at [779, 347] on div "09:15 AM" at bounding box center [779, 338] width 97 height 32
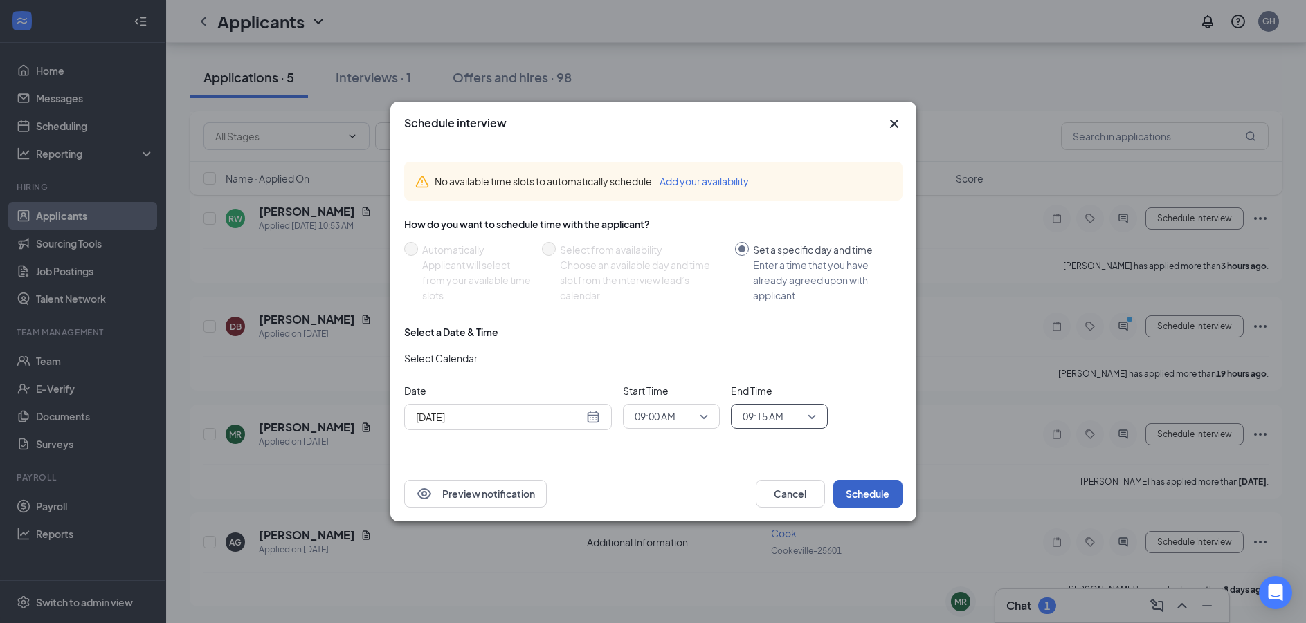
click at [872, 499] on button "Schedule" at bounding box center [867, 494] width 69 height 28
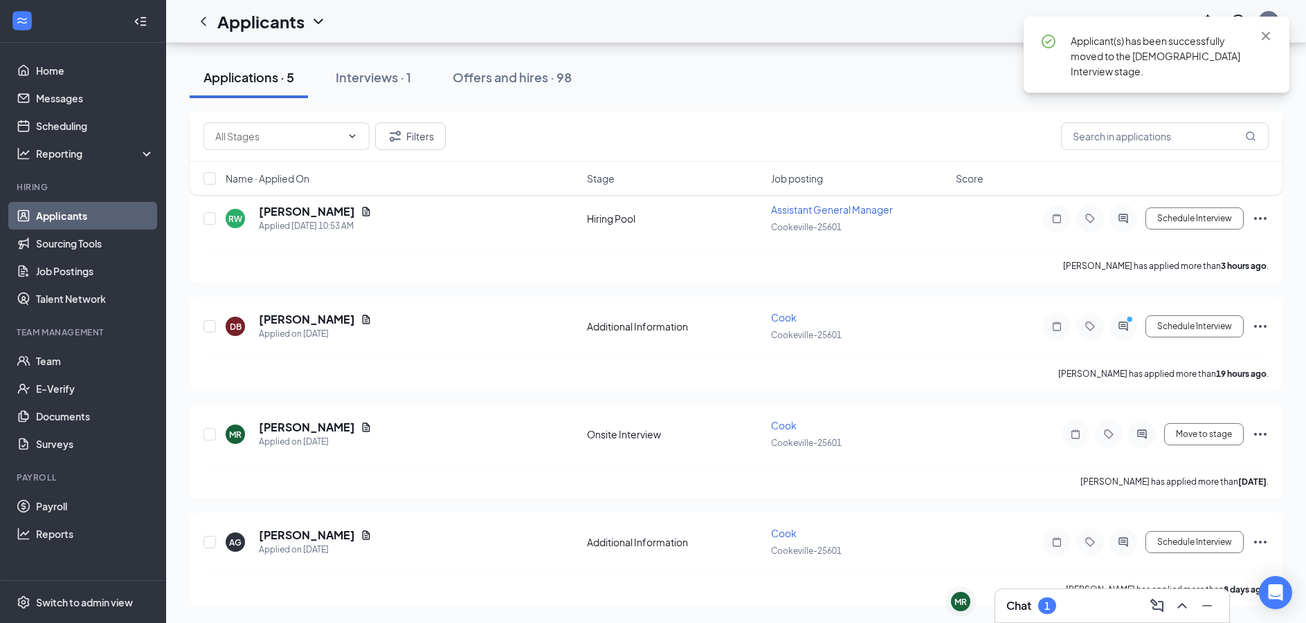
click at [1083, 610] on div "Chat 1" at bounding box center [1112, 606] width 212 height 22
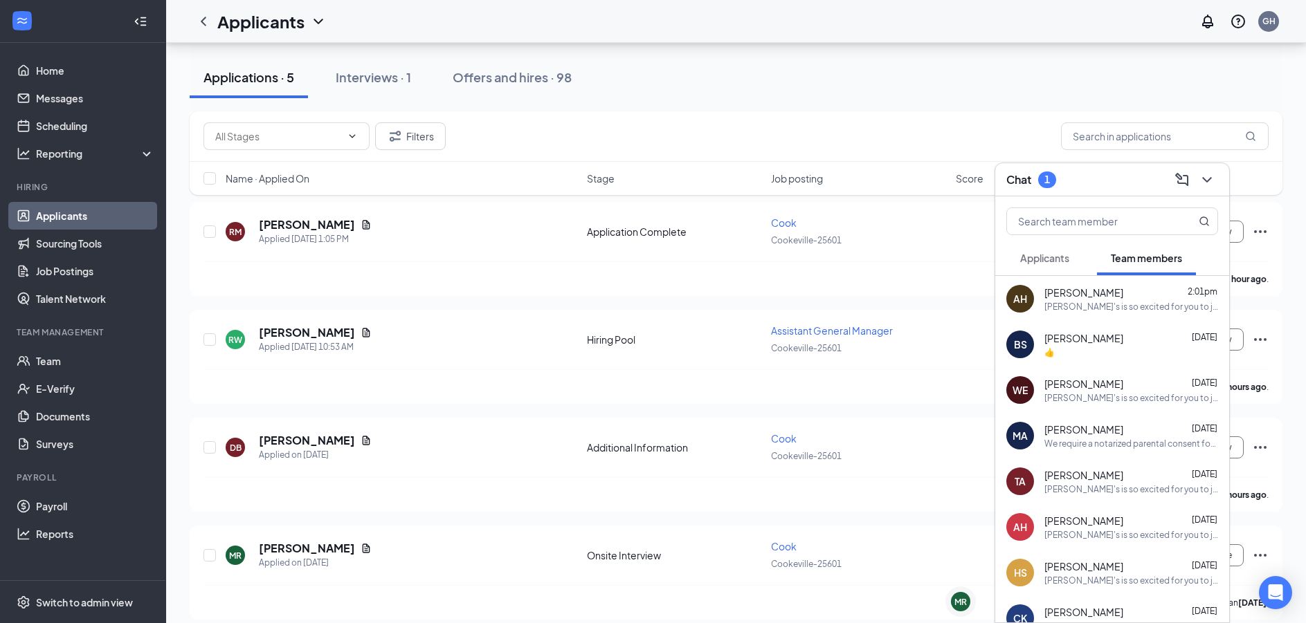
scroll to position [48, 0]
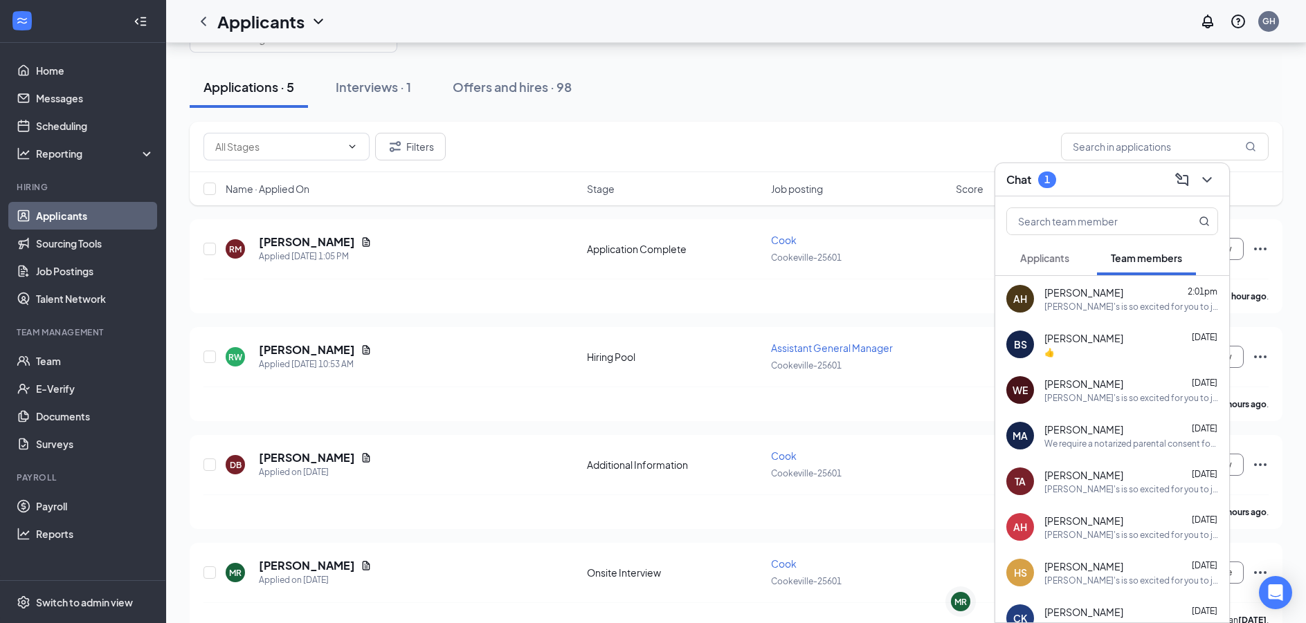
click at [1046, 249] on button "Applicants" at bounding box center [1044, 258] width 77 height 35
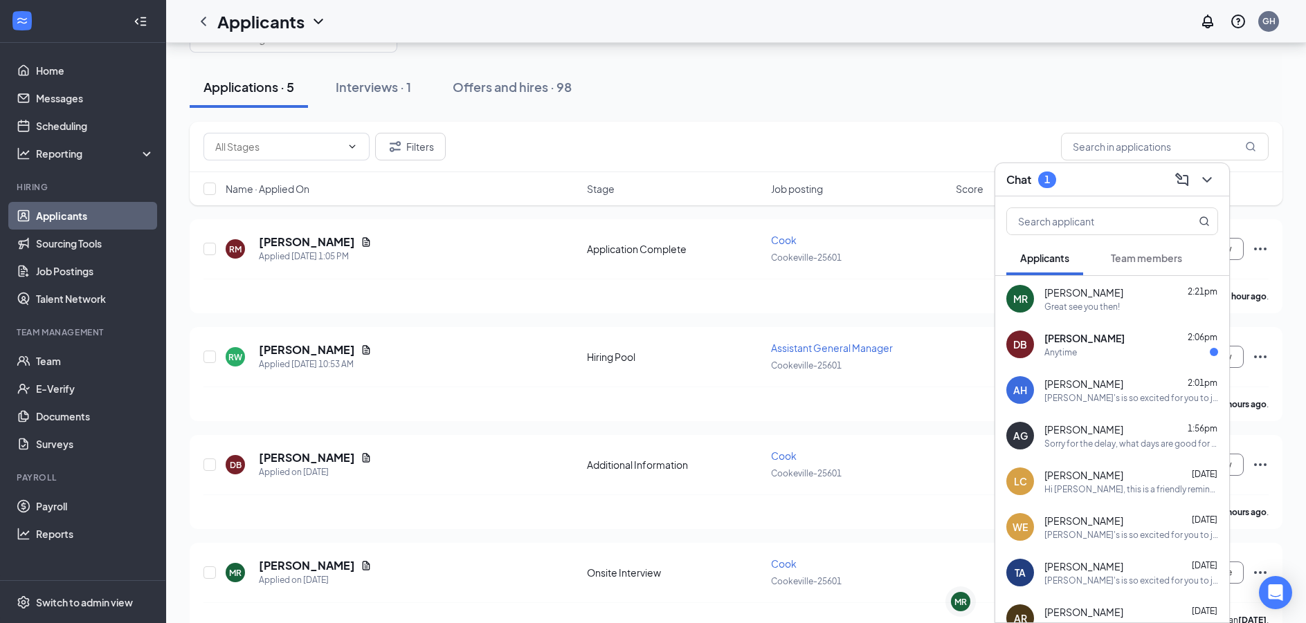
click at [1059, 299] on span "[PERSON_NAME]" at bounding box center [1083, 293] width 79 height 14
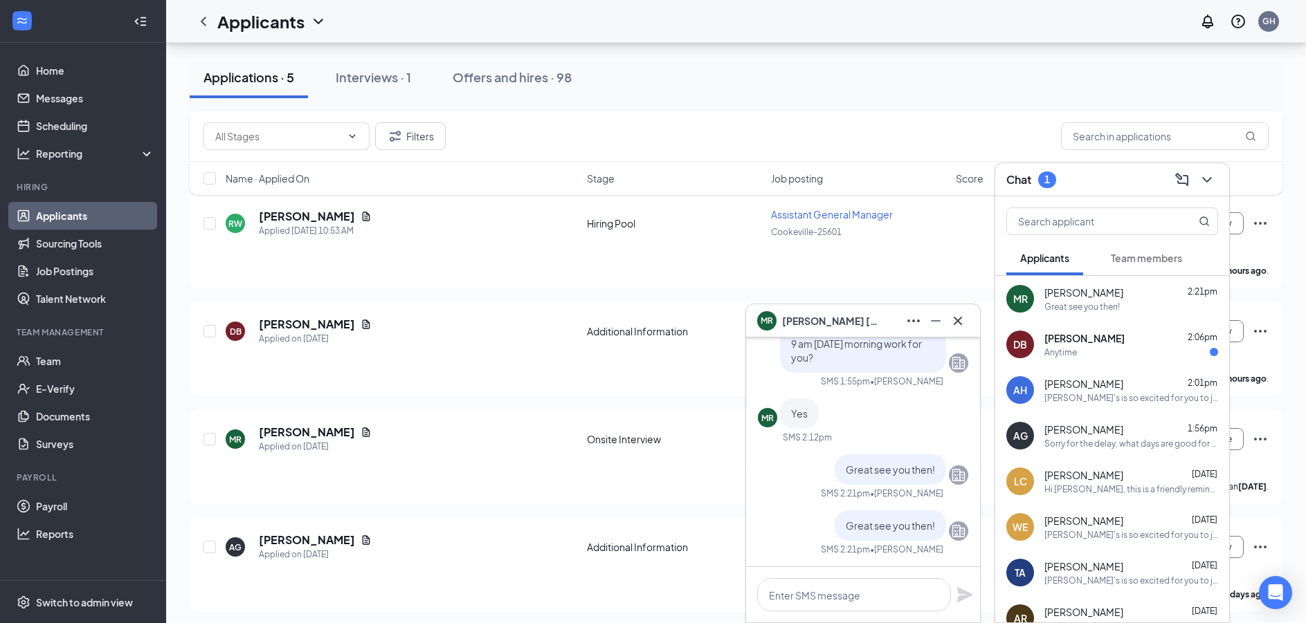
scroll to position [187, 0]
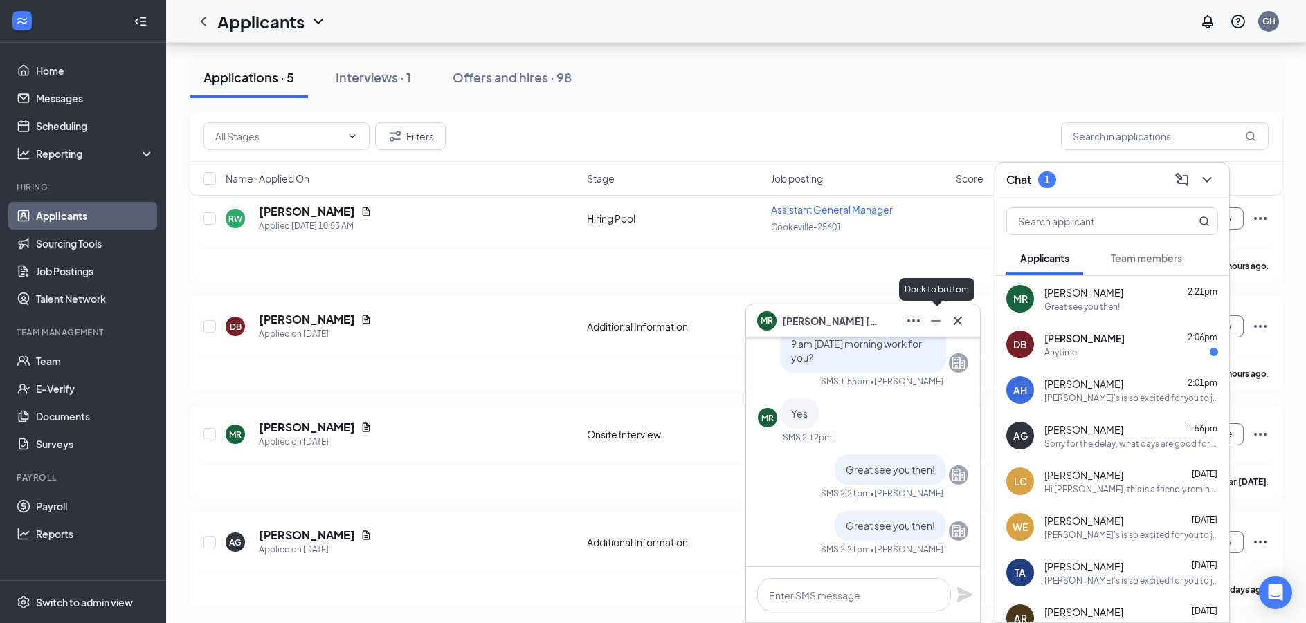
click at [928, 320] on icon "Minimize" at bounding box center [935, 321] width 17 height 17
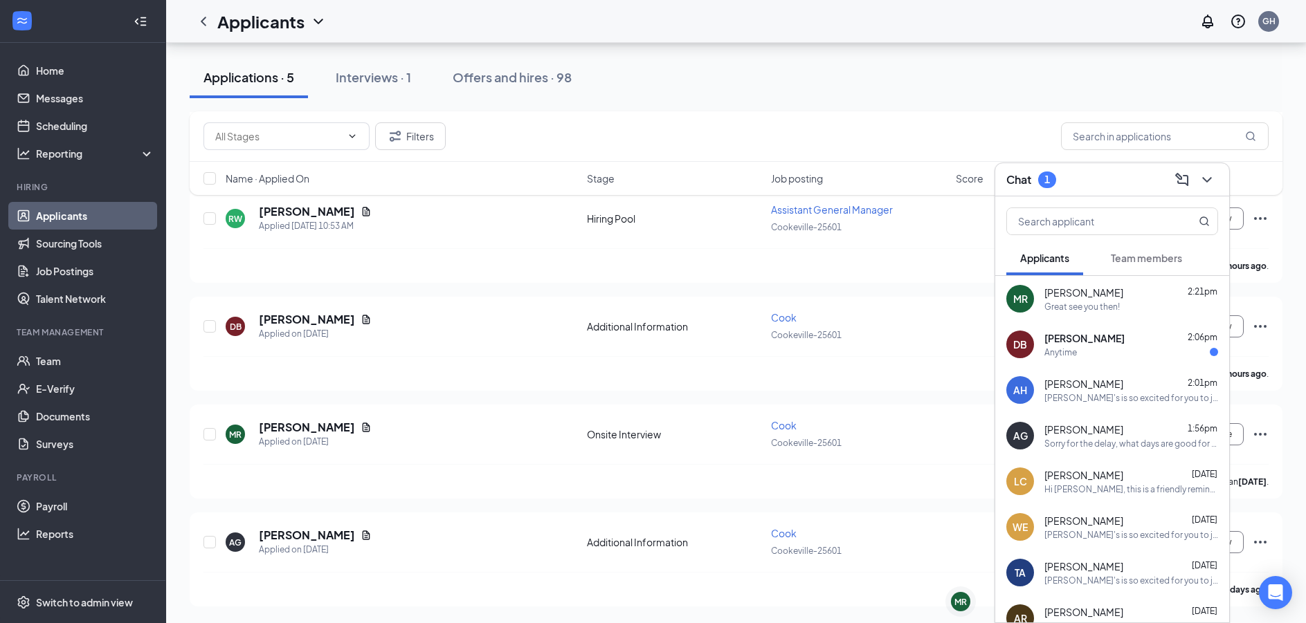
click at [1090, 340] on span "[PERSON_NAME]" at bounding box center [1084, 338] width 80 height 14
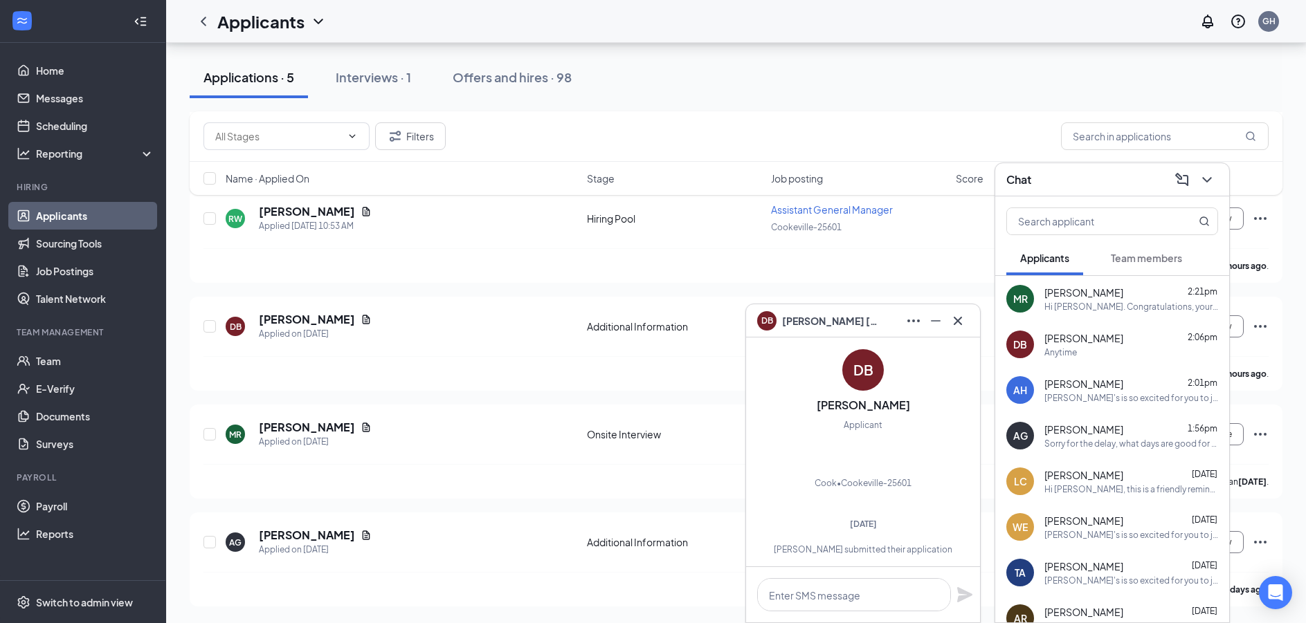
scroll to position [-536, 0]
click at [855, 593] on textarea at bounding box center [854, 594] width 194 height 33
type textarea "[DATE] 1:30 work?"
click at [957, 592] on icon "Plane" at bounding box center [964, 595] width 17 height 17
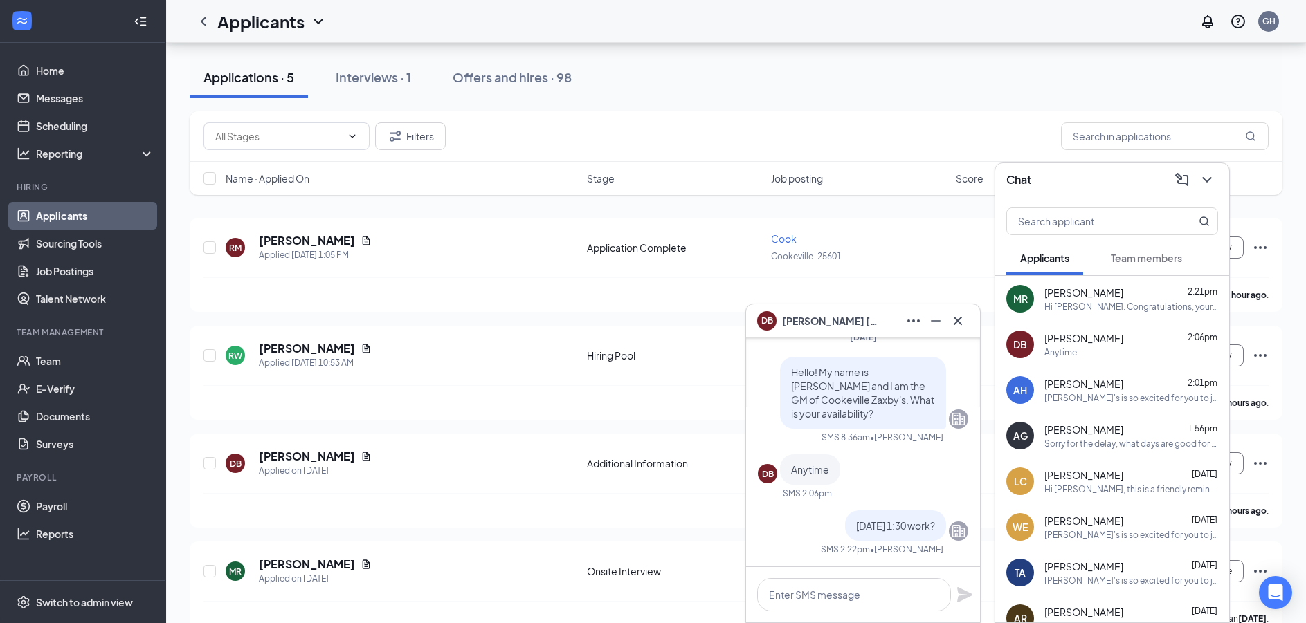
scroll to position [0, 0]
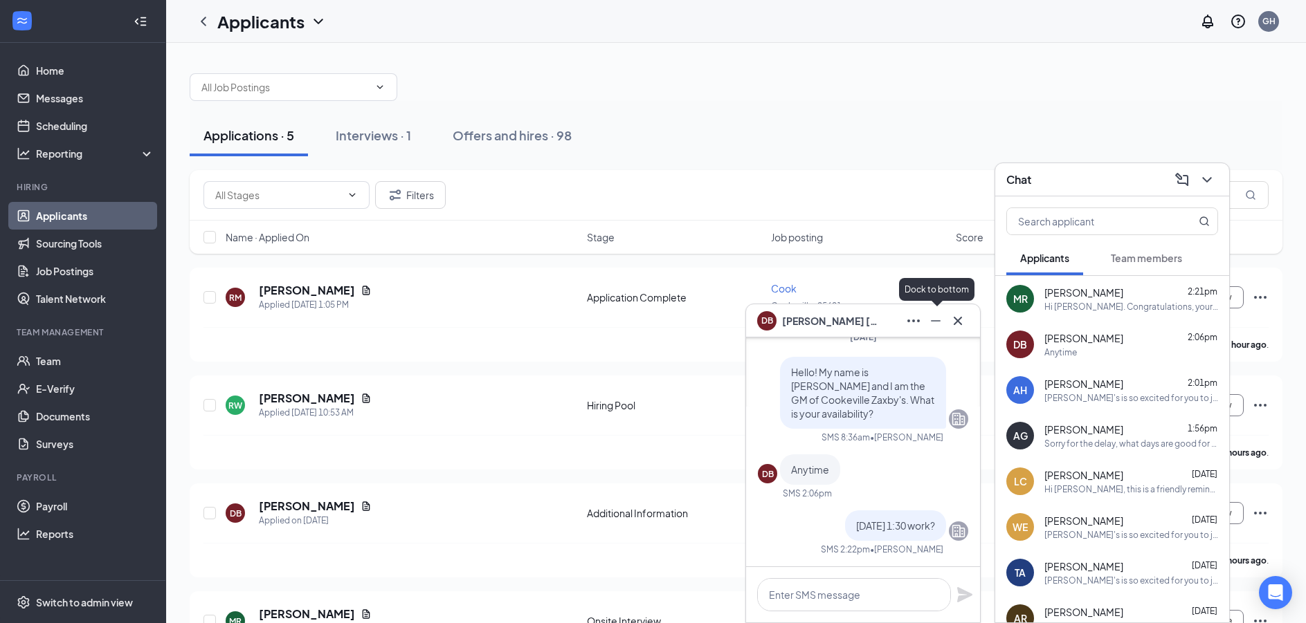
click at [942, 318] on icon "Minimize" at bounding box center [935, 321] width 17 height 17
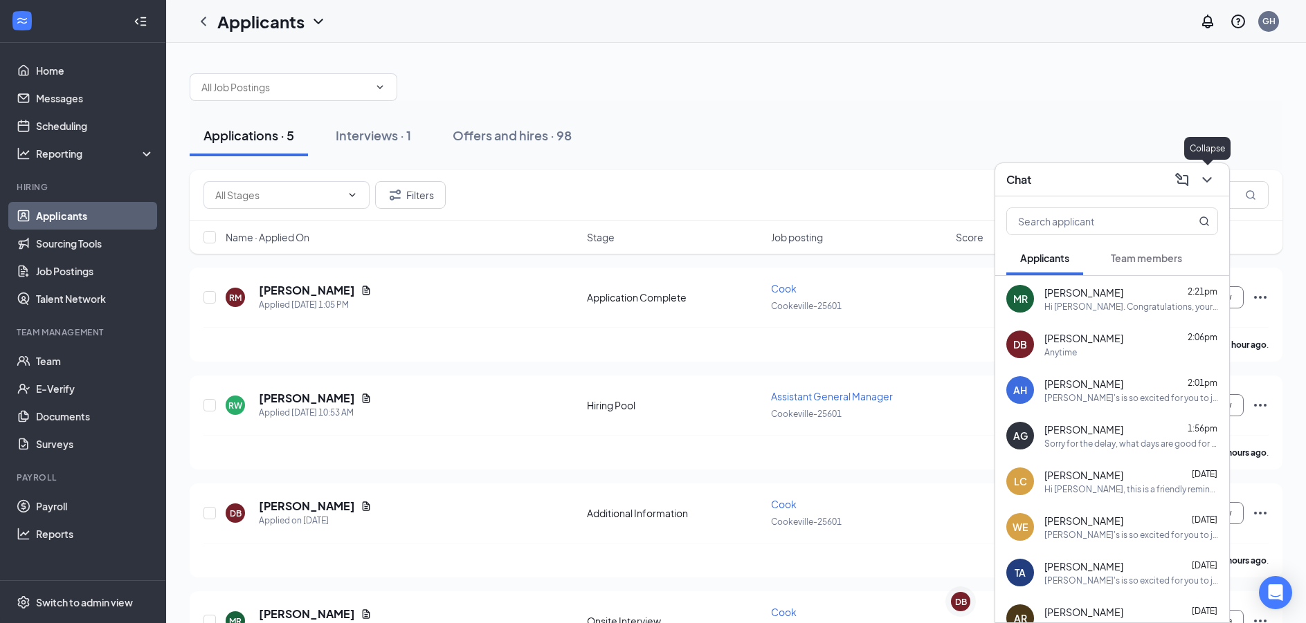
click at [1205, 176] on icon "ChevronDown" at bounding box center [1206, 180] width 17 height 17
